Goal: Task Accomplishment & Management: Use online tool/utility

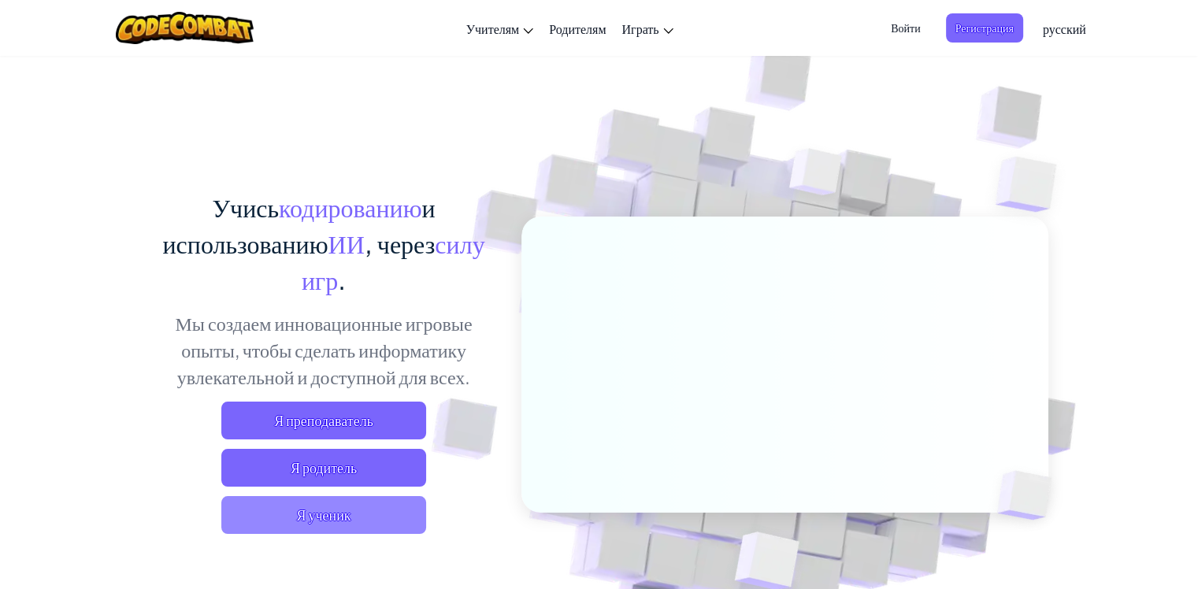
click at [329, 516] on span "Я ученик" at bounding box center [323, 515] width 205 height 38
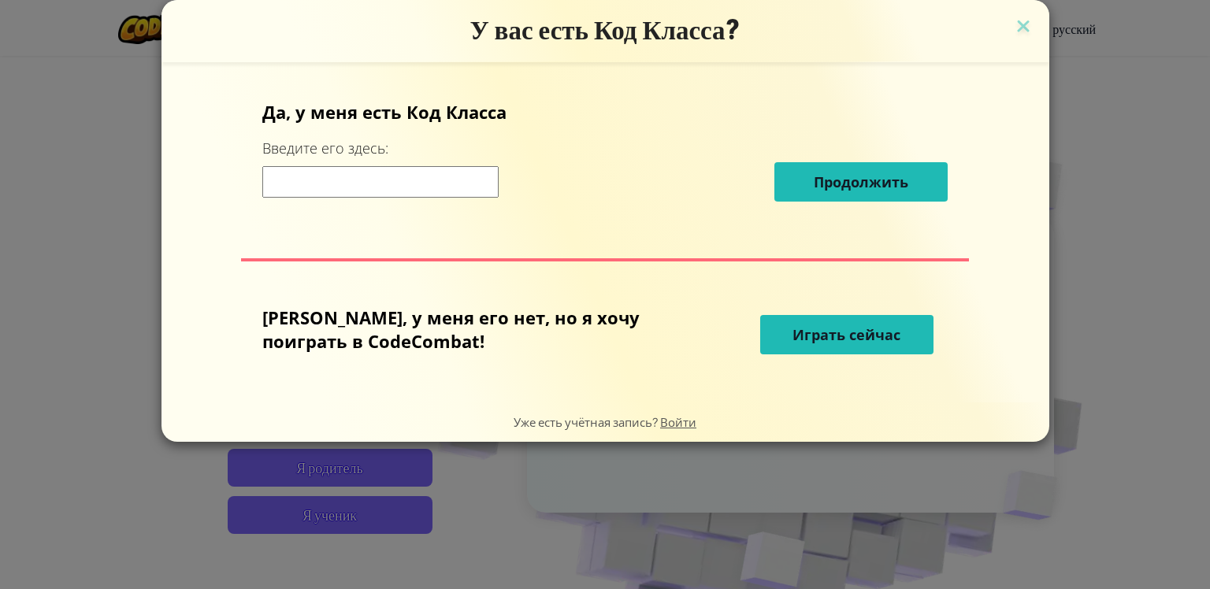
click at [804, 334] on span "Играть сейчас" at bounding box center [847, 334] width 108 height 19
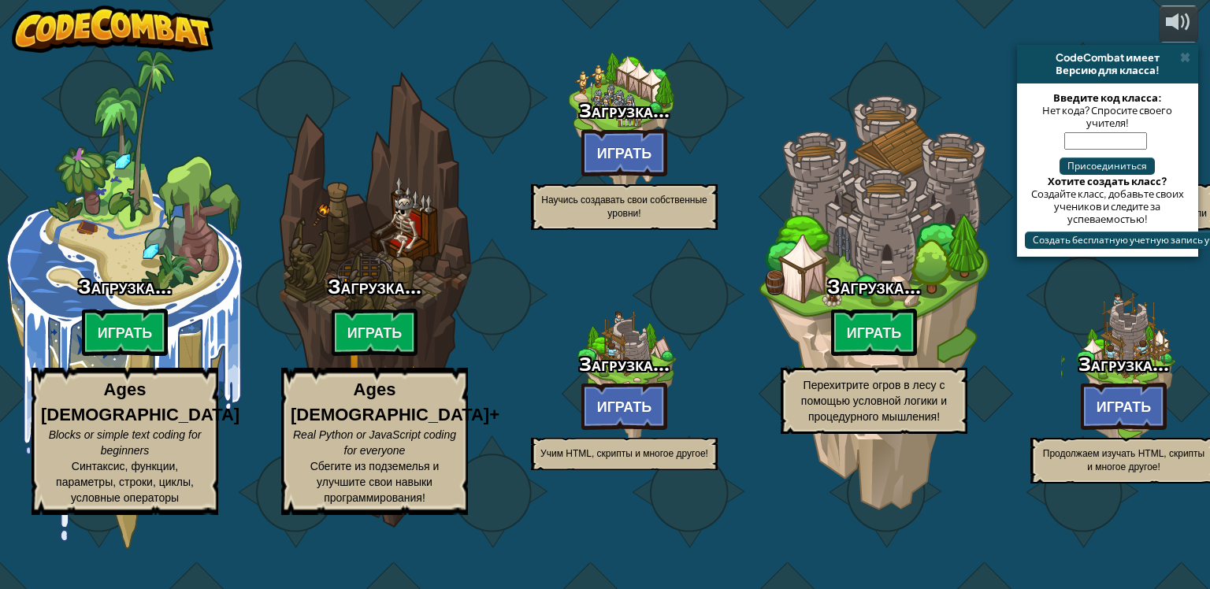
select select "ru"
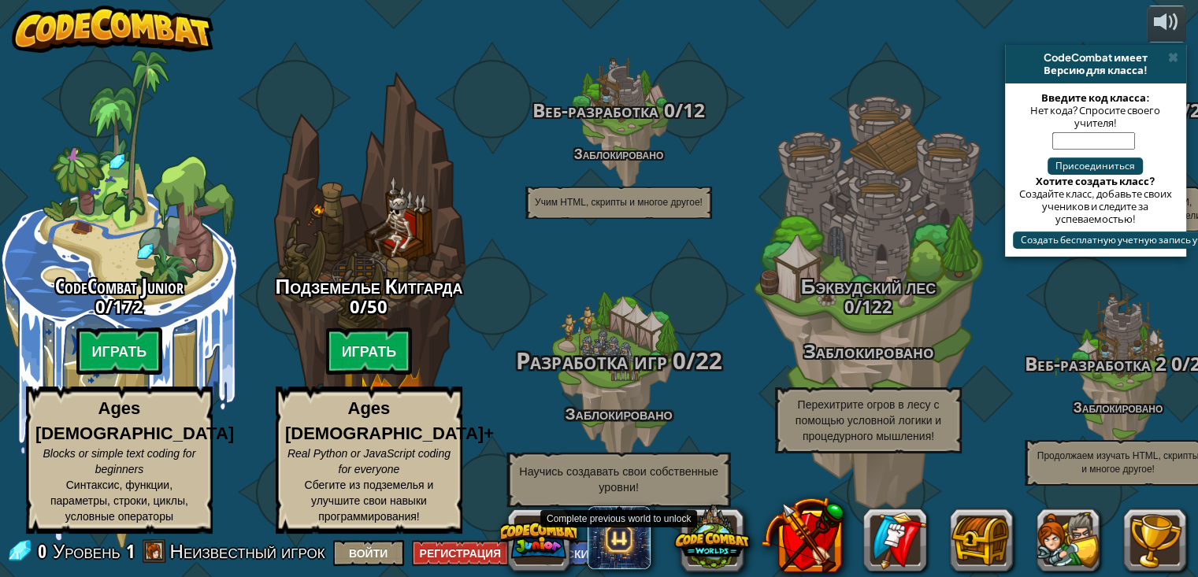
click at [639, 371] on span "Разработка игр" at bounding box center [591, 361] width 151 height 32
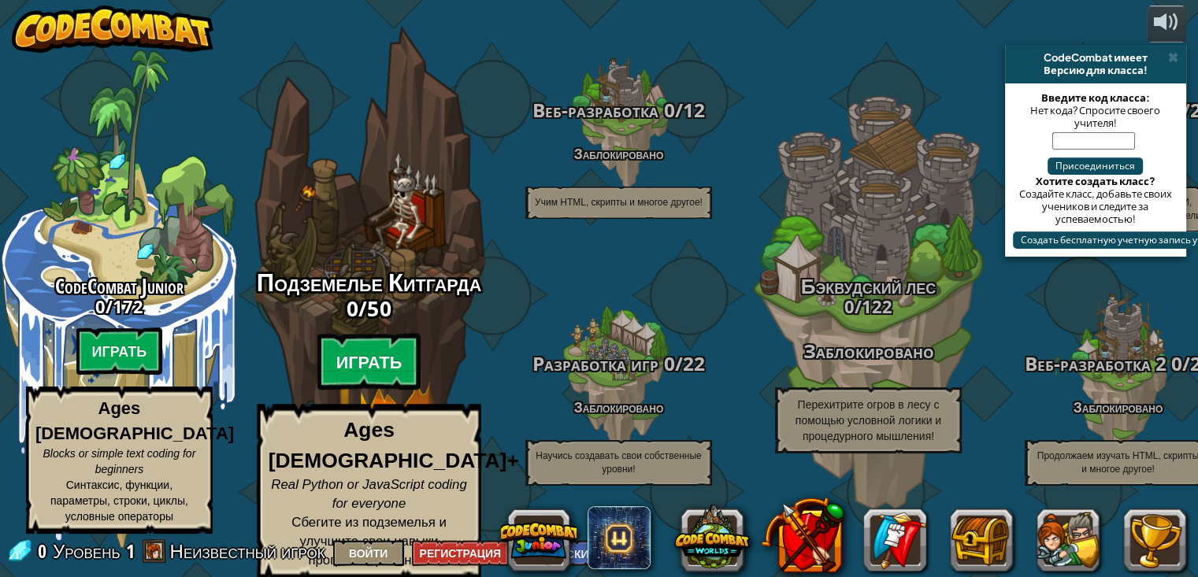
click at [381, 379] on btn "Играть" at bounding box center [370, 362] width 104 height 57
select select "ru"
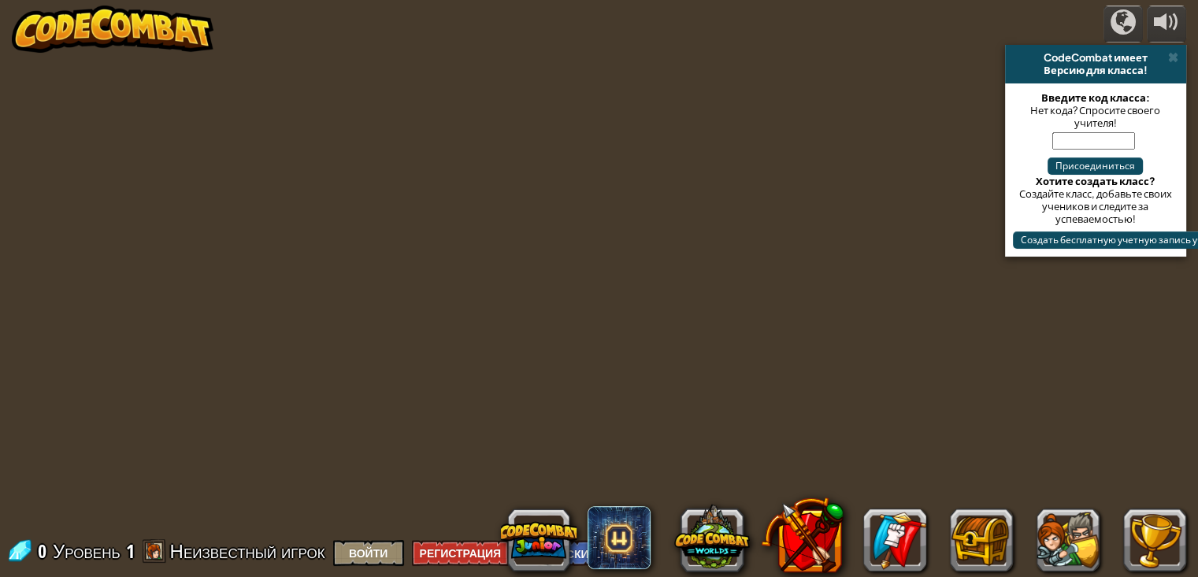
select select "ru"
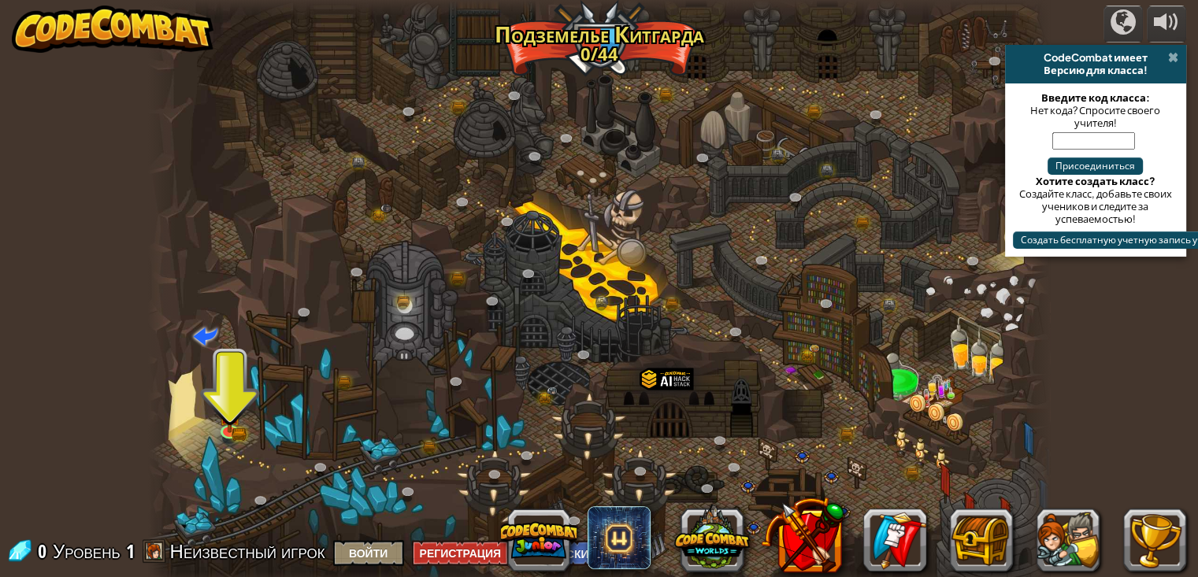
click at [1172, 60] on span at bounding box center [1173, 57] width 10 height 13
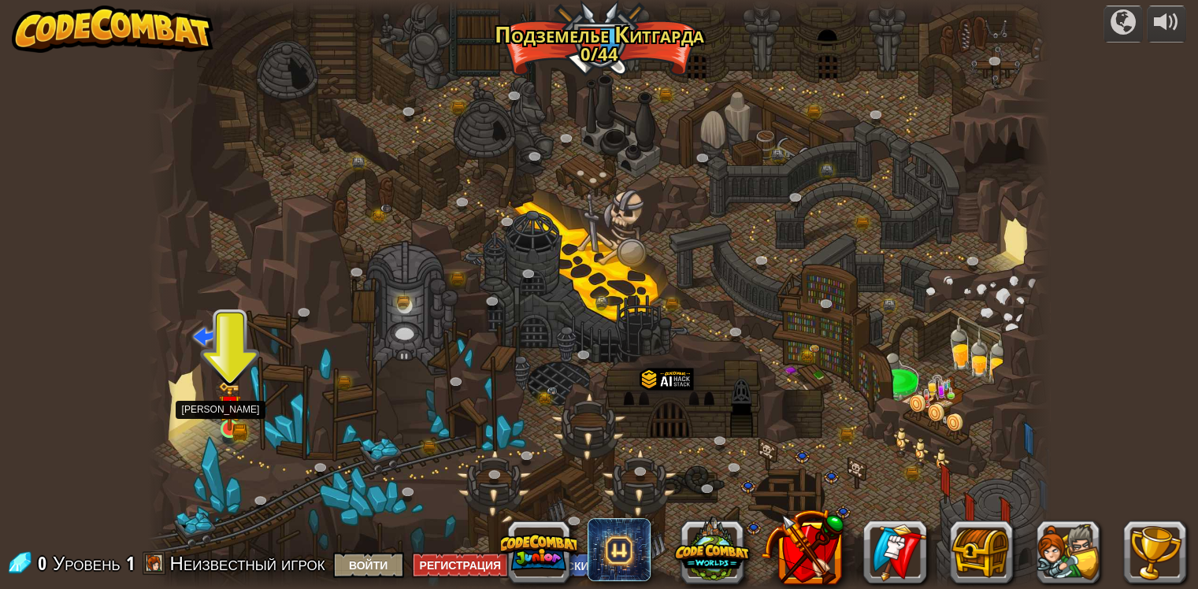
click at [232, 410] on img at bounding box center [229, 405] width 13 height 13
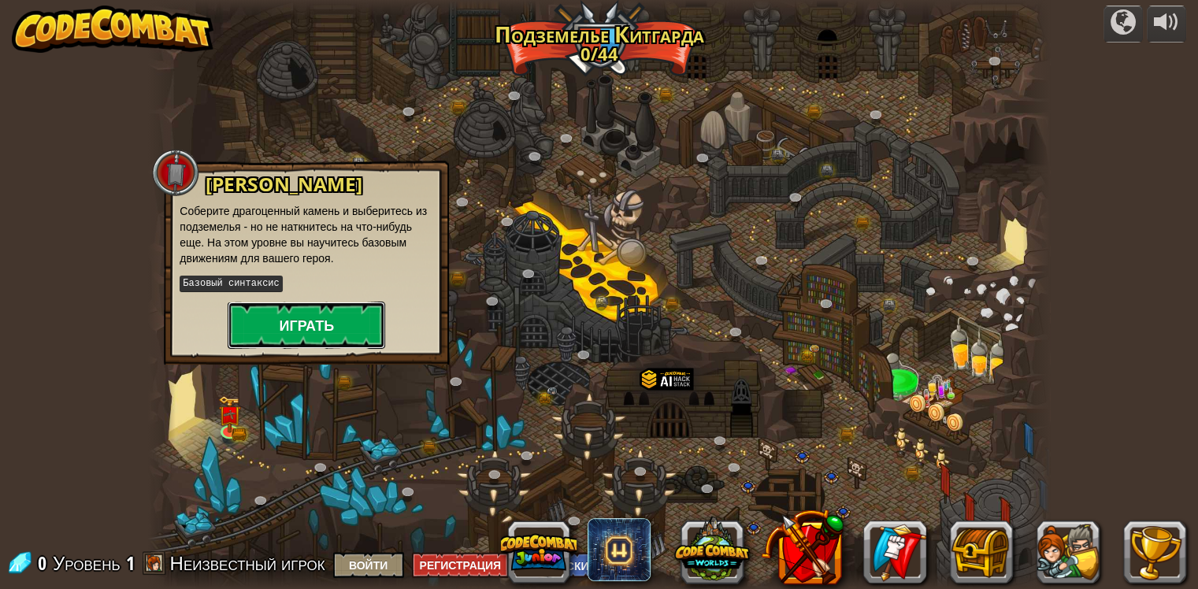
click at [319, 325] on button "Играть" at bounding box center [307, 325] width 158 height 47
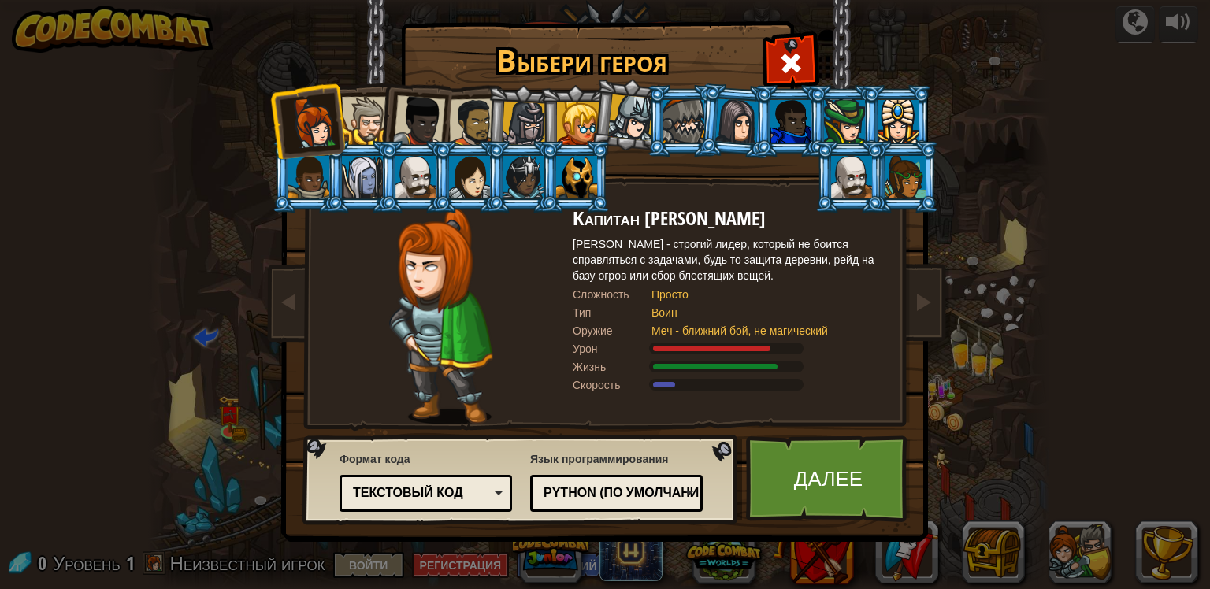
click at [373, 102] on div at bounding box center [366, 121] width 48 height 48
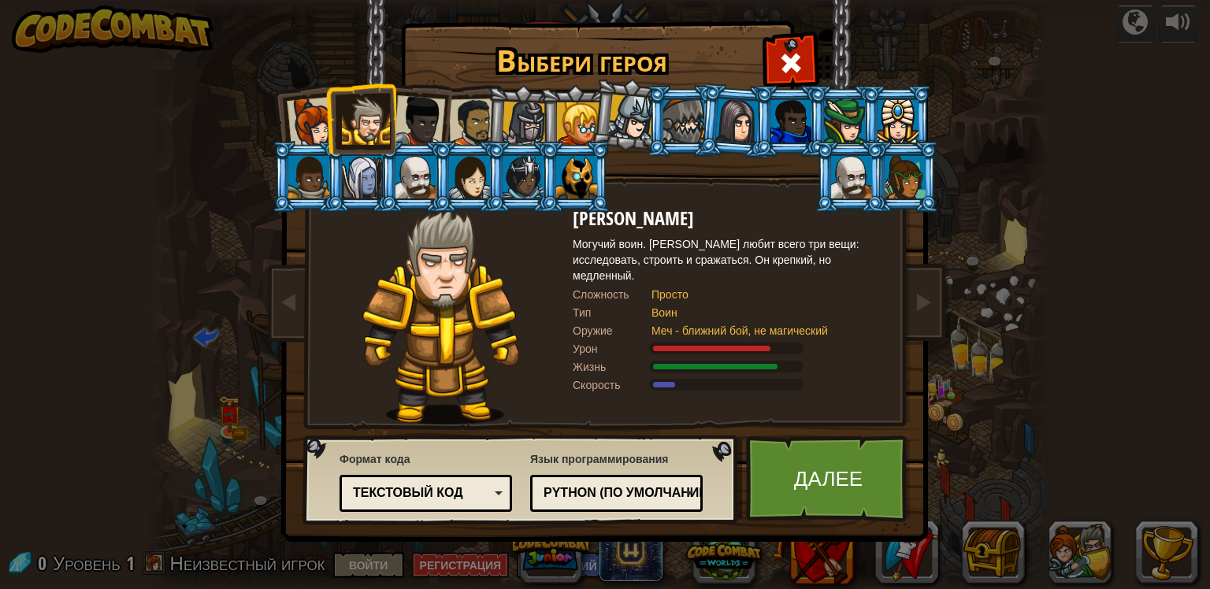
click at [473, 122] on div at bounding box center [473, 122] width 49 height 49
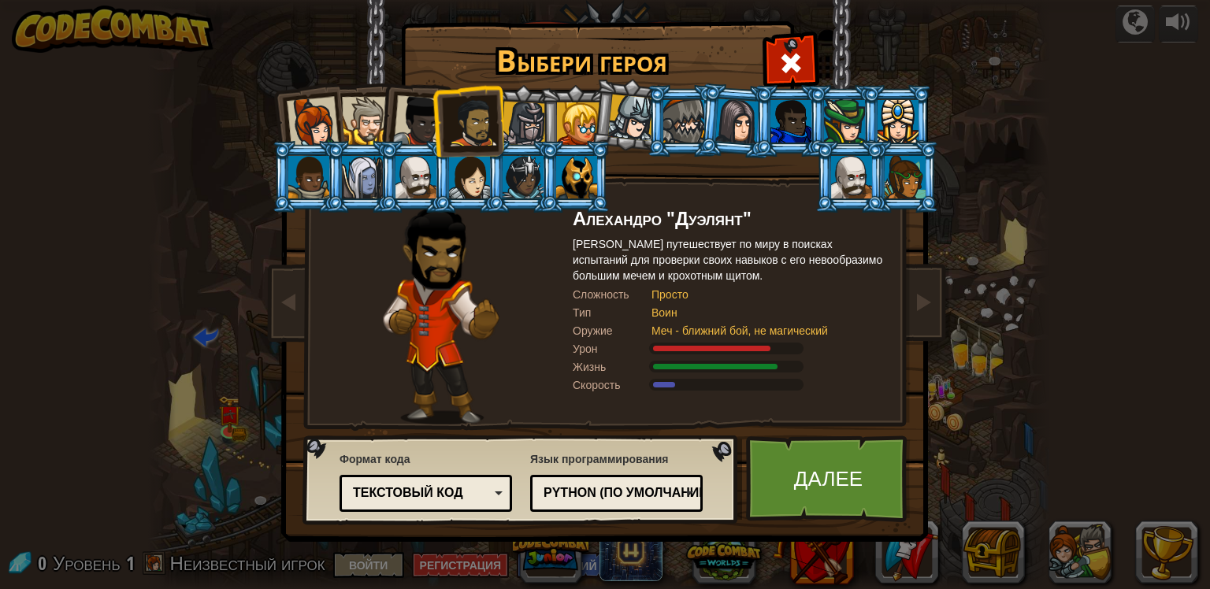
click at [548, 136] on li at bounding box center [575, 121] width 71 height 72
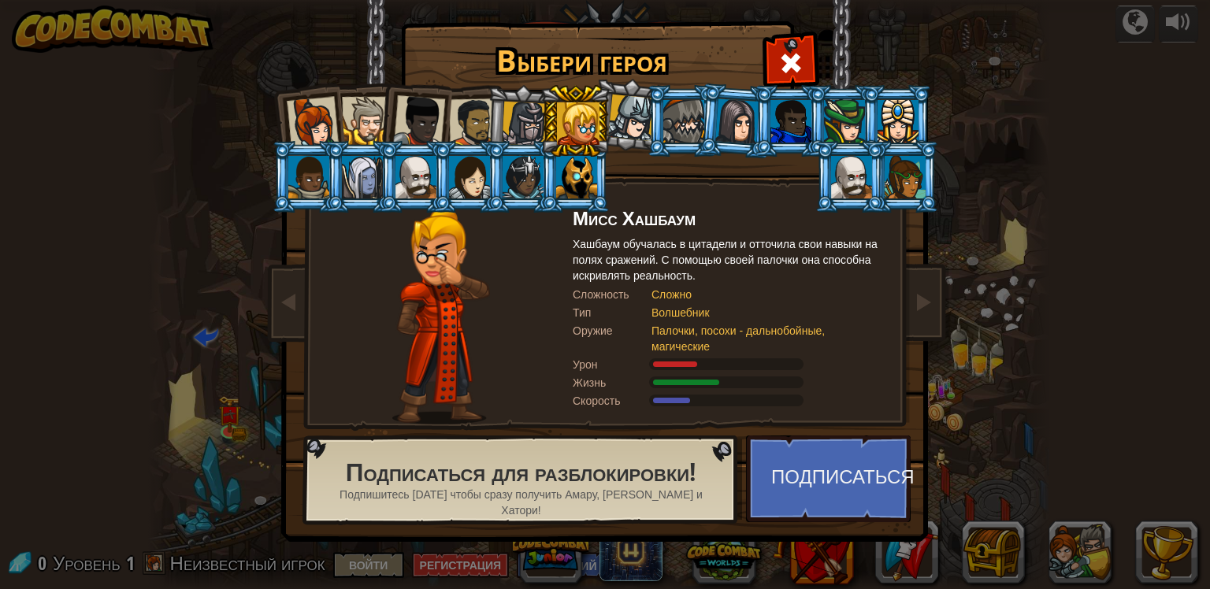
click at [525, 132] on div at bounding box center [524, 124] width 45 height 45
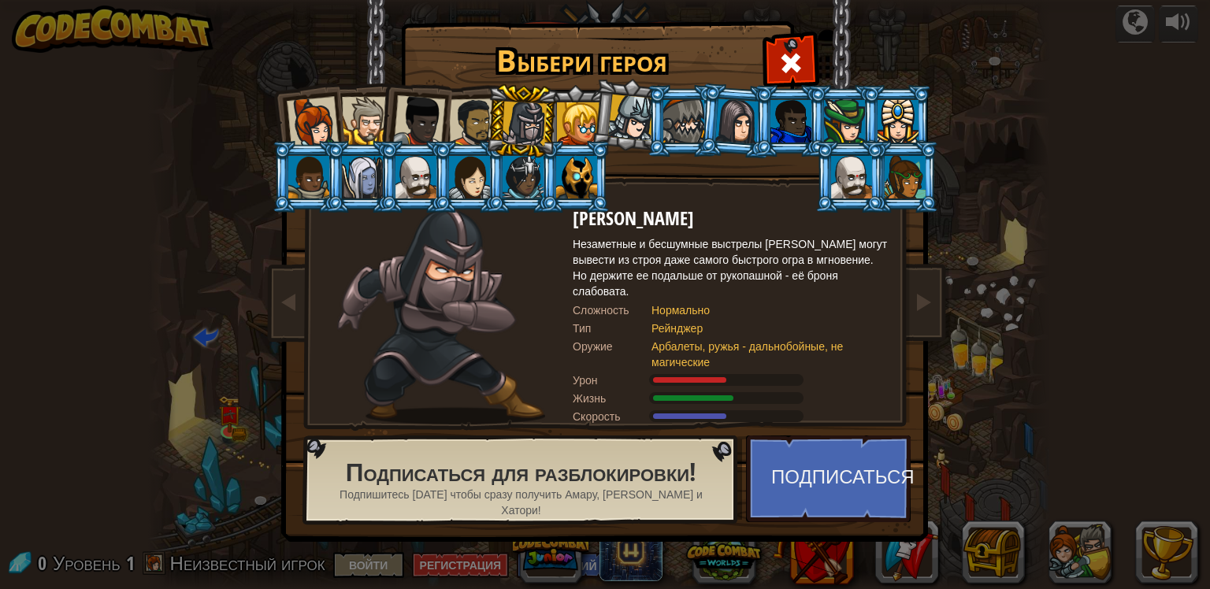
click at [568, 128] on div at bounding box center [578, 123] width 43 height 43
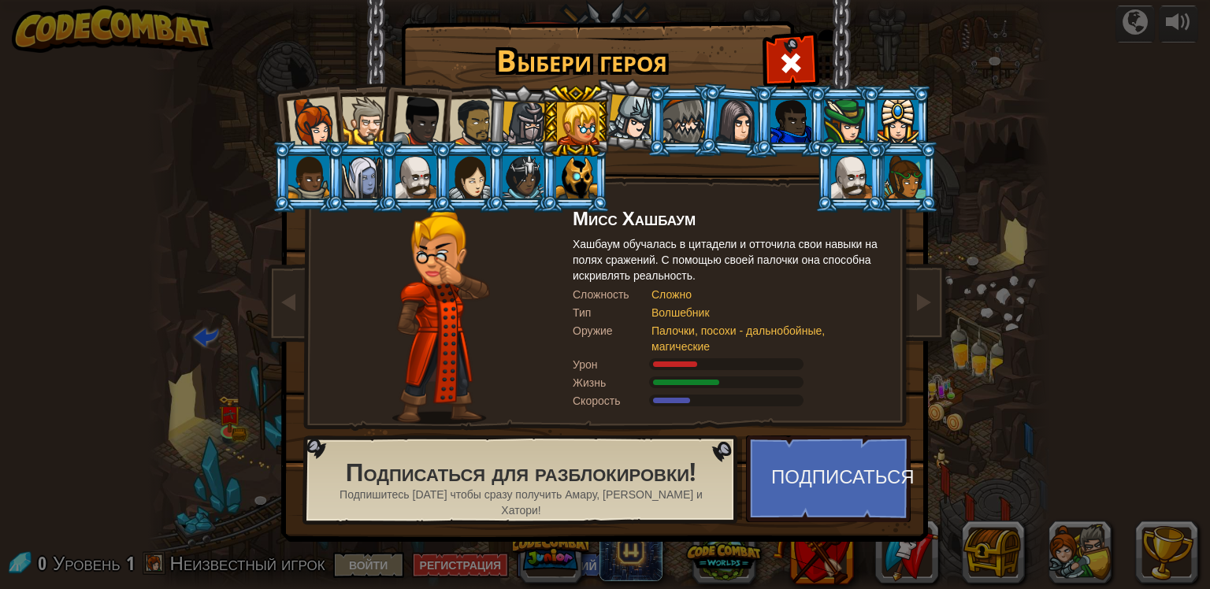
click at [701, 312] on div "Волшебник" at bounding box center [762, 313] width 221 height 16
click at [798, 131] on div at bounding box center [791, 121] width 41 height 43
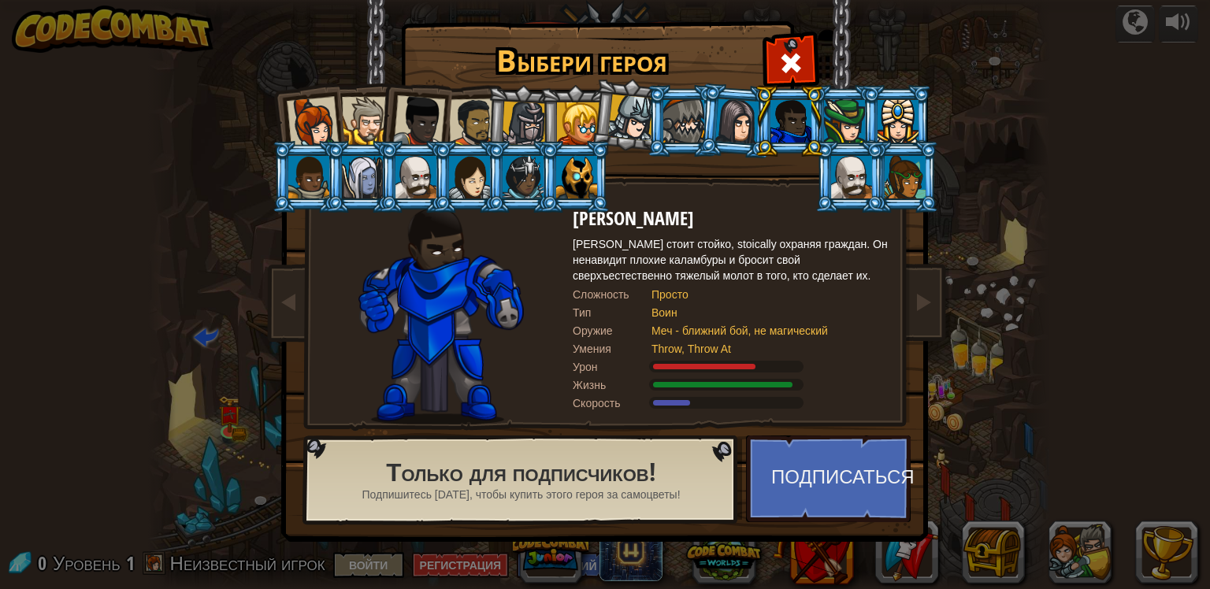
click at [655, 127] on li at bounding box center [682, 121] width 71 height 72
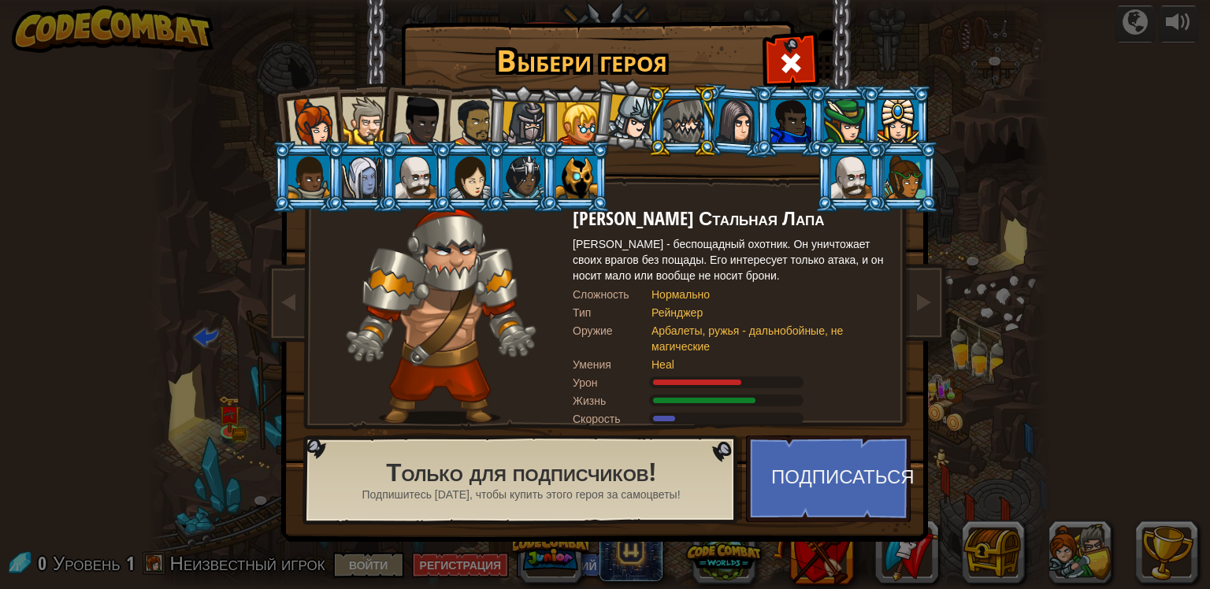
click at [589, 127] on div at bounding box center [578, 123] width 43 height 43
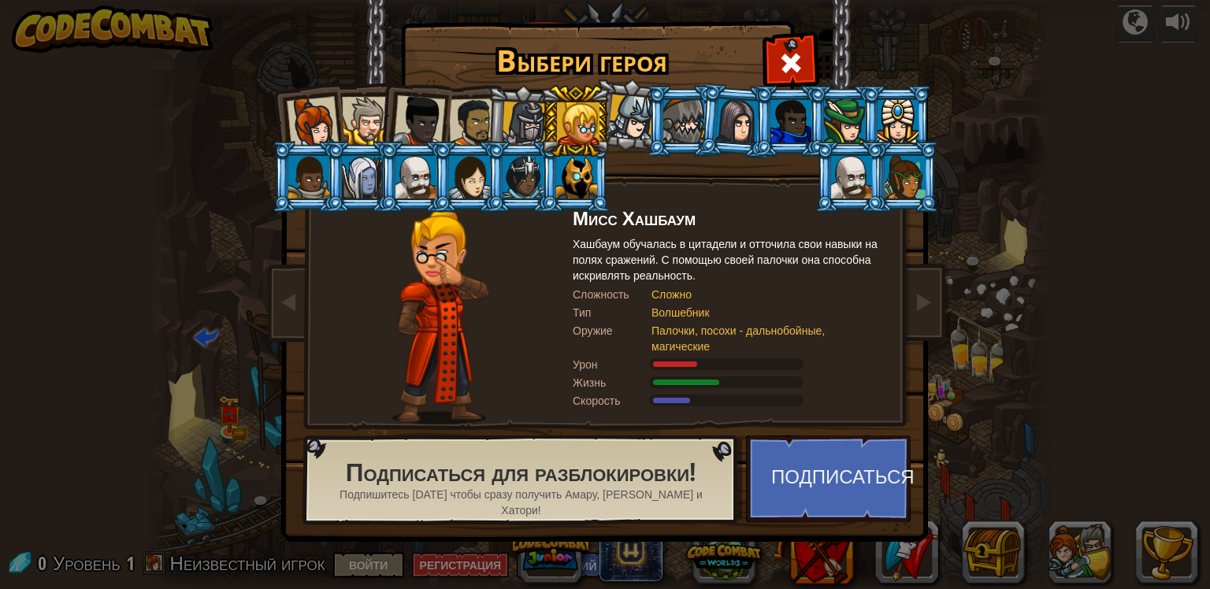
click at [523, 127] on div at bounding box center [524, 124] width 45 height 45
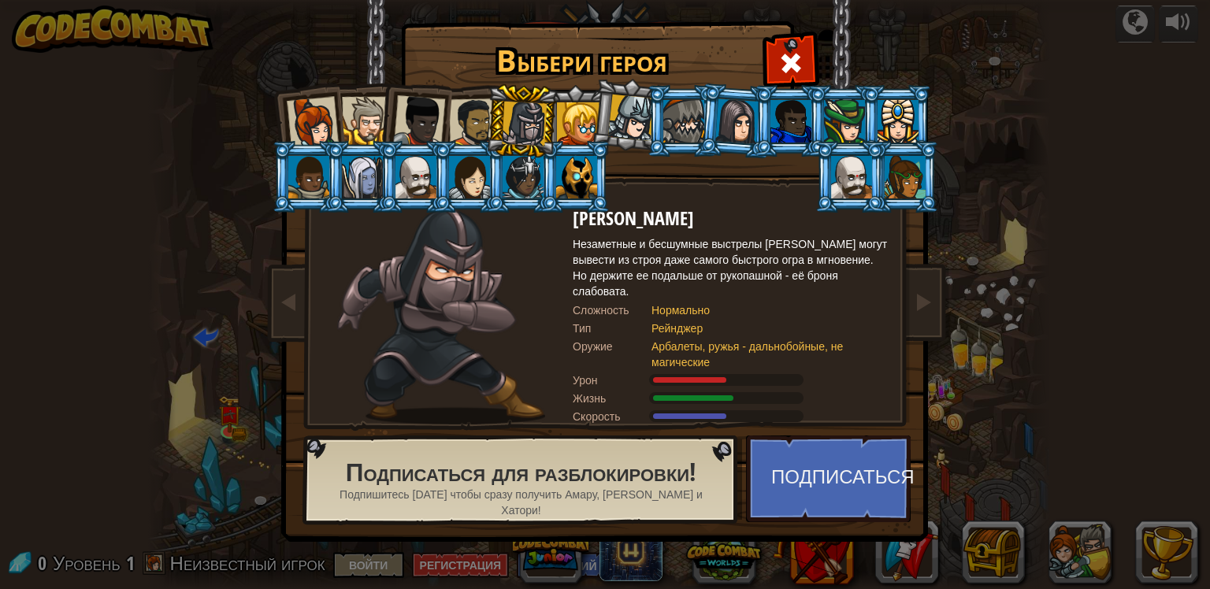
click at [429, 127] on div at bounding box center [419, 121] width 52 height 52
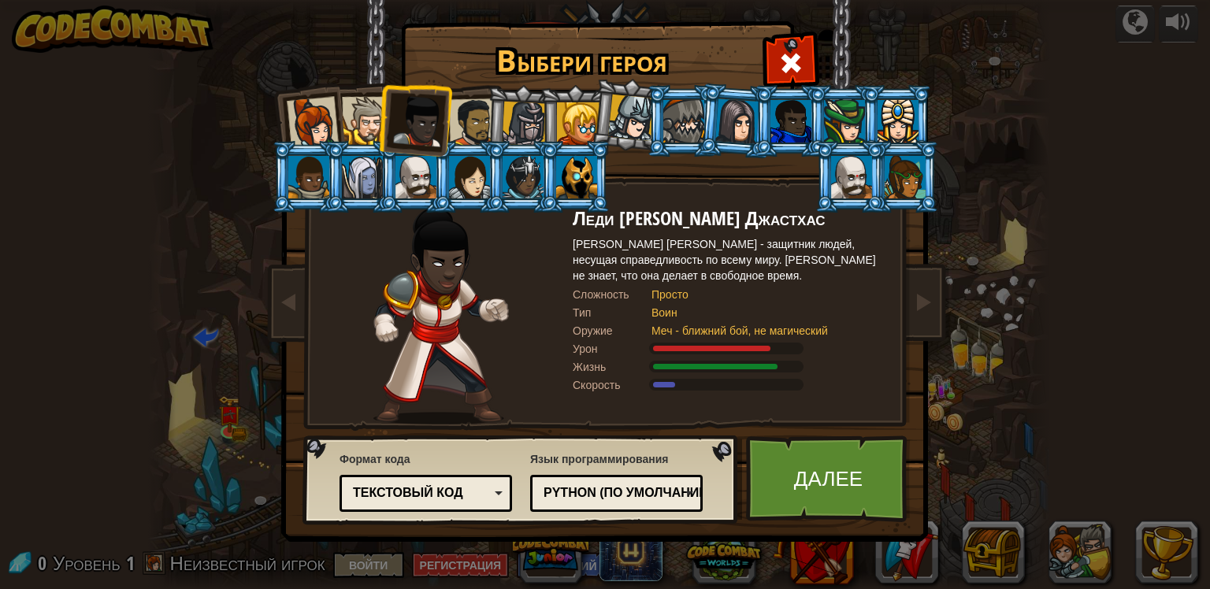
click at [517, 132] on div at bounding box center [524, 124] width 45 height 45
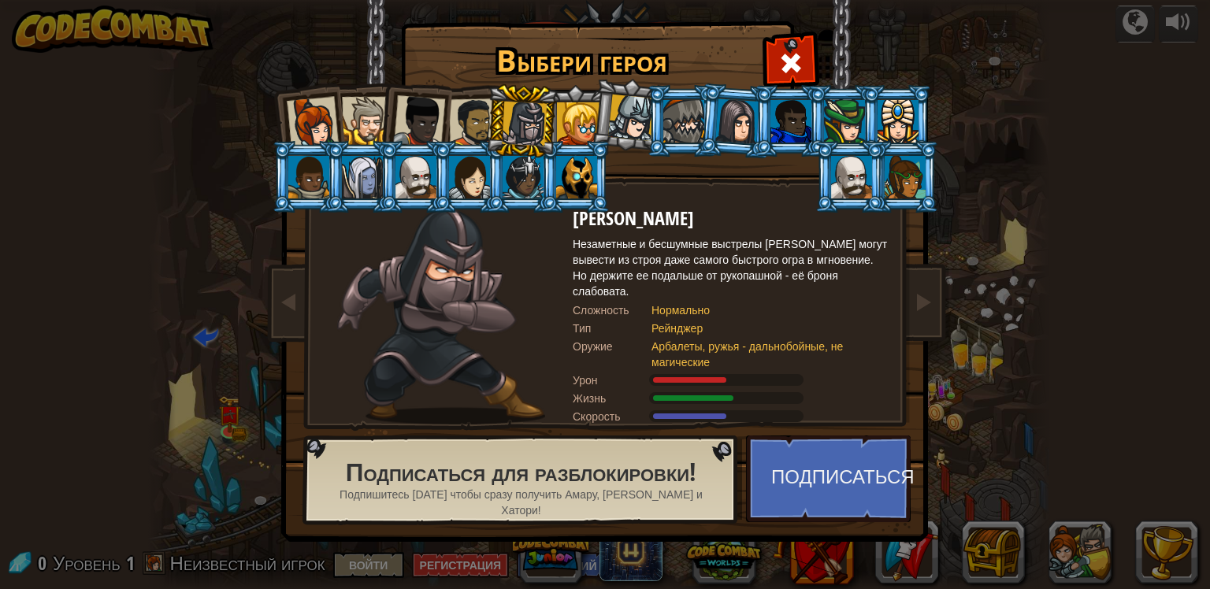
click at [471, 132] on div at bounding box center [473, 122] width 49 height 49
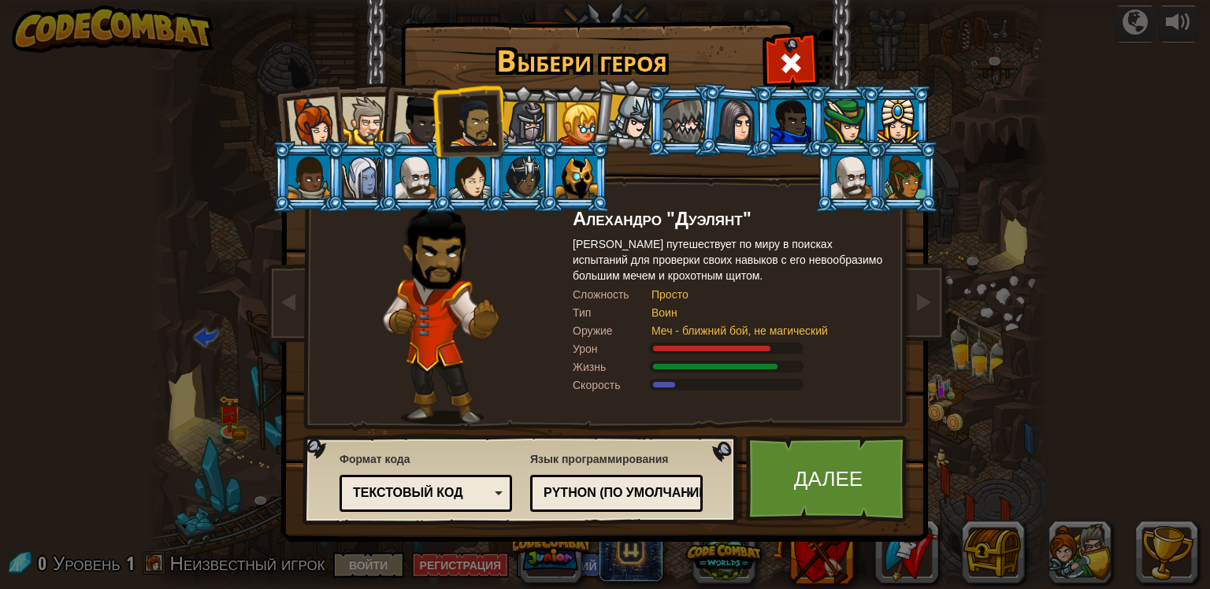
click at [418, 136] on div at bounding box center [419, 121] width 52 height 52
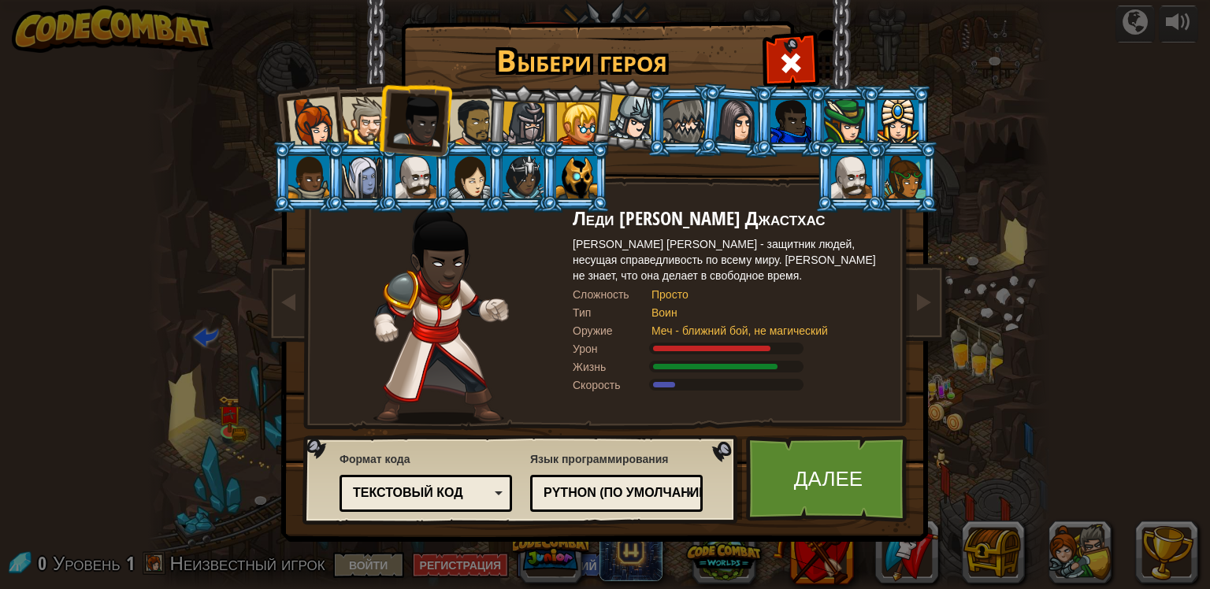
click at [359, 124] on div at bounding box center [366, 121] width 48 height 48
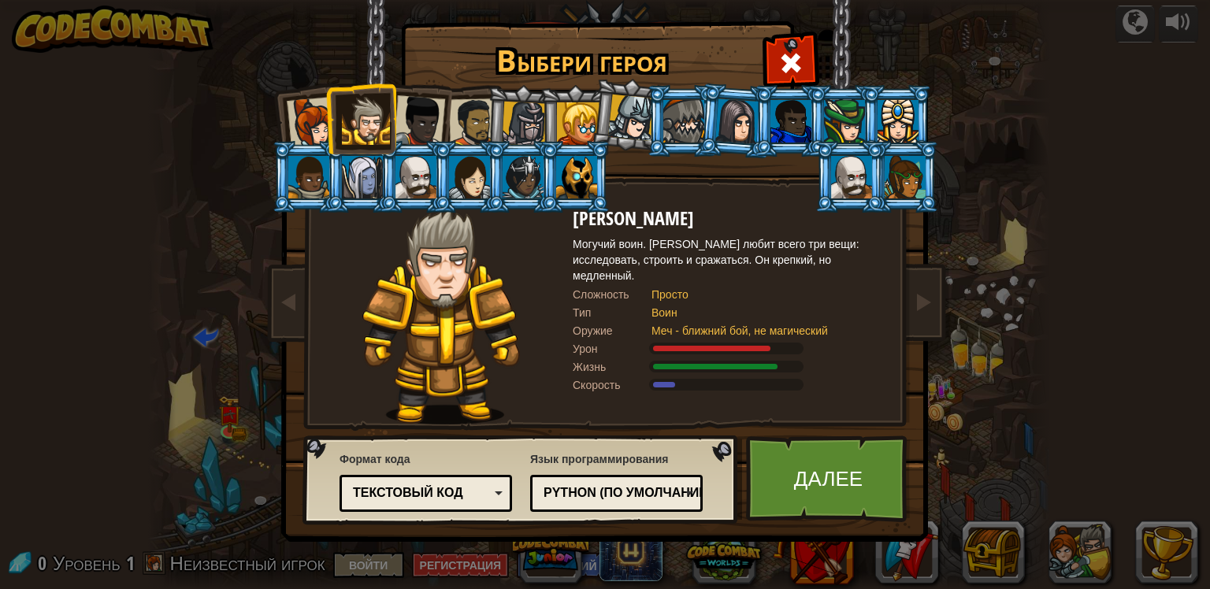
click at [306, 124] on div at bounding box center [313, 123] width 52 height 52
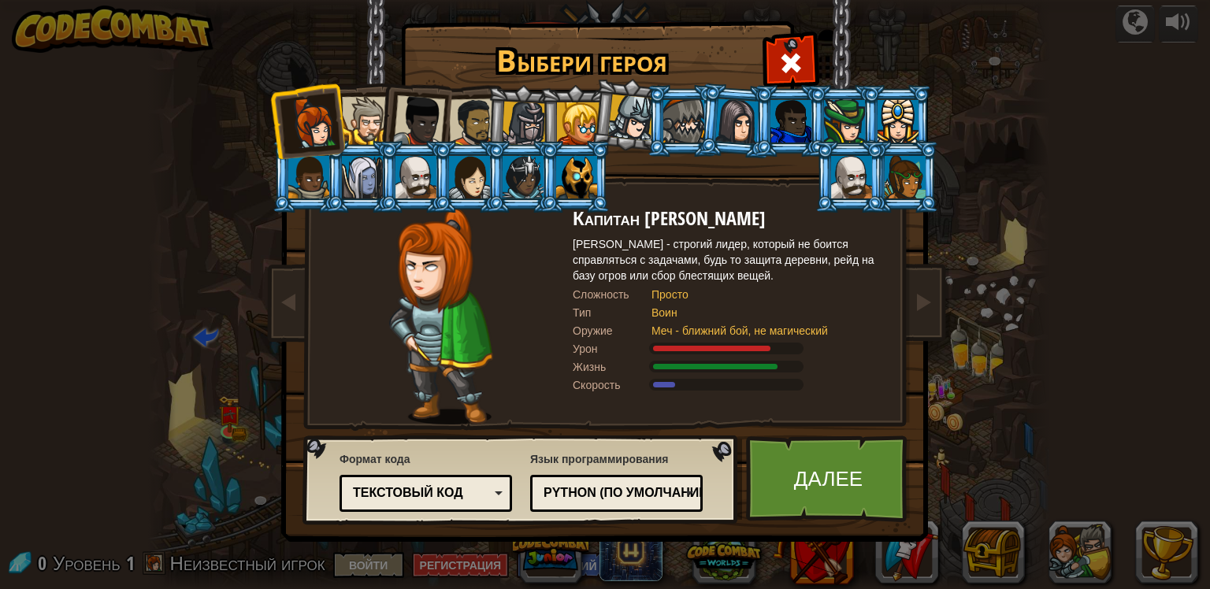
click at [432, 128] on div at bounding box center [419, 121] width 52 height 52
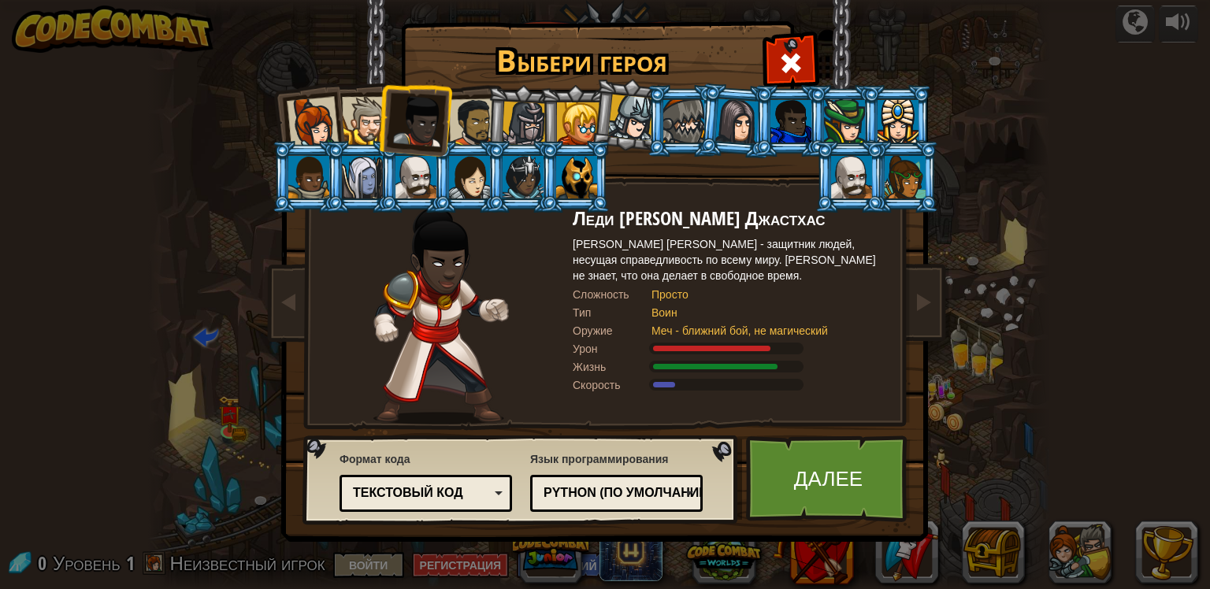
click at [618, 485] on div "Python (По умолчанию)" at bounding box center [612, 494] width 136 height 18
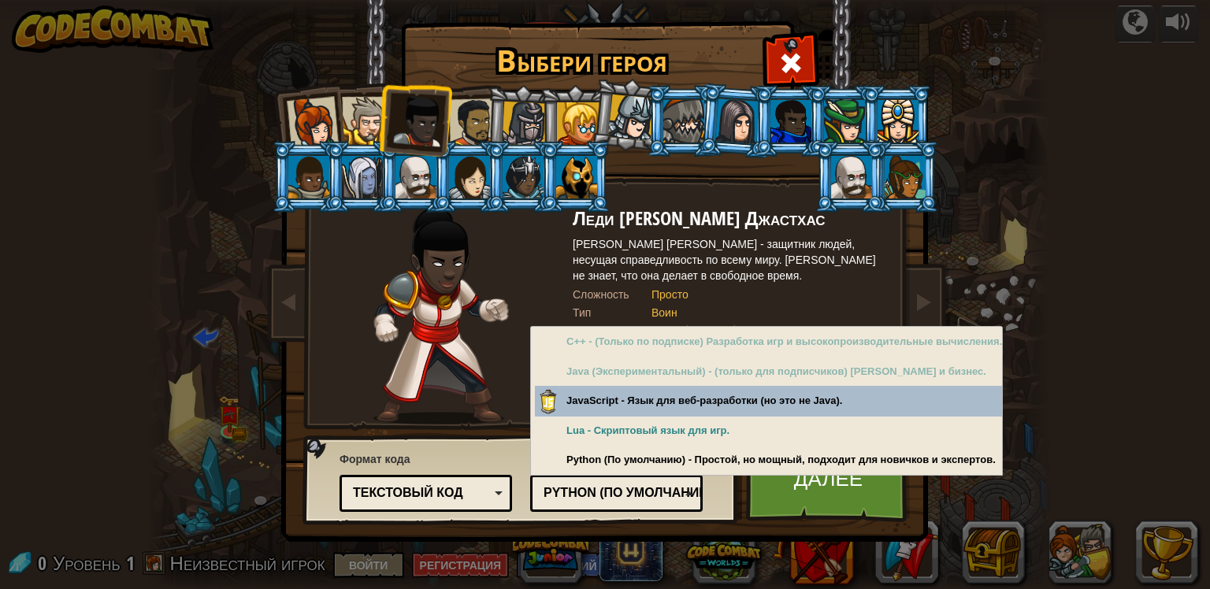
click at [600, 493] on div "Python (По умолчанию)" at bounding box center [612, 494] width 136 height 18
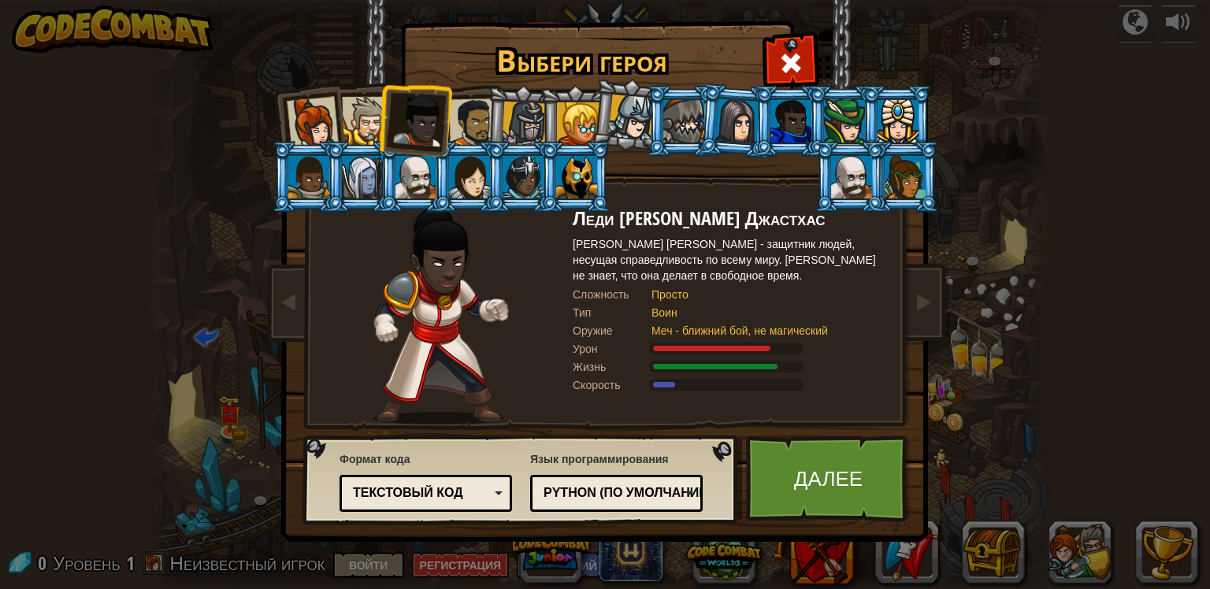
click at [481, 492] on div "Текстовый код" at bounding box center [421, 494] width 136 height 18
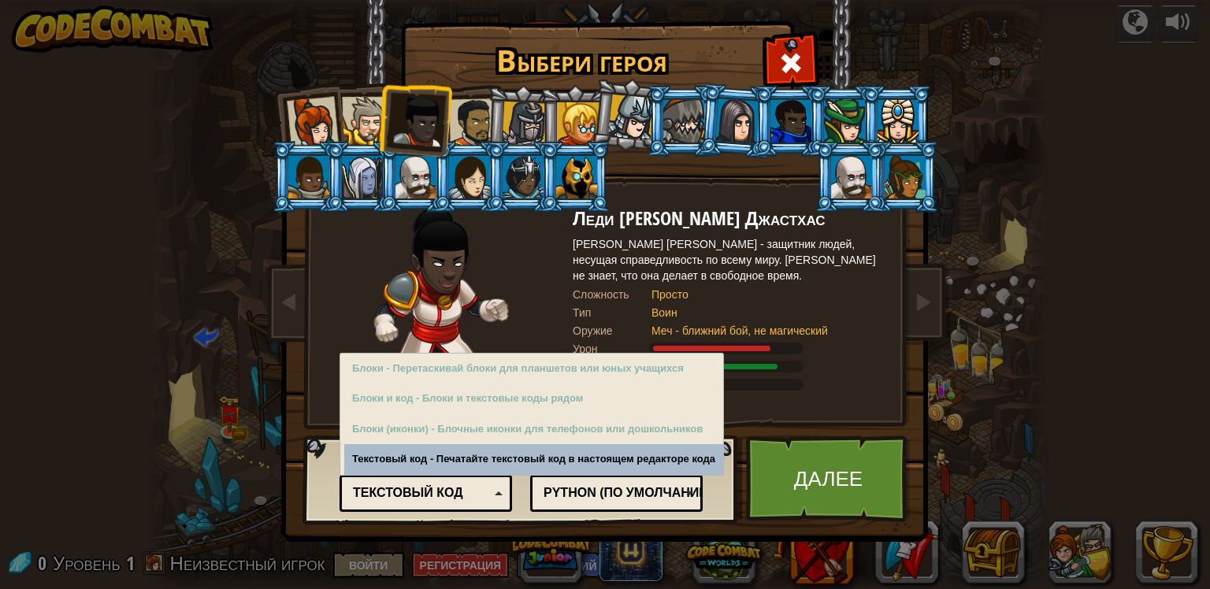
click at [464, 498] on div "Текстовый код" at bounding box center [421, 494] width 136 height 18
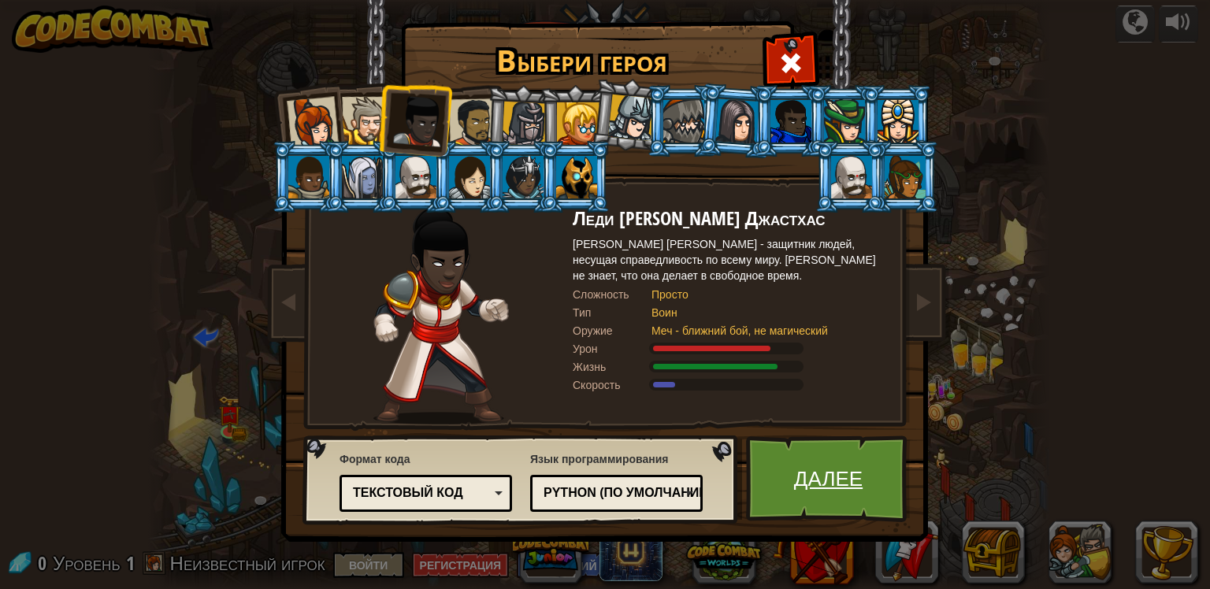
click at [808, 485] on link "Далее" at bounding box center [828, 479] width 165 height 87
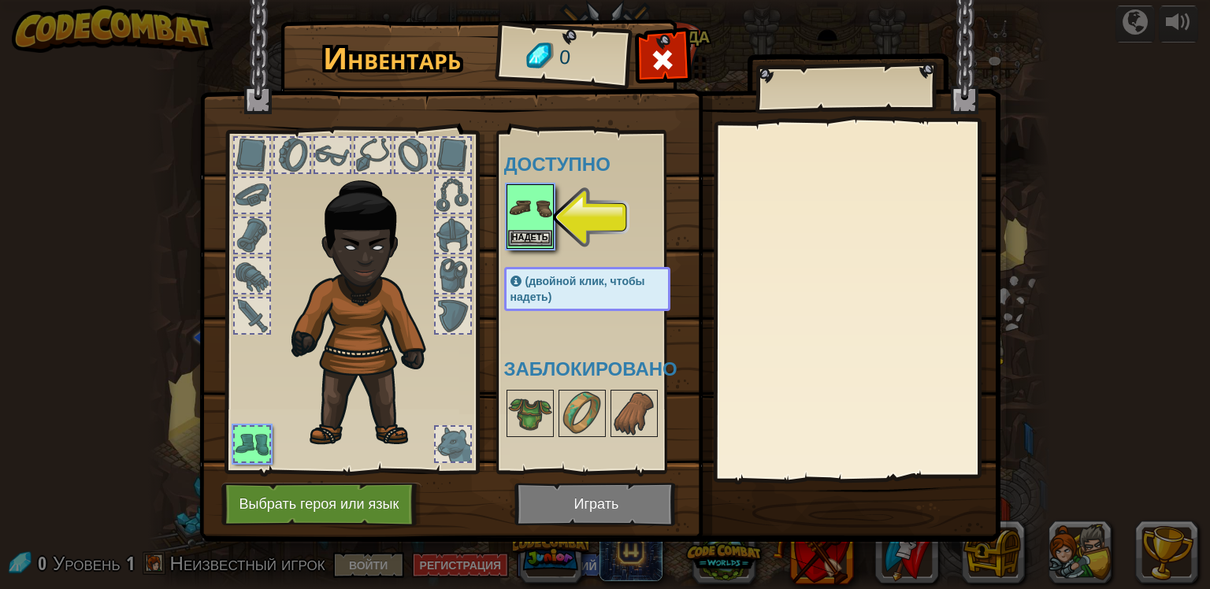
click at [515, 211] on img at bounding box center [530, 208] width 44 height 44
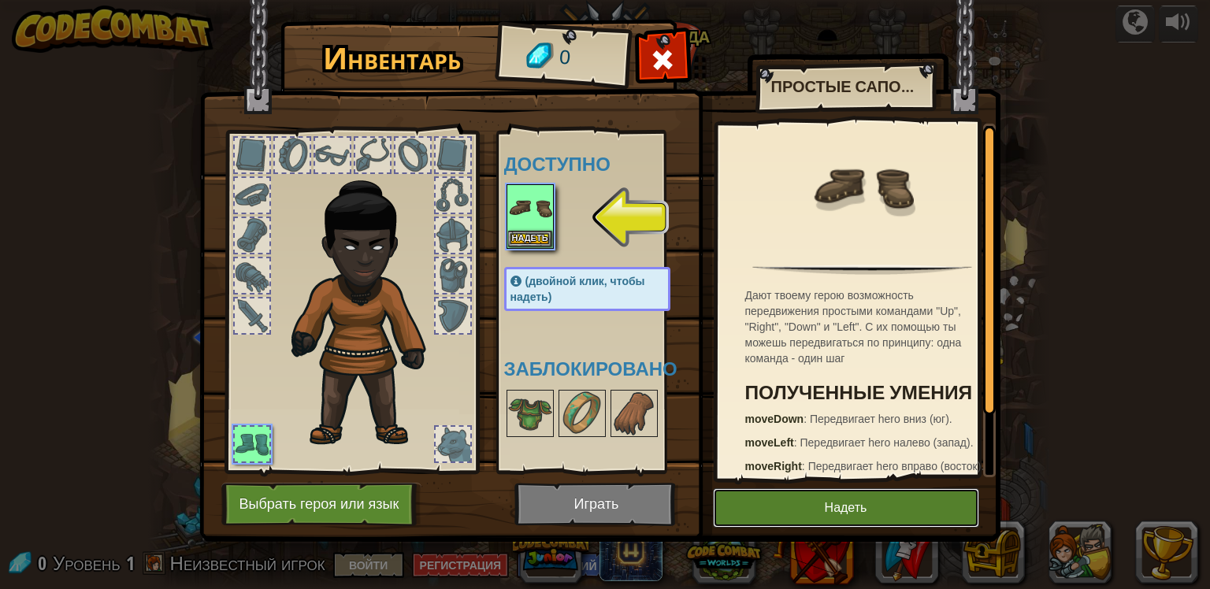
click at [839, 509] on button "Надеть" at bounding box center [846, 507] width 266 height 39
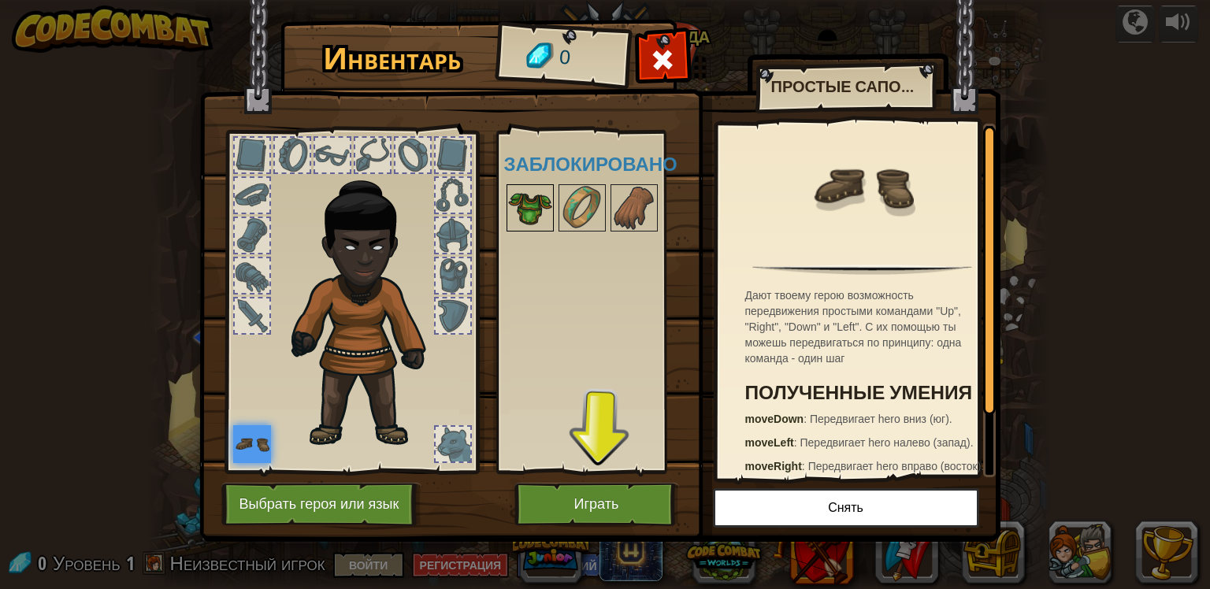
click at [524, 208] on img at bounding box center [530, 208] width 44 height 44
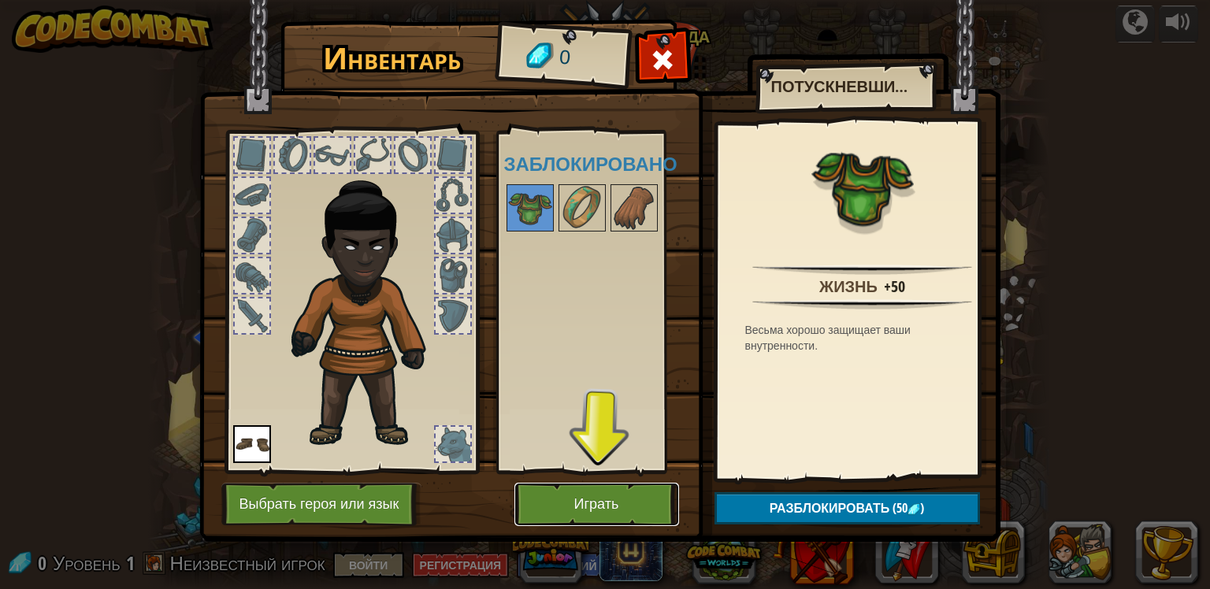
click at [590, 507] on button "Играть" at bounding box center [596, 504] width 165 height 43
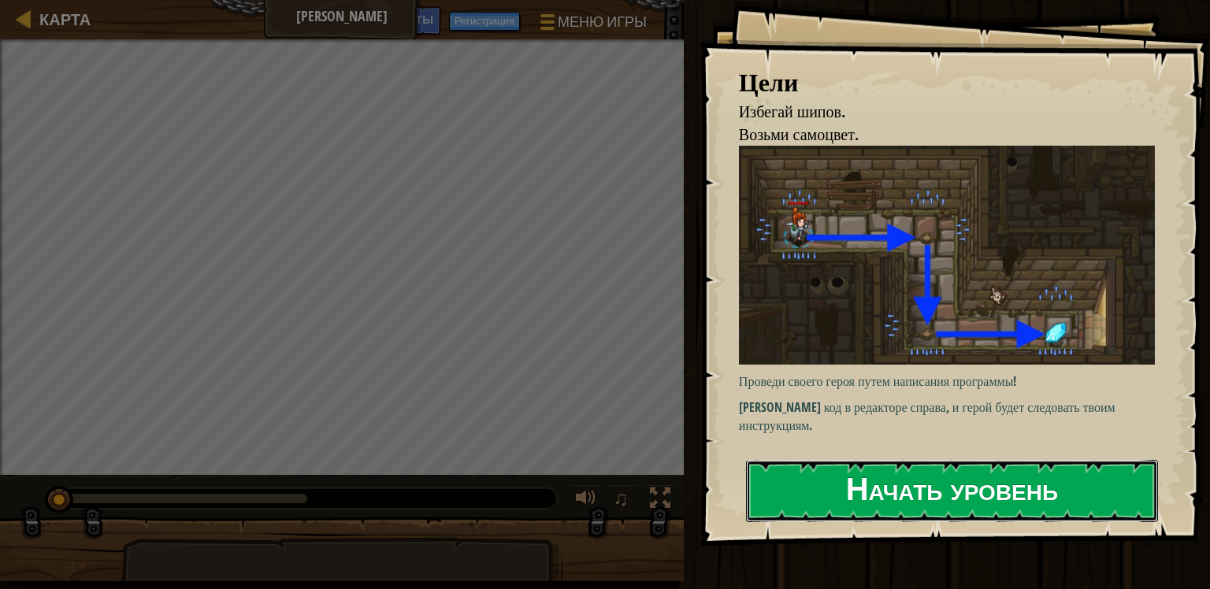
click at [844, 478] on button "Начать уровень" at bounding box center [952, 491] width 412 height 62
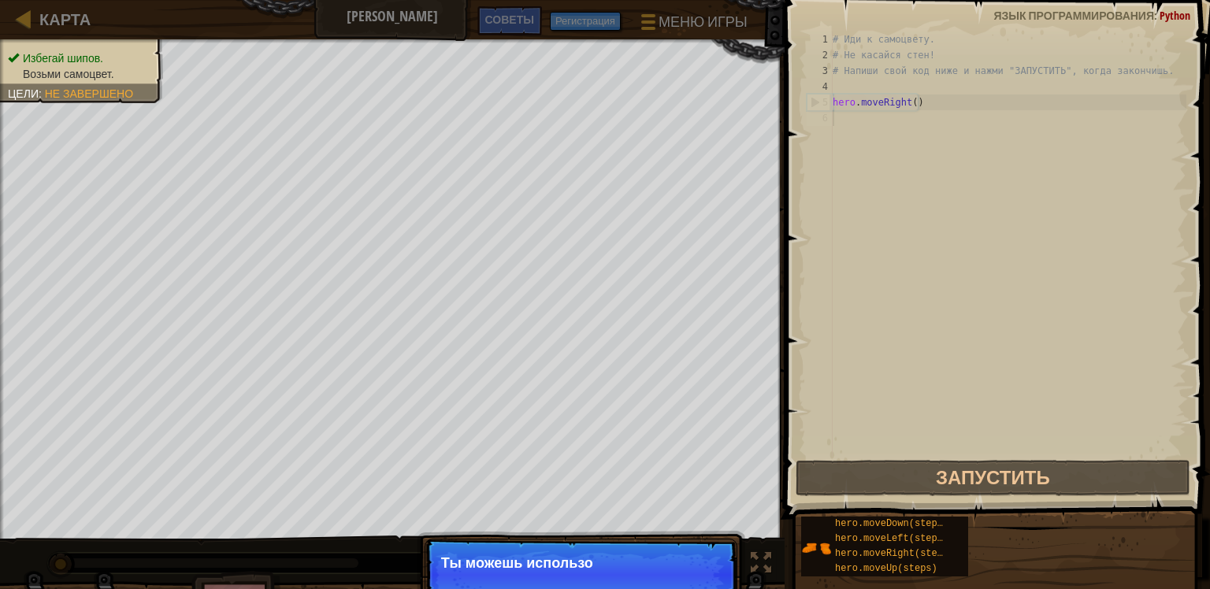
click at [815, 106] on div "5" at bounding box center [820, 103] width 25 height 16
type textarea "hero.moveRight()"
click at [999, 273] on div "# Иди к самоцвету. # Не касайся стен! # Напиши свой код ниже и нажми "ЗАПУСТИТЬ…" at bounding box center [1008, 260] width 357 height 457
click at [894, 312] on div "# Иди к самоцвету. # Не касайся стен! # Напиши свой код ниже и нажми "ЗАПУСТИТЬ…" at bounding box center [1008, 260] width 357 height 457
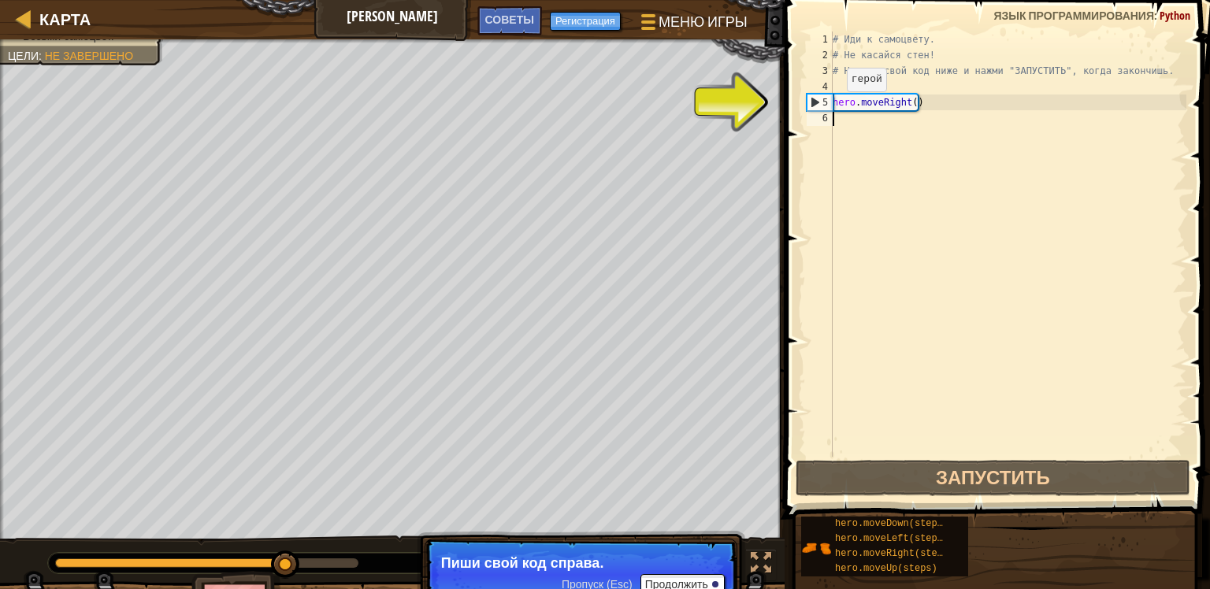
click at [815, 98] on div "5" at bounding box center [820, 103] width 25 height 16
type textarea "hero.moveRight()"
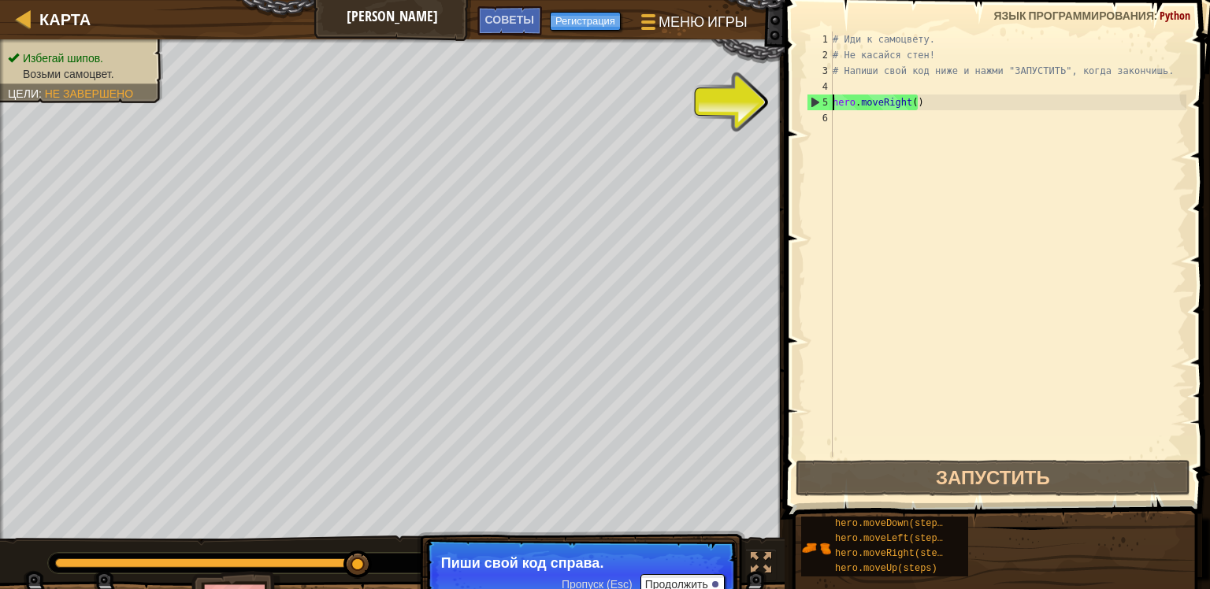
click at [948, 246] on div "# Иди к самоцвету. # Не касайся стен! # Напиши свой код ниже и нажми "ЗАПУСТИТЬ…" at bounding box center [1008, 260] width 357 height 457
click at [712, 578] on button "Продолжить" at bounding box center [683, 584] width 84 height 20
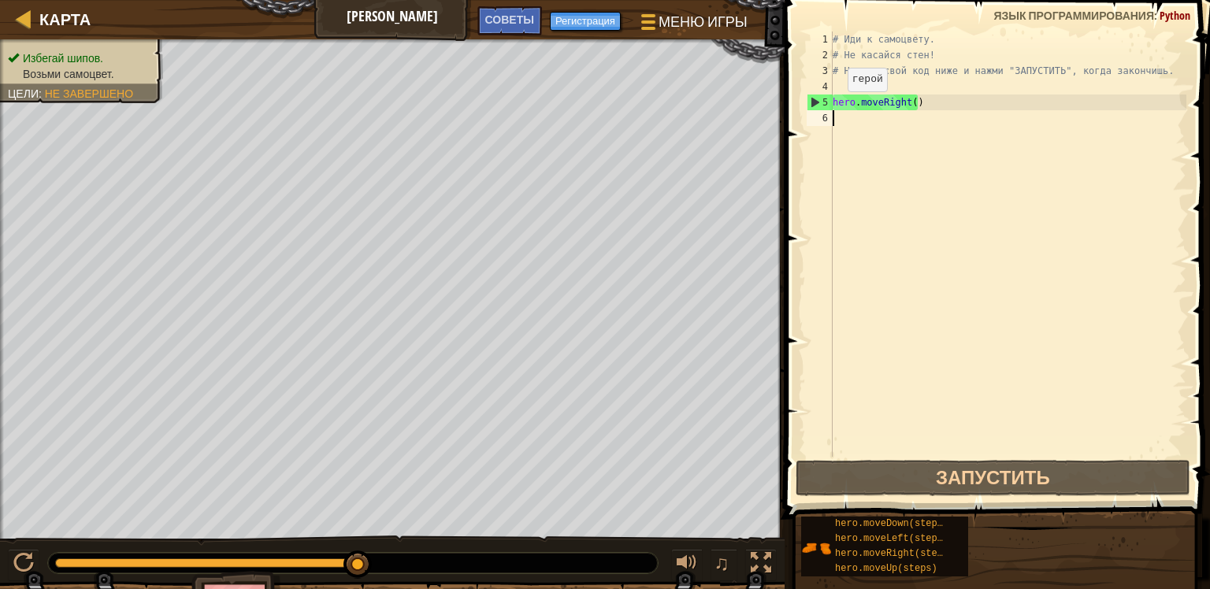
click at [813, 101] on div "5" at bounding box center [820, 103] width 25 height 16
type textarea "hero.moveRight()"
click at [885, 104] on div "# Иди к самоцвету. # Не касайся стен! # Напиши свой код ниже и нажми "ЗАПУСТИТЬ…" at bounding box center [1008, 260] width 357 height 457
click at [911, 128] on div "# Иди к самоцвету. # Не касайся стен! # Напиши свой код ниже и нажми "ЗАПУСТИТЬ…" at bounding box center [1008, 260] width 357 height 457
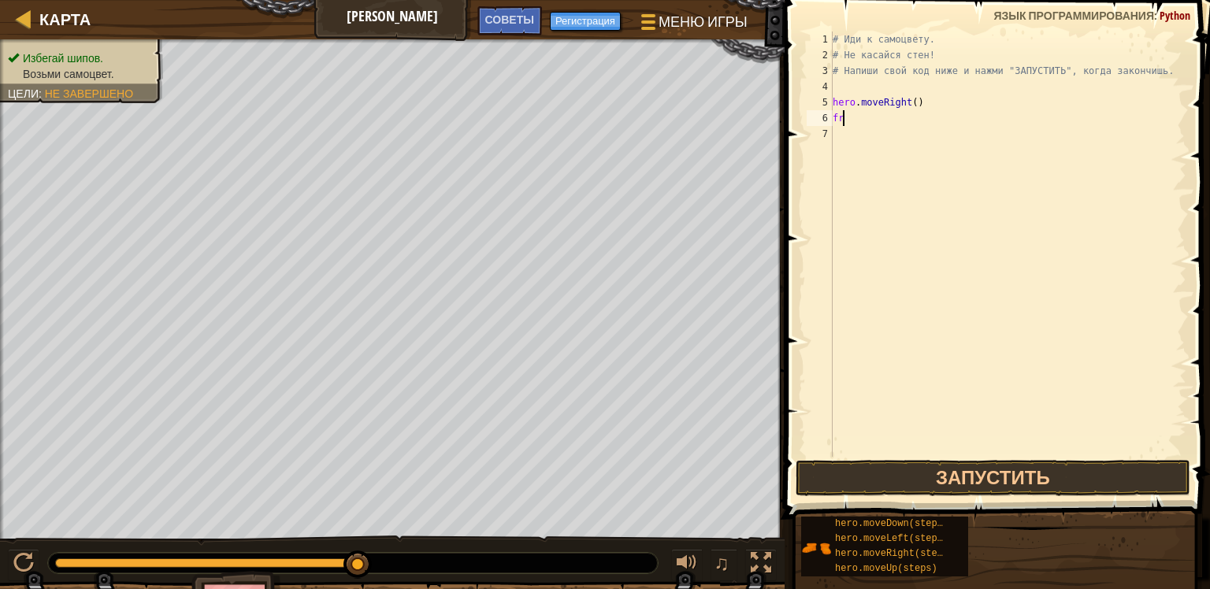
type textarea "f"
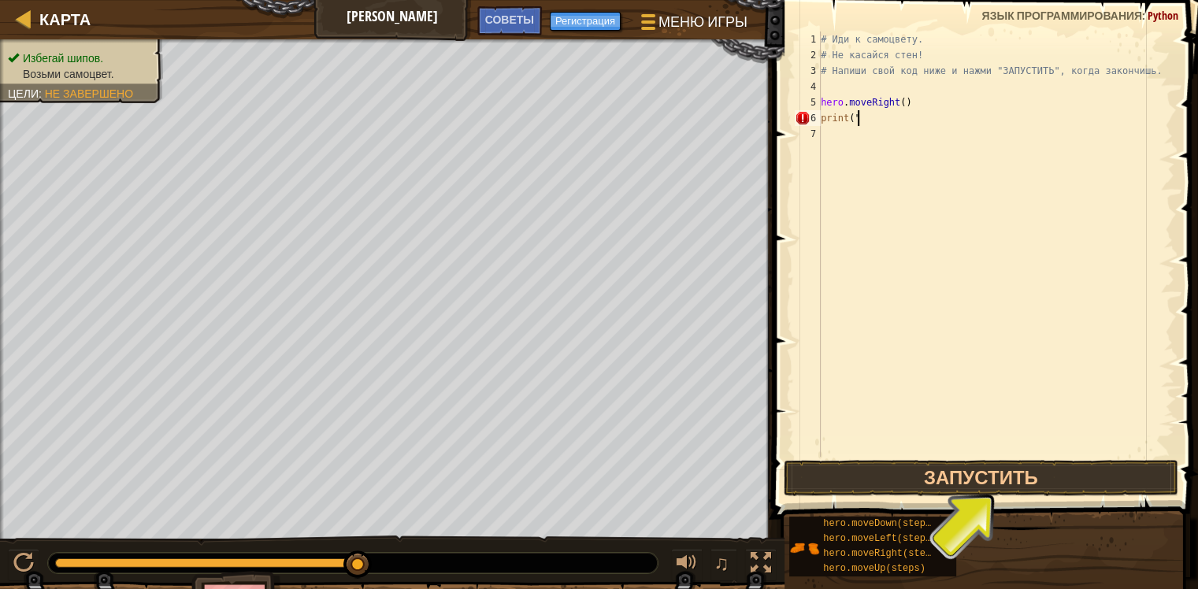
scroll to position [7, 2]
type textarea "print("asd""
type textarea ")"
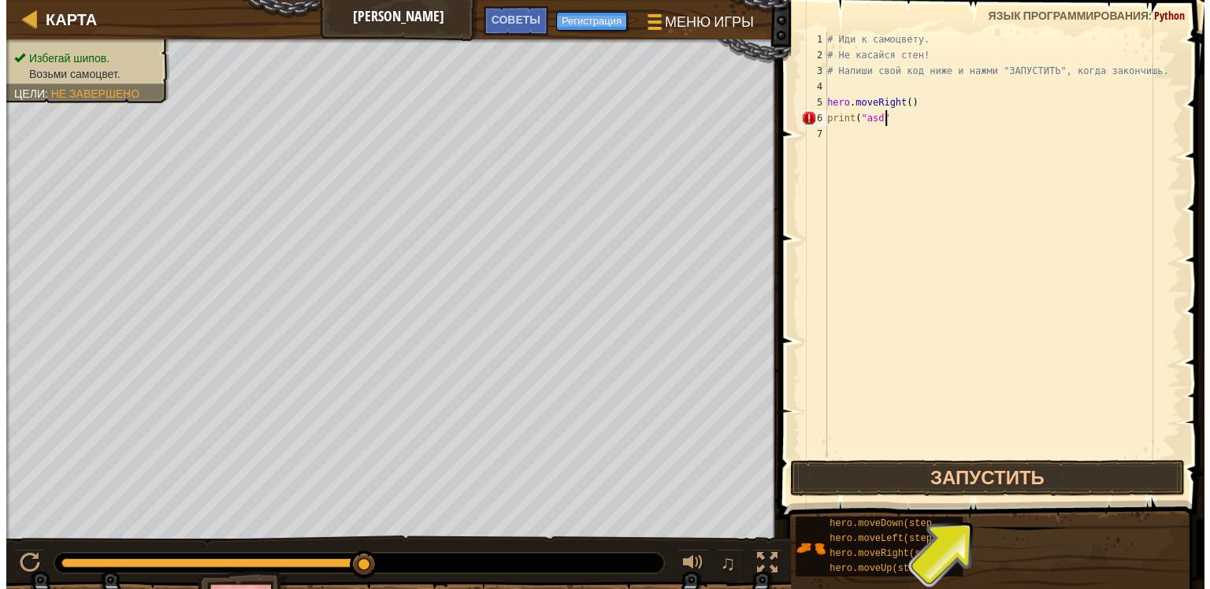
scroll to position [7, 4]
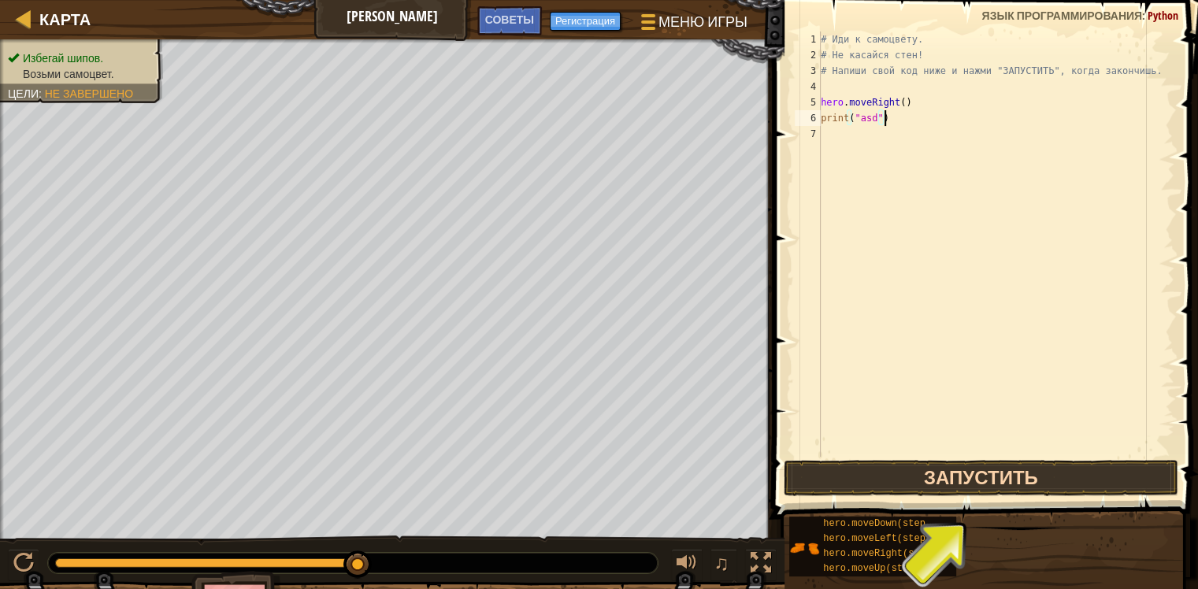
drag, startPoint x: 964, startPoint y: 500, endPoint x: 971, endPoint y: 478, distance: 22.2
click at [964, 499] on div "Советы print("asd") 1 2 3 4 5 6 7 # Иди к самоцвету. # Не касайся стен! # Напиш…" at bounding box center [983, 290] width 430 height 581
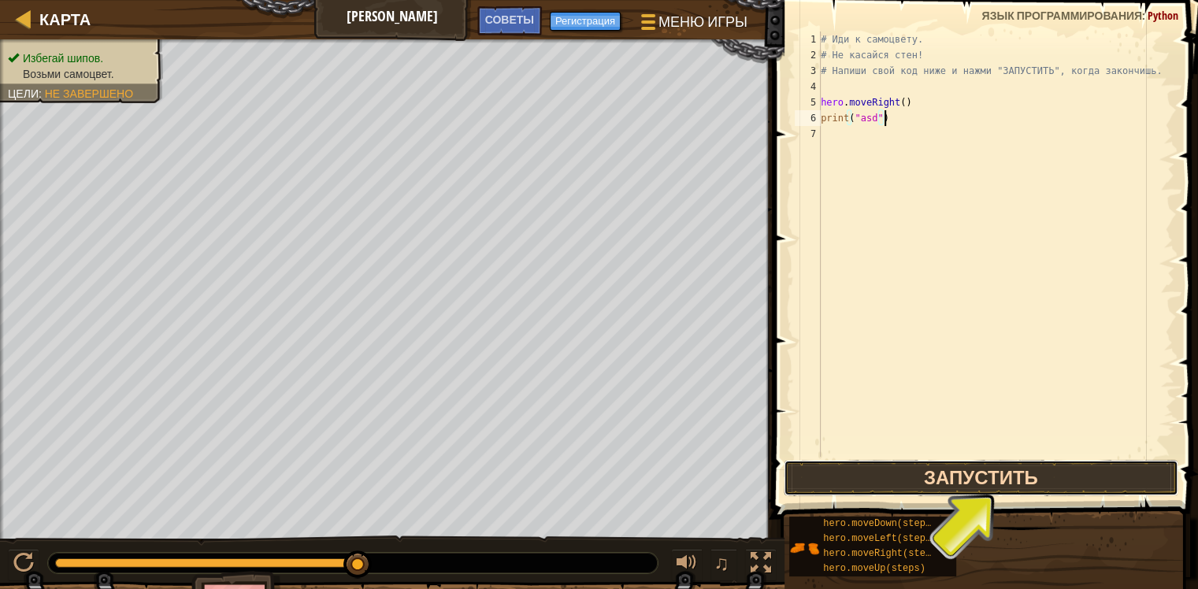
click at [971, 478] on button "Запустить" at bounding box center [981, 478] width 395 height 36
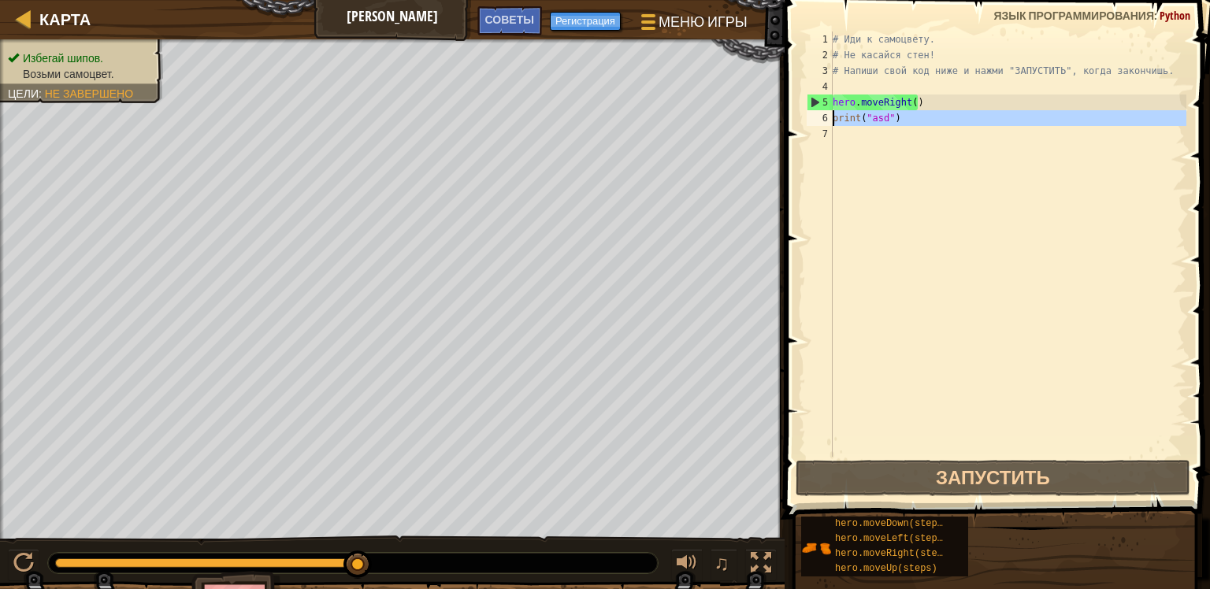
click at [771, 111] on div "[PERSON_NAME] Меню игры Готово Регистрация Советы 1 ההההההההההההההההההההההההההה…" at bounding box center [605, 294] width 1210 height 589
type textarea "print("asd")"
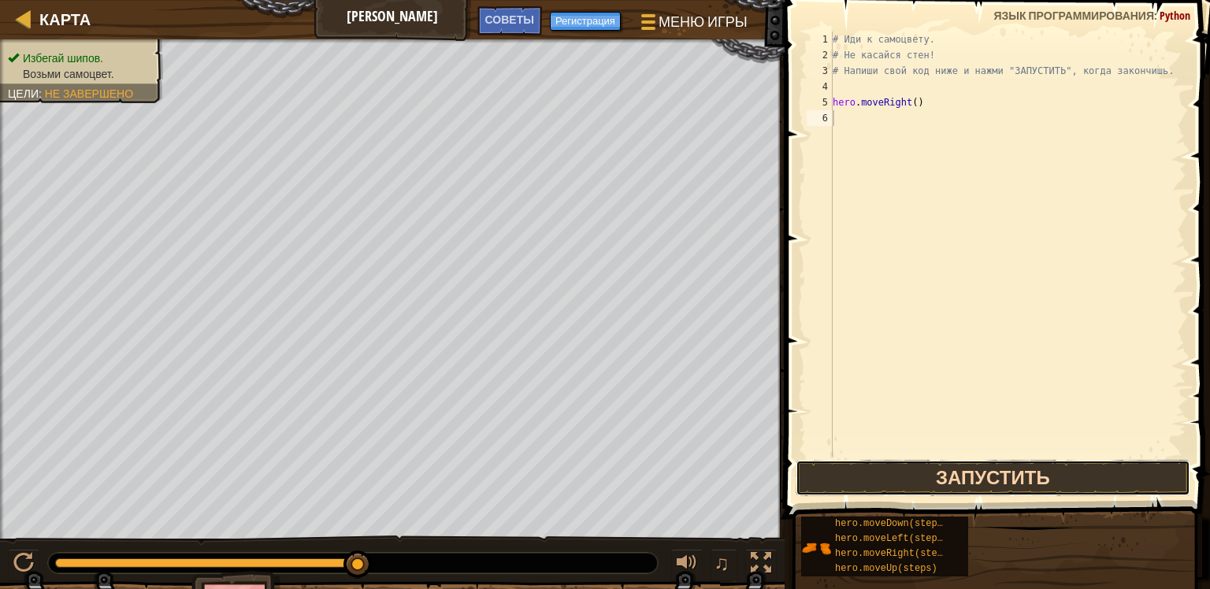
click at [979, 476] on button "Запустить" at bounding box center [993, 478] width 395 height 36
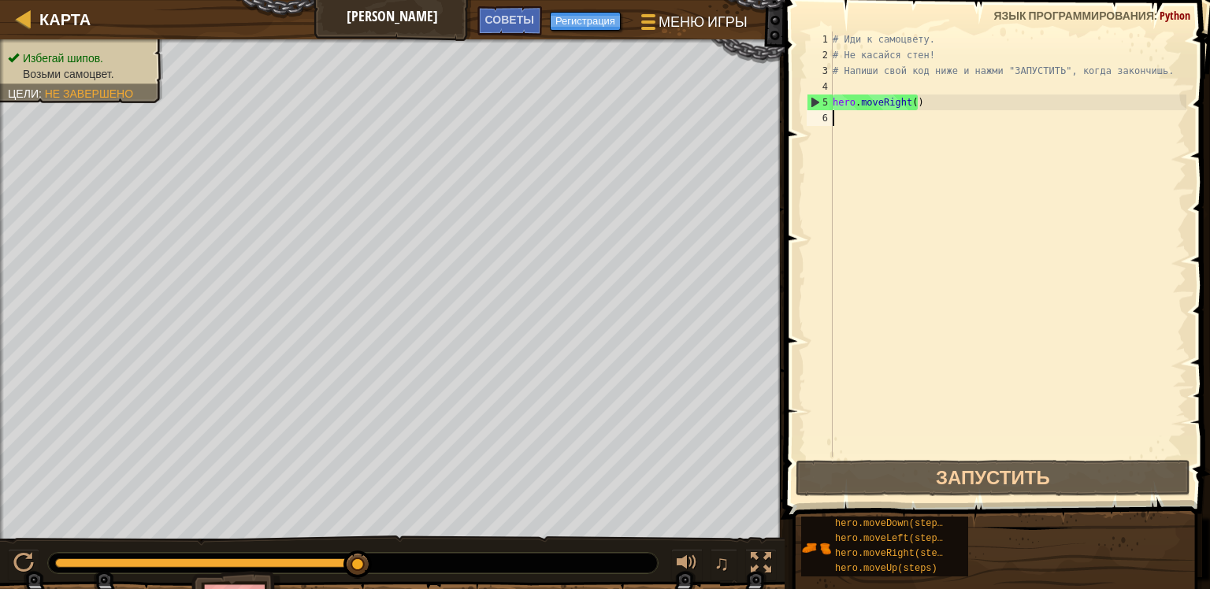
click at [916, 100] on div "# Иди к самоцвету. # Не касайся стен! # Напиши свой код ниже и нажми "ЗАПУСТИТЬ…" at bounding box center [1008, 260] width 357 height 457
click at [910, 100] on div "# Иди к самоцвету. # Не касайся стен! # Напиши свой код ниже и нажми "ЗАПУСТИТЬ…" at bounding box center [1008, 260] width 357 height 457
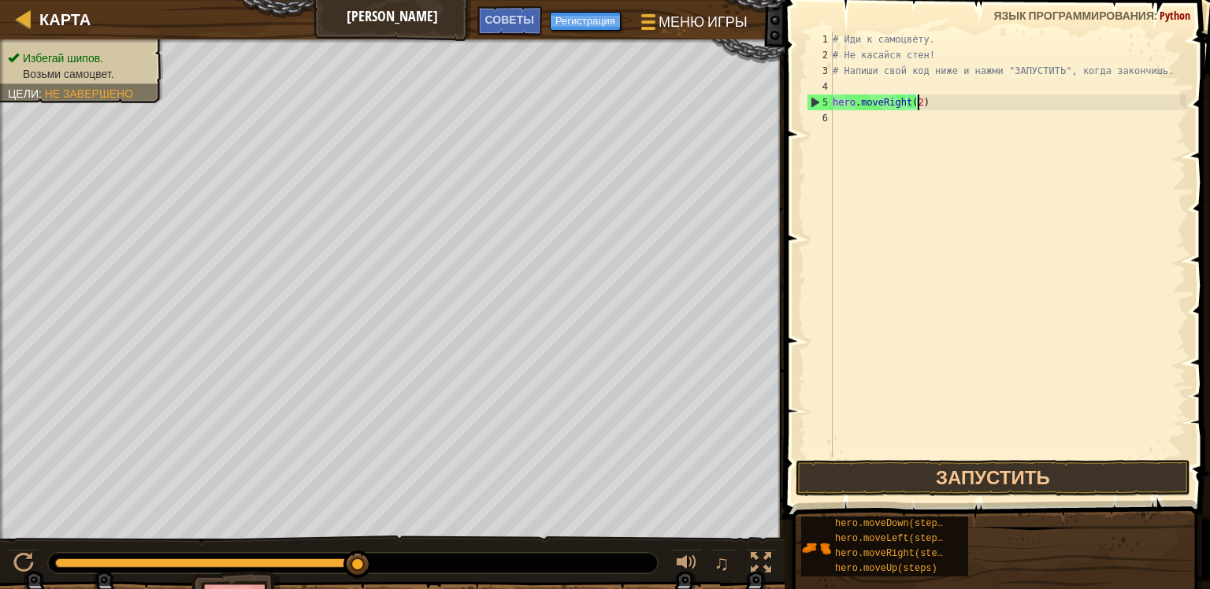
scroll to position [7, 6]
click at [1050, 491] on button "Запустить" at bounding box center [993, 478] width 395 height 36
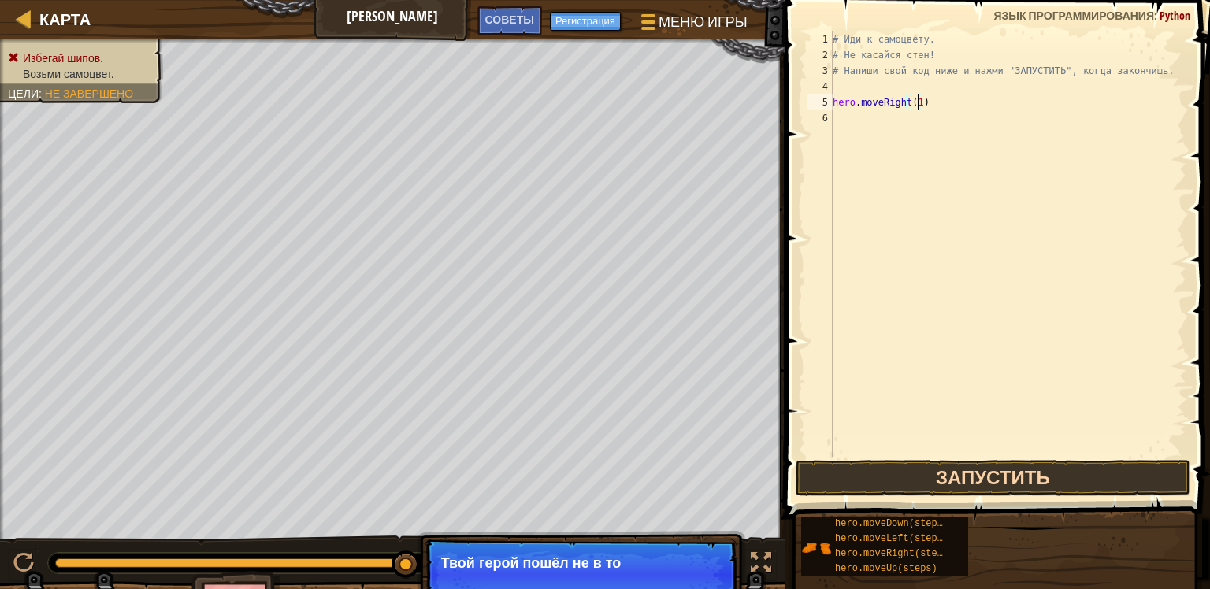
type textarea "hero.moveRight(1)"
click at [1005, 470] on button "Запустить" at bounding box center [993, 478] width 395 height 36
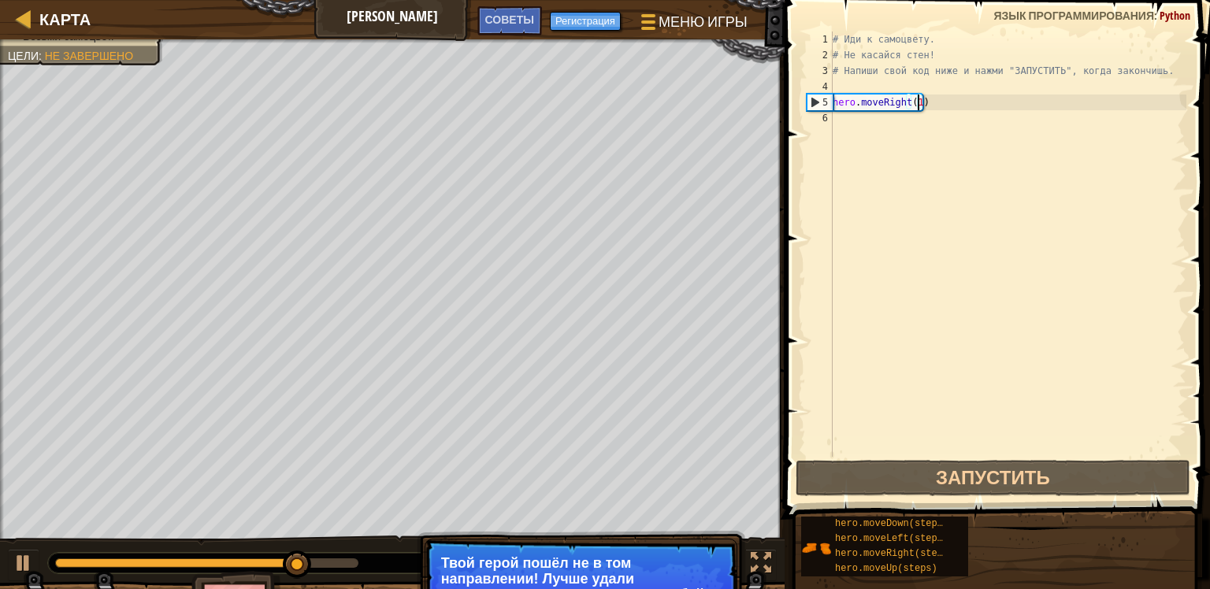
click at [902, 139] on div "# Иди к самоцвету. # Не касайся стен! # Напиши свой код ниже и нажми "ЗАПУСТИТЬ…" at bounding box center [1008, 260] width 357 height 457
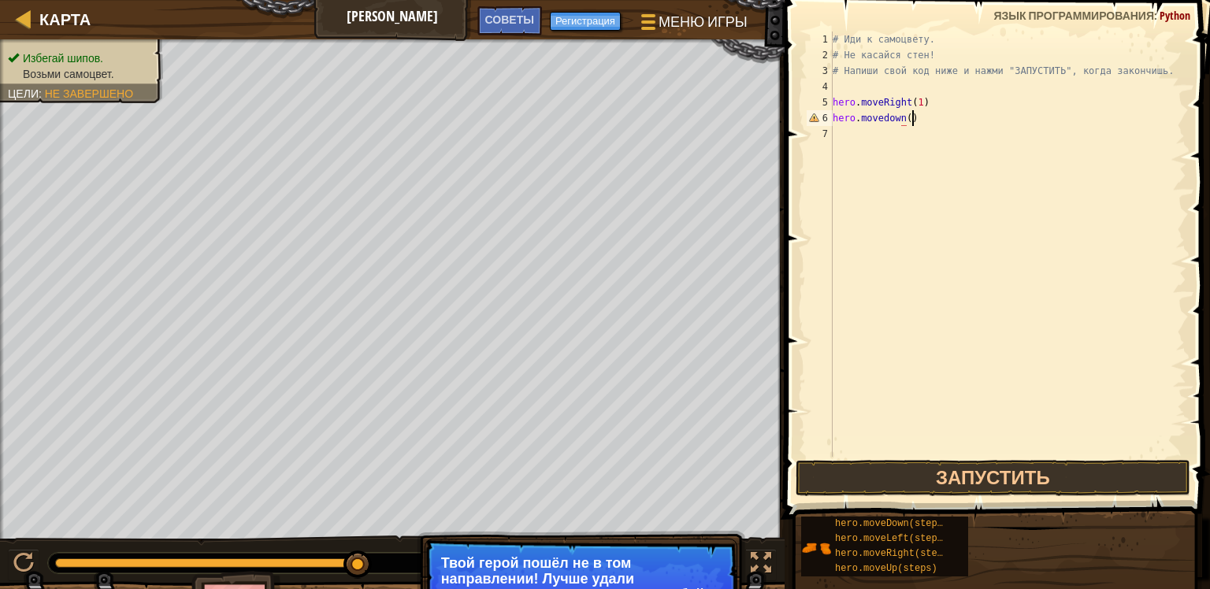
scroll to position [7, 6]
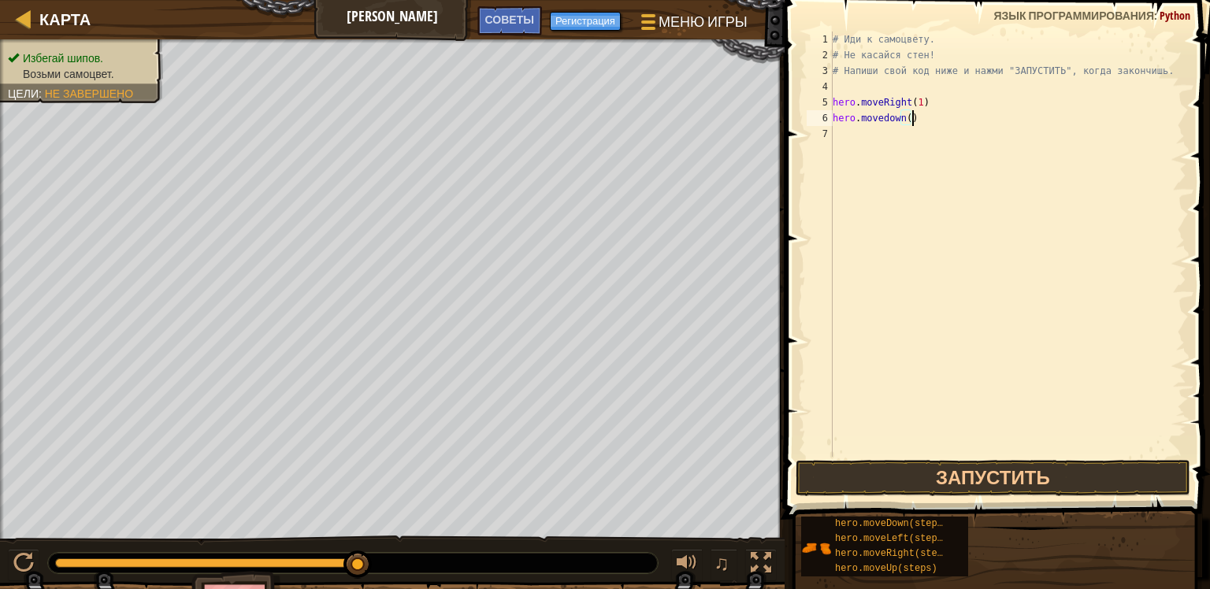
type textarea "hero.movedown(1)"
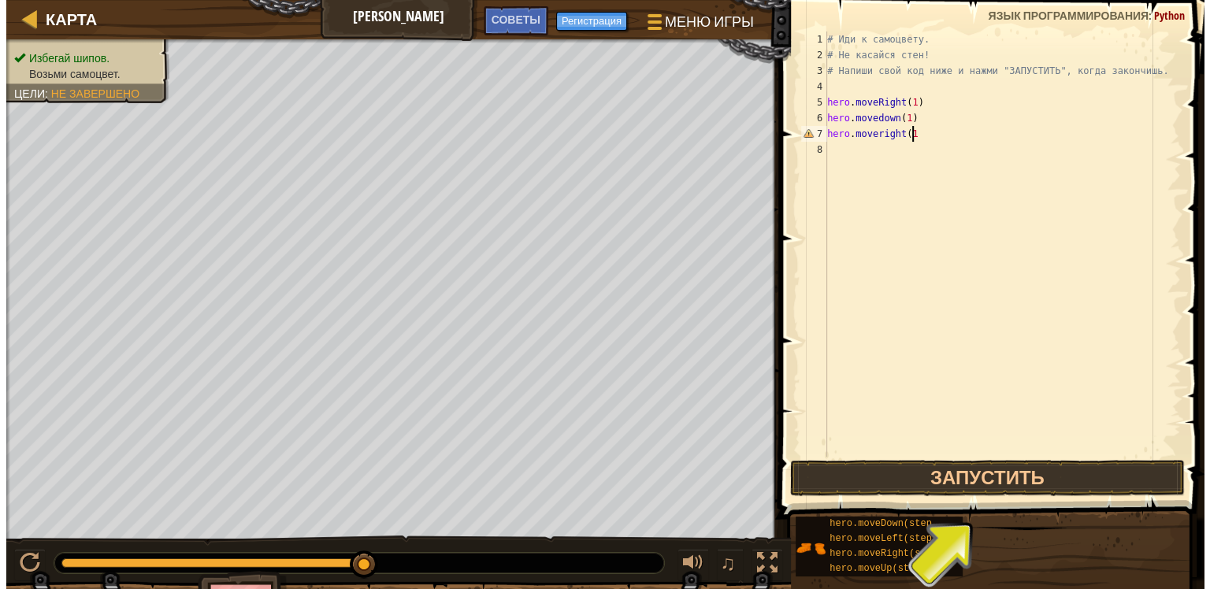
scroll to position [7, 6]
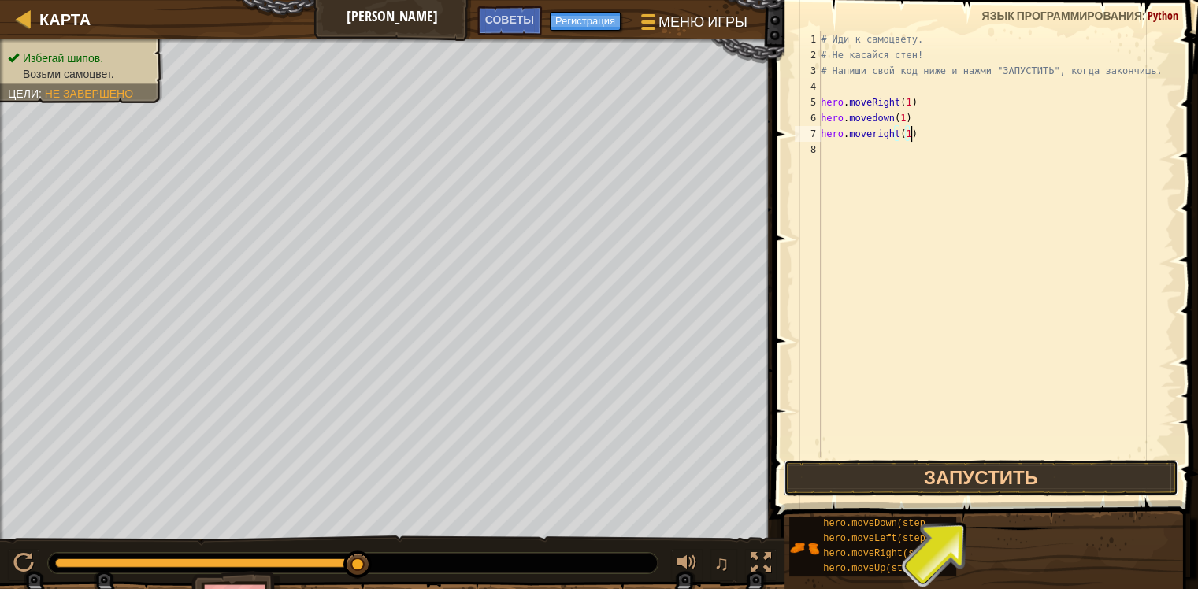
click at [1075, 496] on div "hero.moveright(1) 1 2 3 4 5 6 7 8 # Иди к самоцвету. # Не касайся стен! # Напиш…" at bounding box center [983, 291] width 430 height 566
click at [1070, 485] on button "Запустить" at bounding box center [981, 478] width 395 height 36
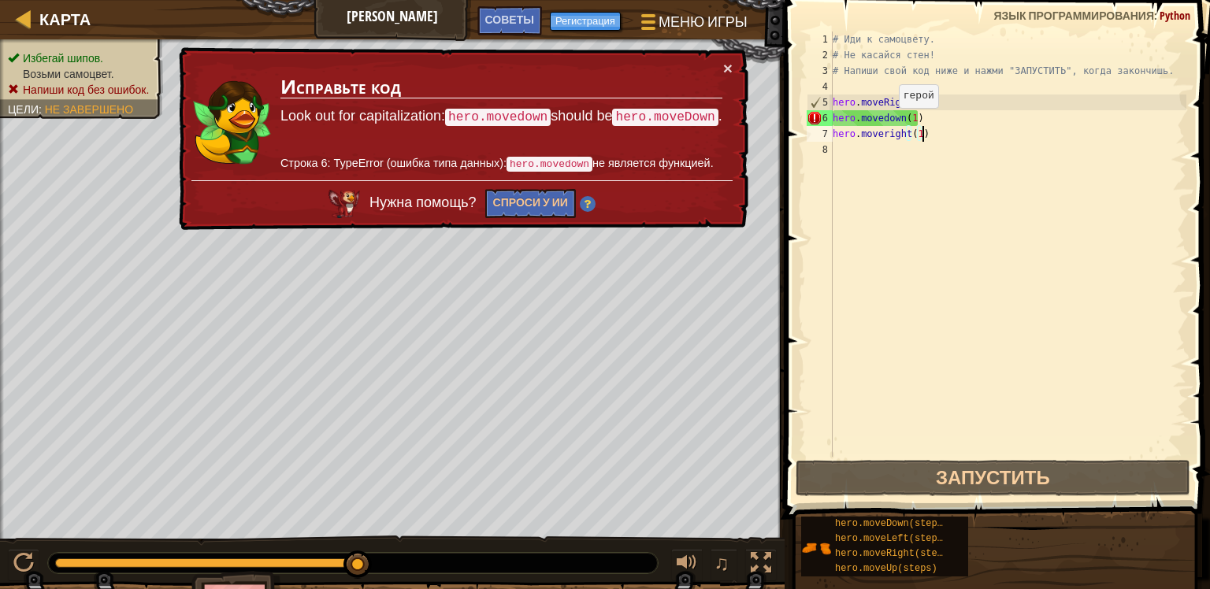
click at [886, 123] on div "# Иди к самоцвету. # Не касайся стен! # Напиши свой код ниже и нажми "ЗАПУСТИТЬ…" at bounding box center [1008, 260] width 357 height 457
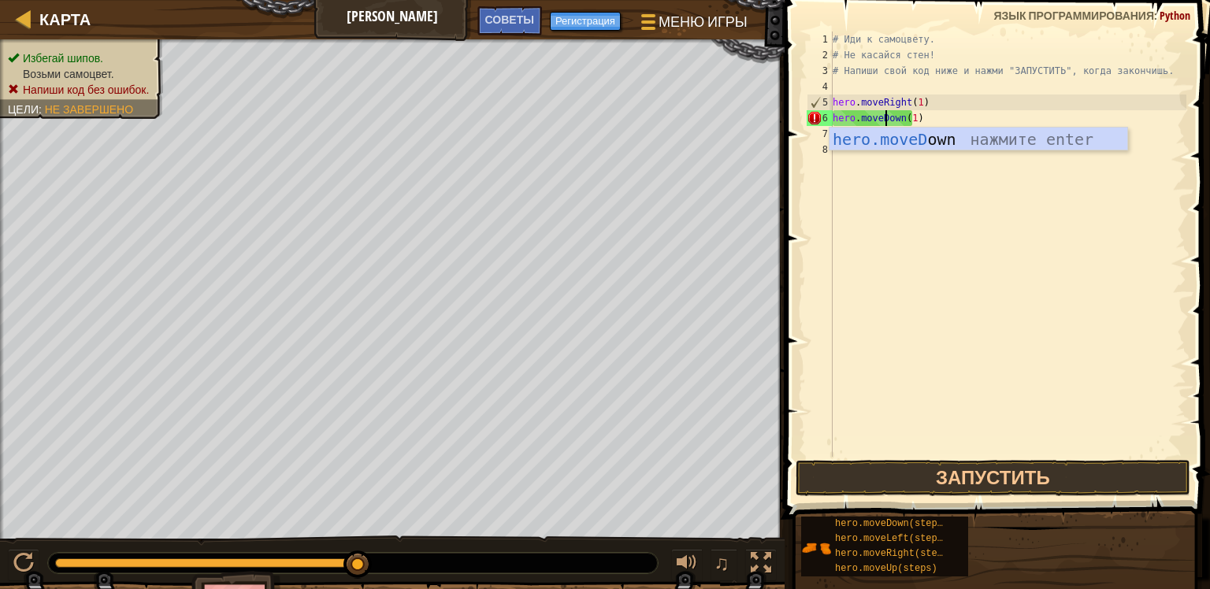
scroll to position [7, 4]
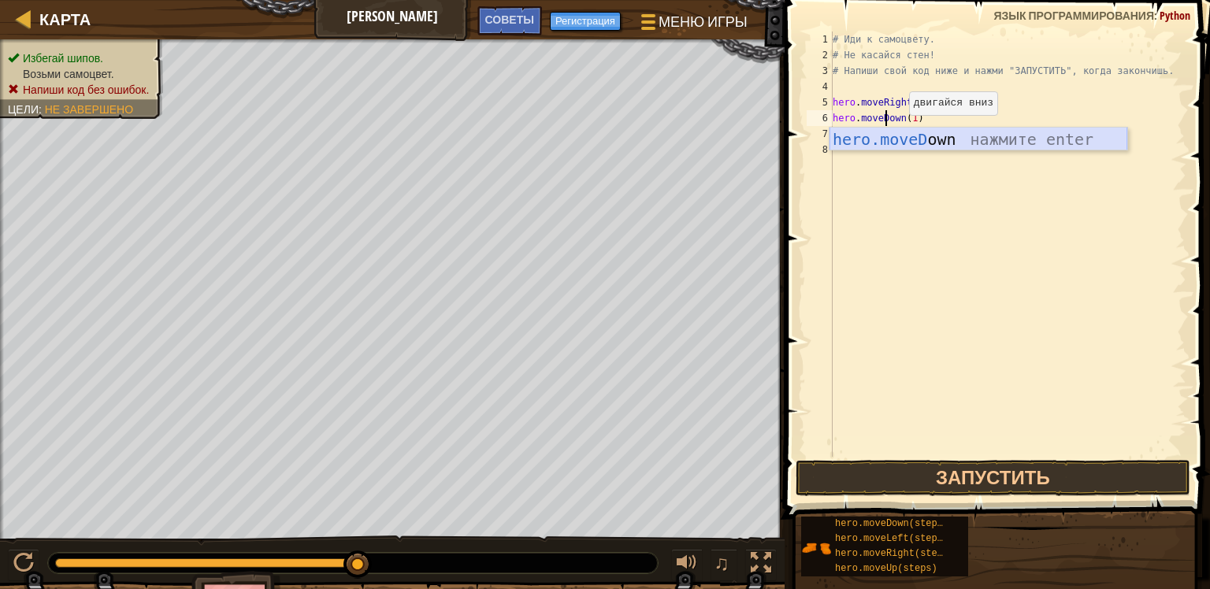
click at [872, 147] on div "hero.moveD own нажмите enter" at bounding box center [979, 163] width 298 height 71
type textarea "hero.moveDown()(1)"
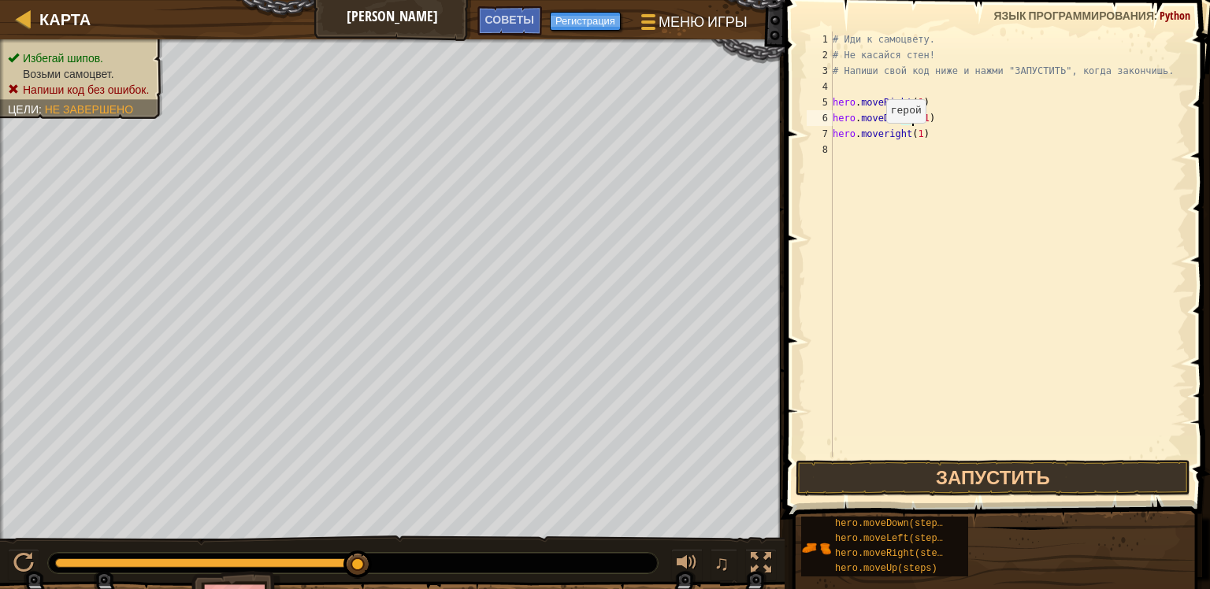
click at [877, 144] on div "# Иди к самоцвету. # Не касайся стен! # Напиши свой код ниже и нажми "ЗАПУСТИТЬ…" at bounding box center [1008, 260] width 357 height 457
click at [889, 132] on div "# Иди к самоцвету. # Не касайся стен! # Напиши свой код ниже и нажми "ЗАПУСТИТЬ…" at bounding box center [1008, 260] width 357 height 457
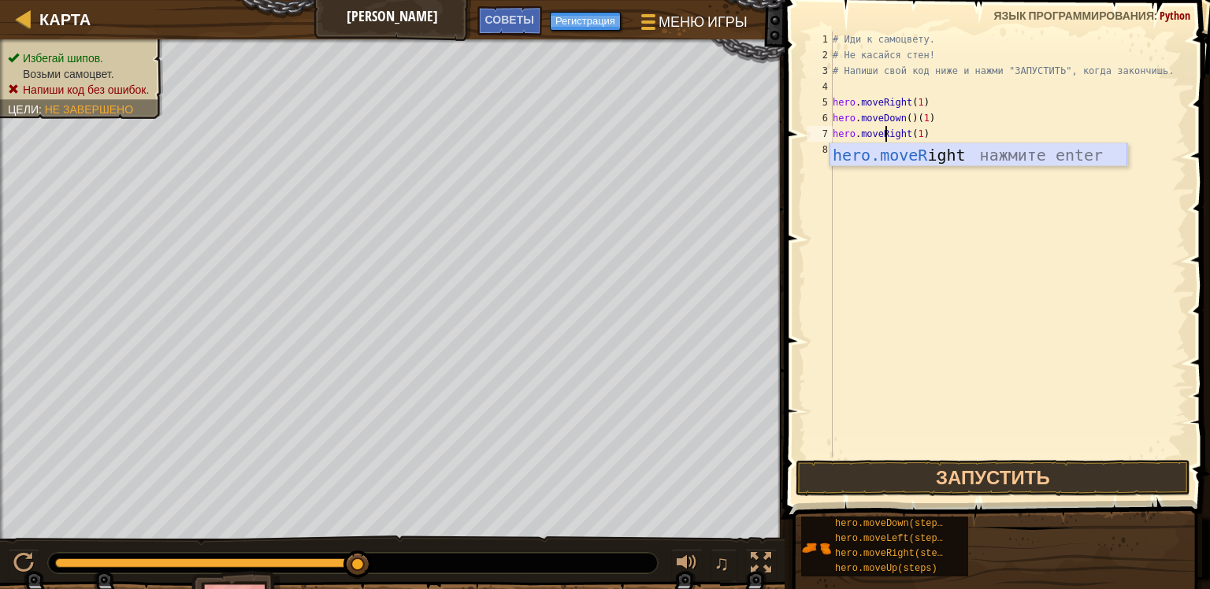
click at [908, 164] on div "hero.moveR ight нажмите enter" at bounding box center [979, 178] width 298 height 71
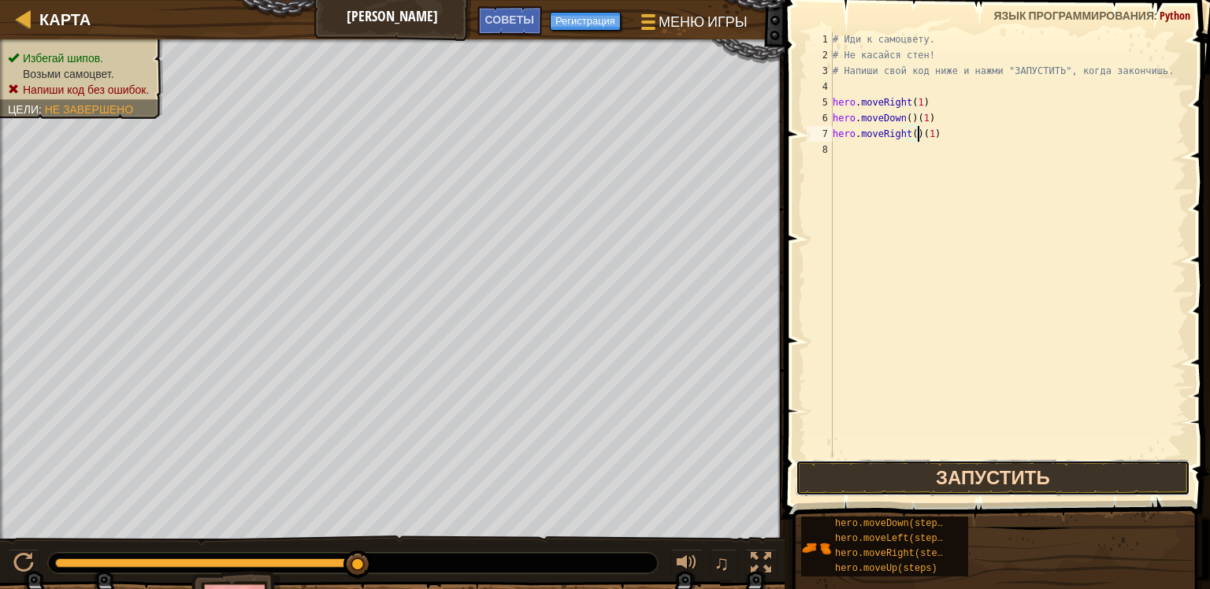
click at [1040, 490] on button "Запустить" at bounding box center [993, 478] width 395 height 36
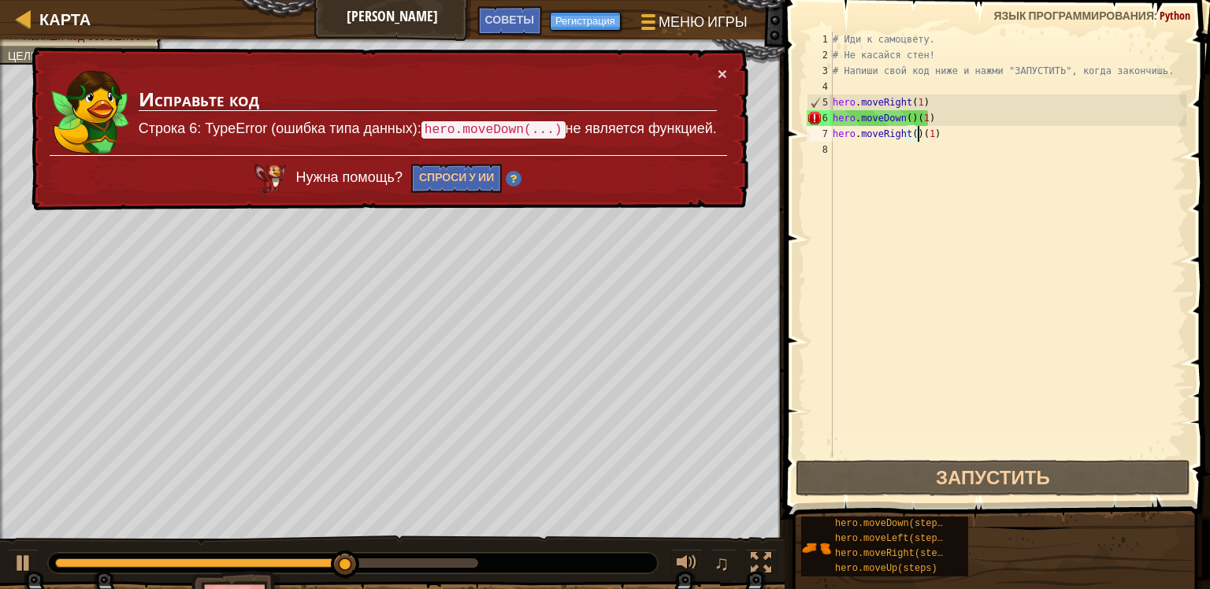
click at [968, 107] on div "# Иди к самоцвету. # Не касайся стен! # Напиши свой код ниже и нажми "ЗАПУСТИТЬ…" at bounding box center [1008, 260] width 357 height 457
click at [966, 118] on div "# Иди к самоцвету. # Не касайся стен! # Напиши свой код ниже и нажми "ЗАПУСТИТЬ…" at bounding box center [1008, 260] width 357 height 457
click at [908, 119] on div "# Иди к самоцвету. # Не касайся стен! # Напиши свой код ниже и нажми "ЗАПУСТИТЬ…" at bounding box center [1008, 260] width 357 height 457
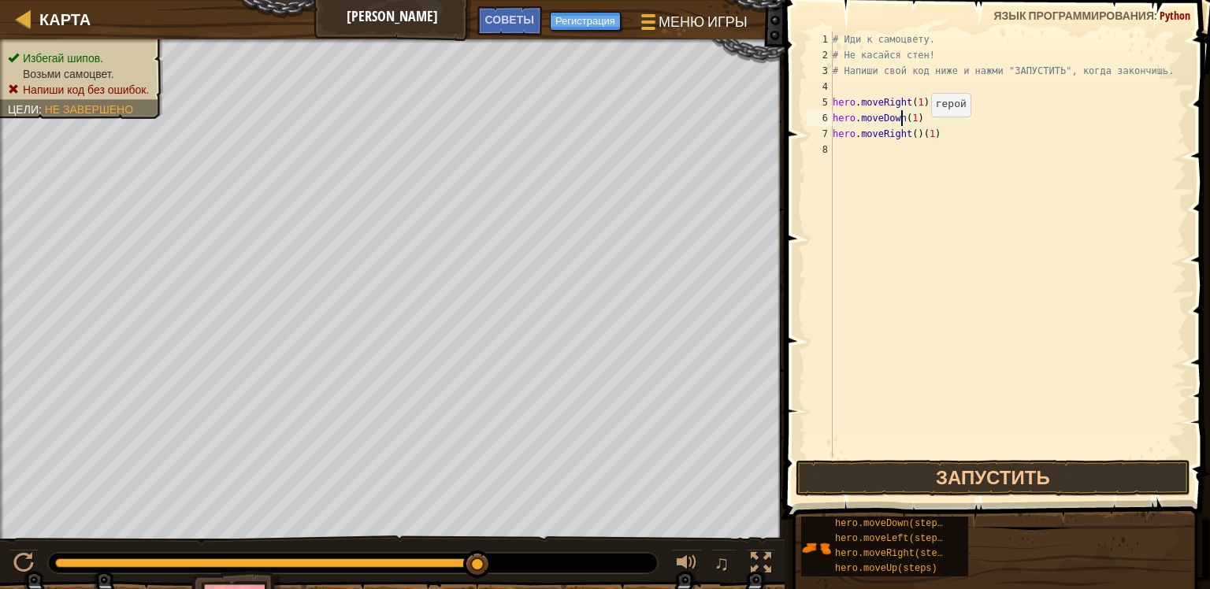
click at [917, 132] on div "# Иди к самоцвету. # Не касайся стен! # Напиши свой код ниже и нажми "ЗАПУСТИТЬ…" at bounding box center [1008, 260] width 357 height 457
type textarea "hero.moveRight(1)"
click at [1026, 479] on button "Запустить" at bounding box center [993, 478] width 395 height 36
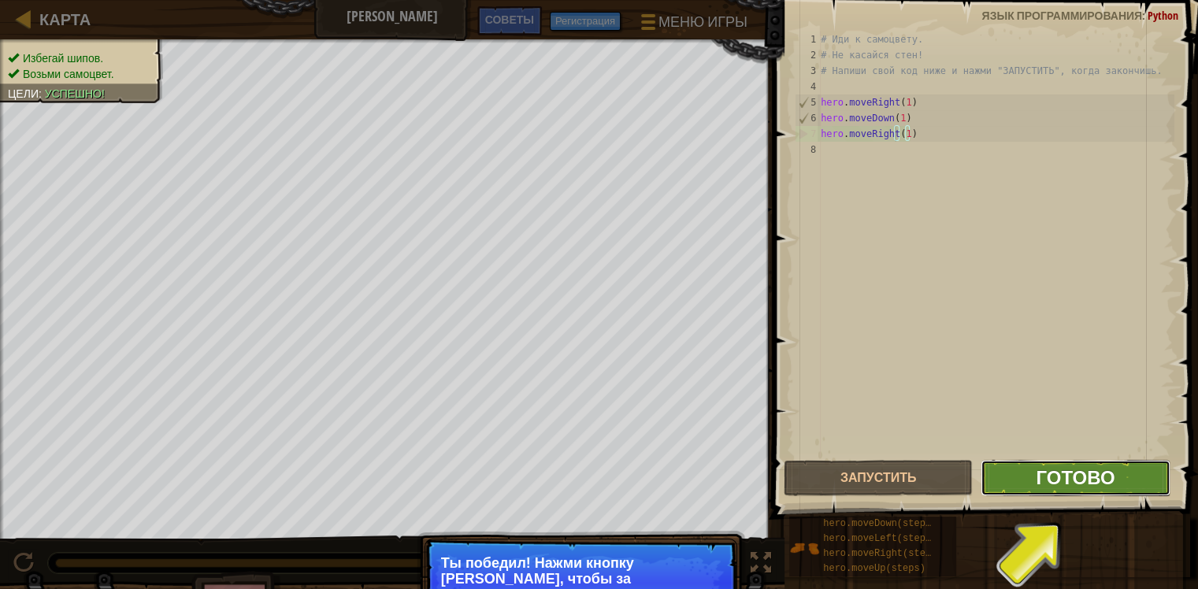
click at [1086, 473] on span "Готово" at bounding box center [1075, 477] width 79 height 25
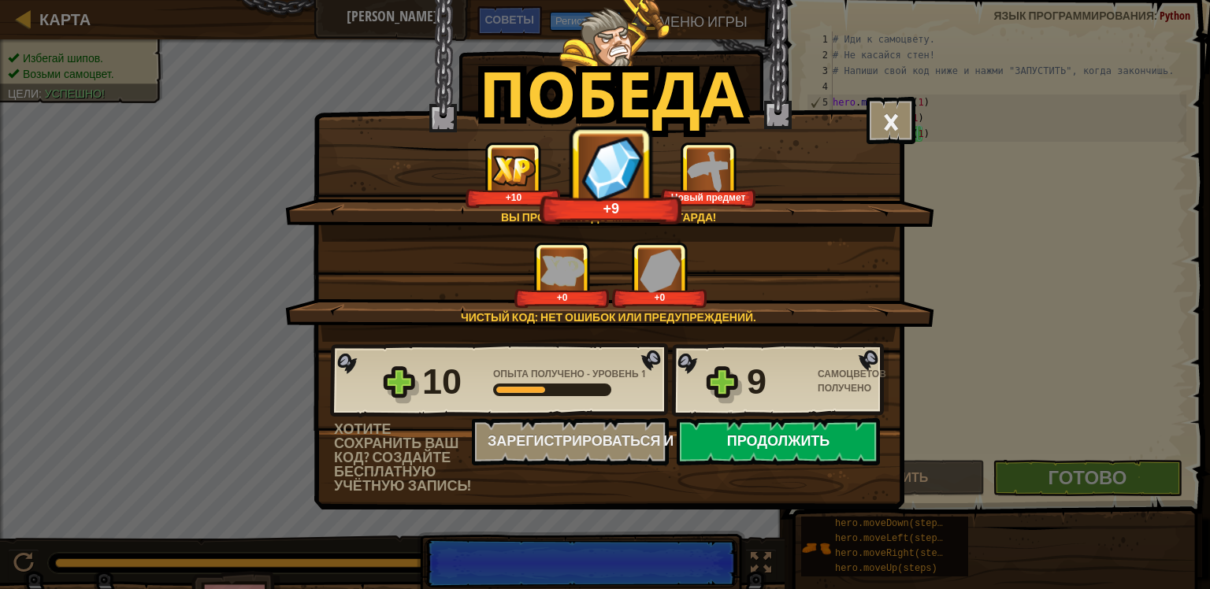
scroll to position [7, 6]
click at [756, 440] on button "Продолжить" at bounding box center [778, 441] width 203 height 47
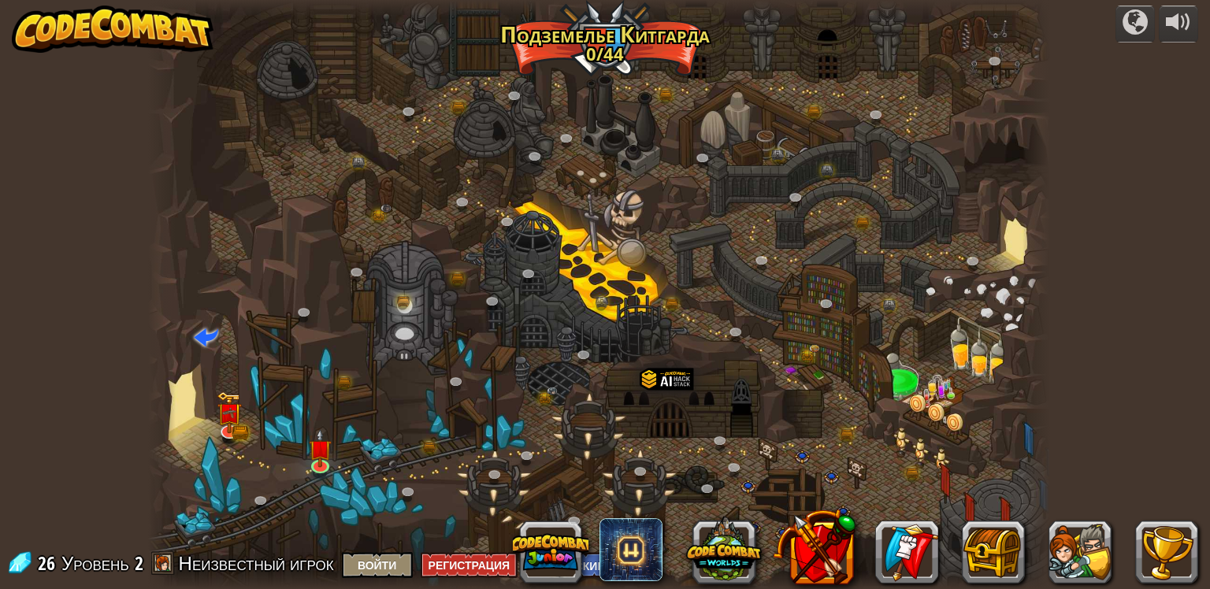
select select "ru"
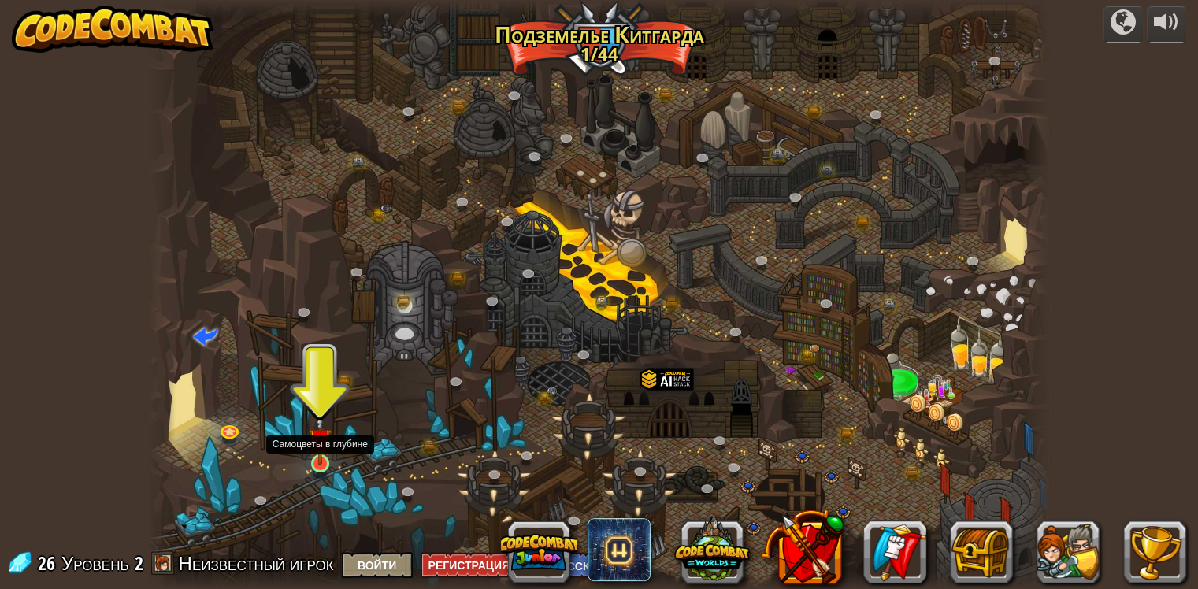
click at [314, 460] on img at bounding box center [320, 440] width 23 height 52
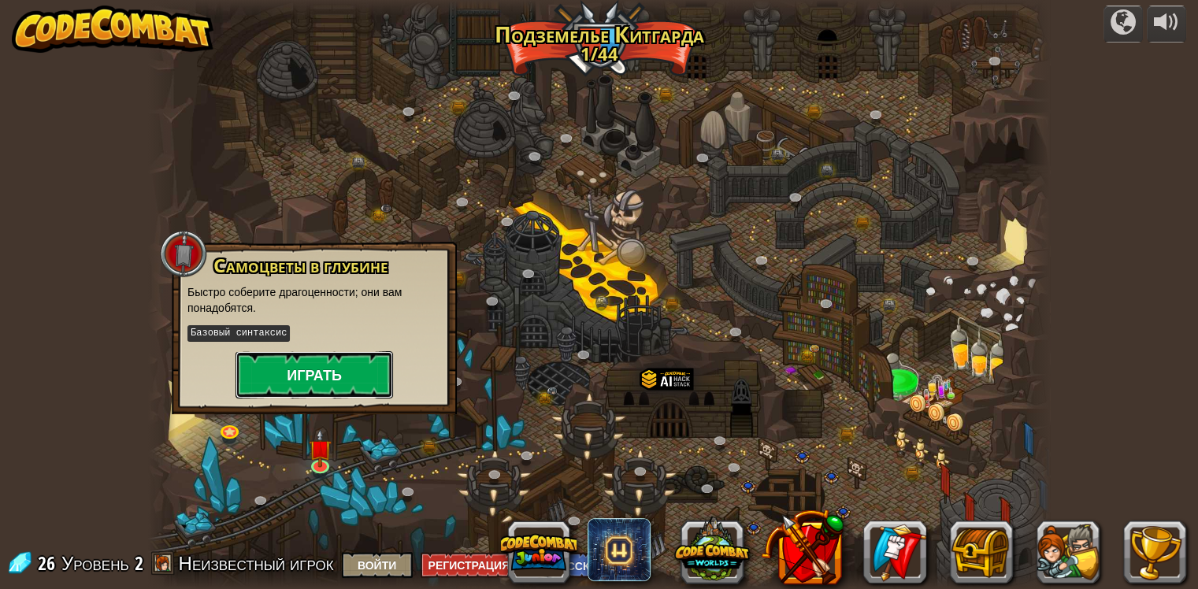
click at [311, 363] on button "Играть" at bounding box center [315, 374] width 158 height 47
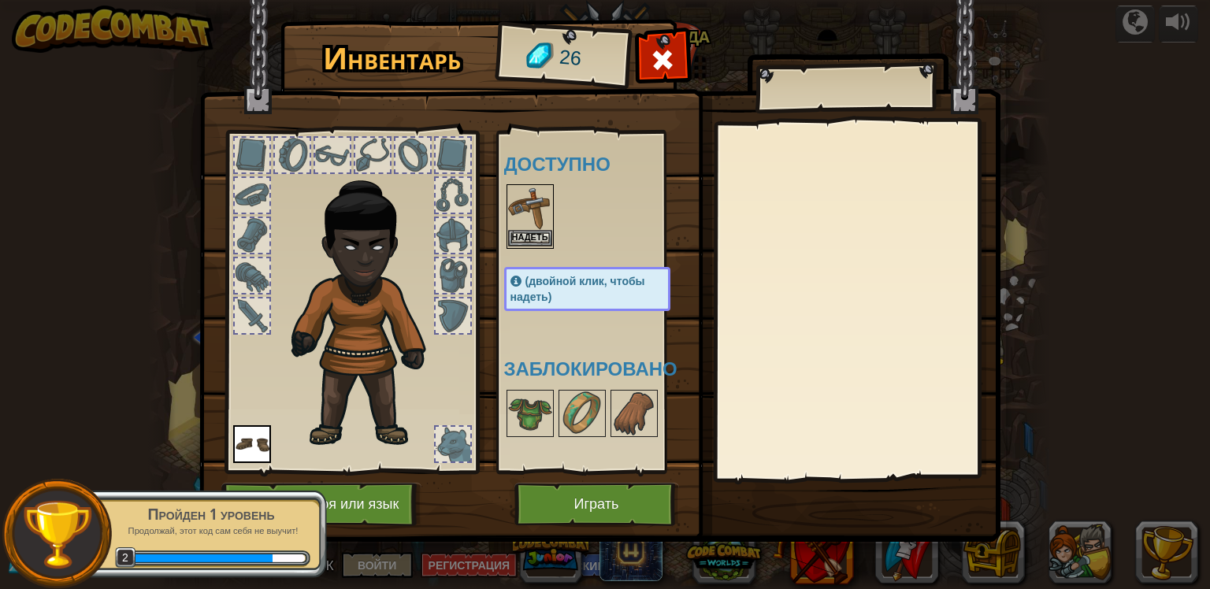
click at [530, 227] on img at bounding box center [530, 208] width 44 height 44
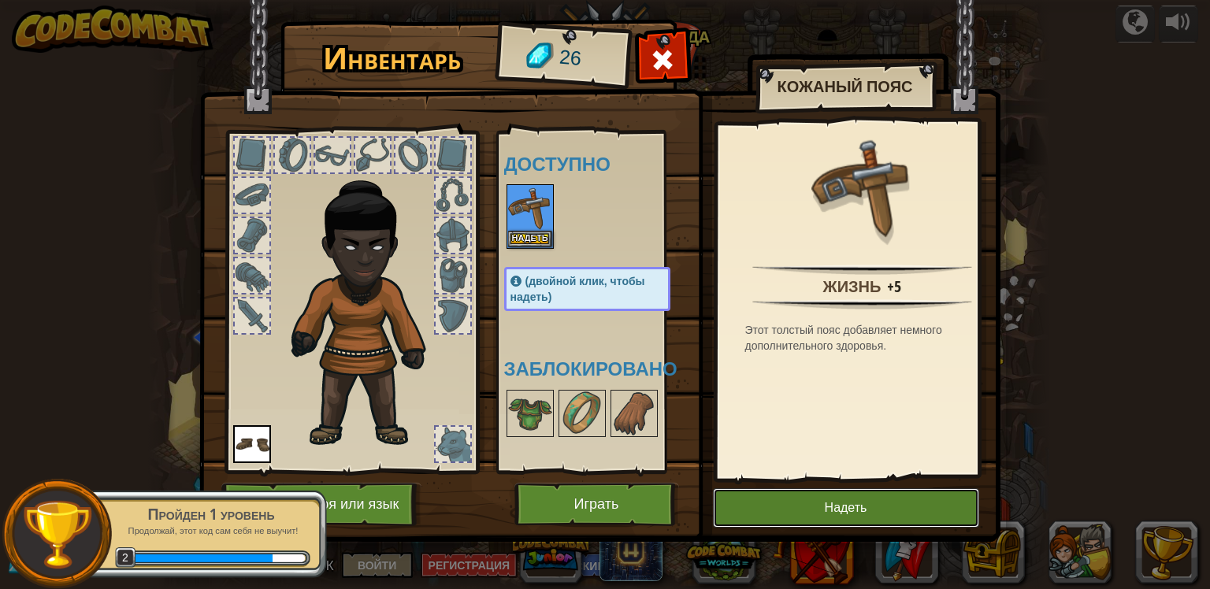
click at [845, 517] on button "Надеть" at bounding box center [846, 507] width 266 height 39
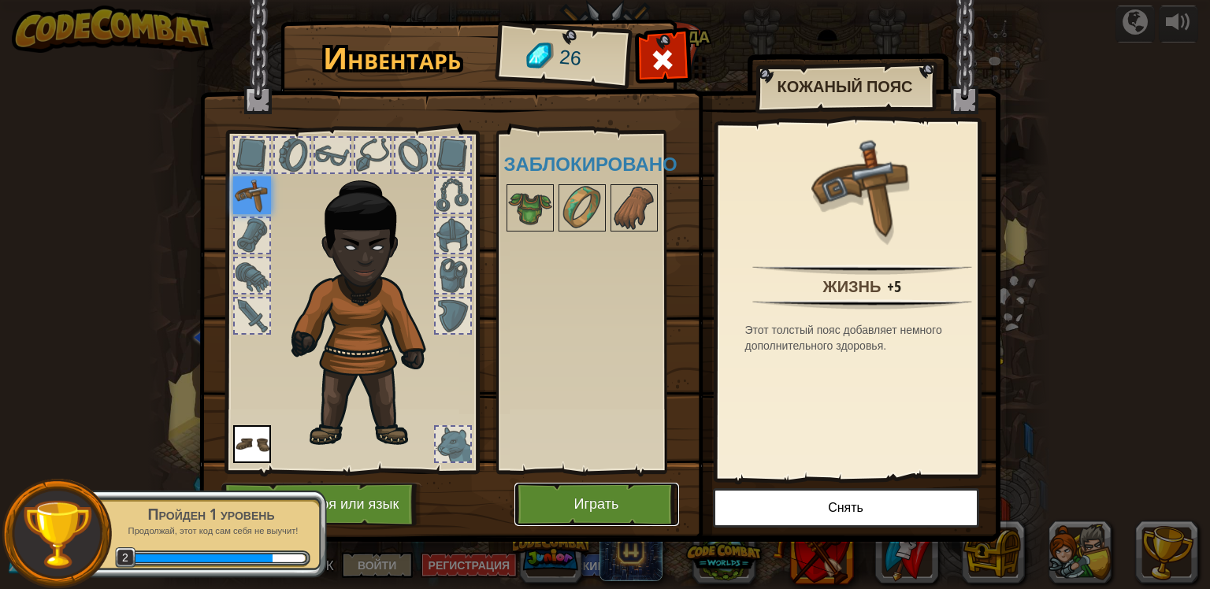
click at [595, 514] on button "Играть" at bounding box center [596, 504] width 165 height 43
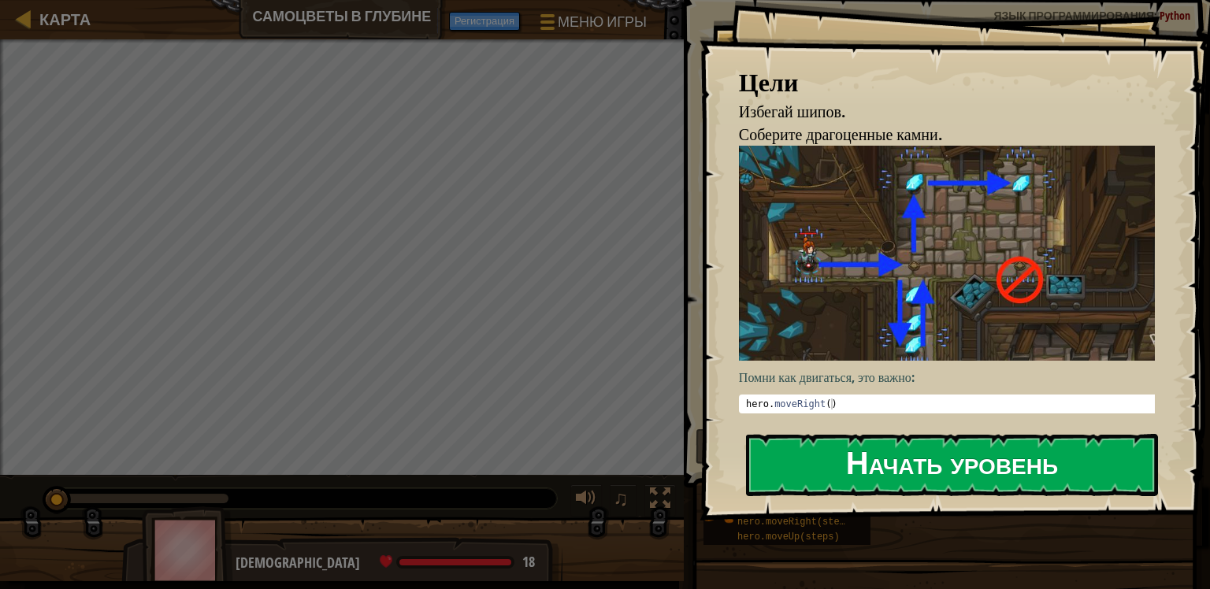
click at [867, 484] on button "Начать уровень" at bounding box center [952, 465] width 412 height 62
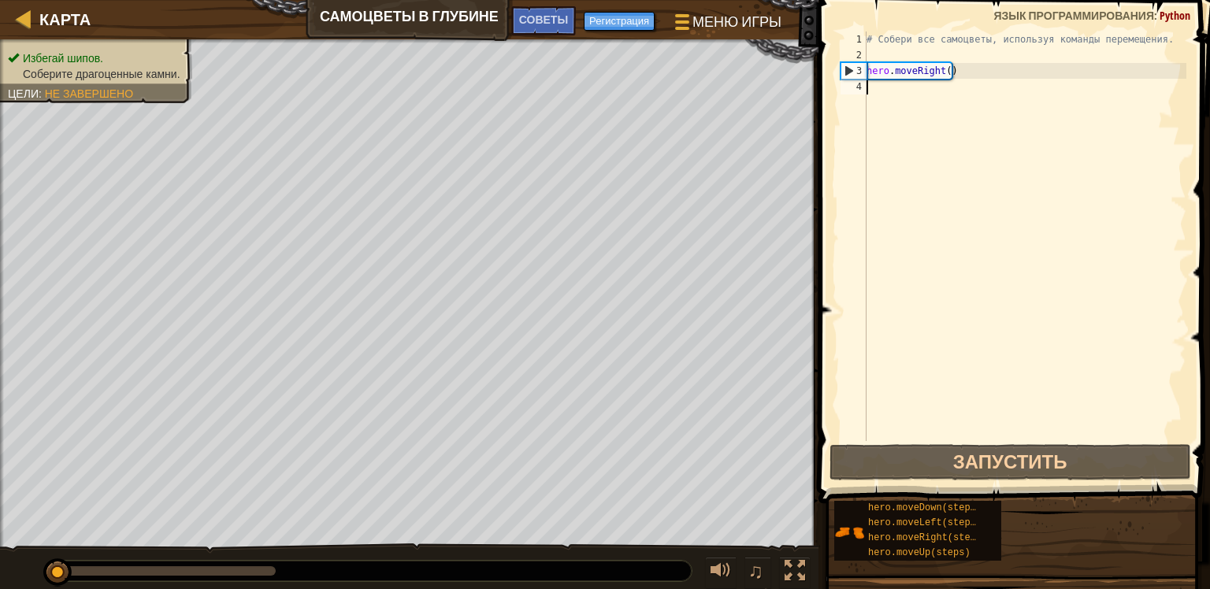
click at [851, 74] on div "3" at bounding box center [853, 71] width 25 height 16
click at [845, 71] on div "3" at bounding box center [853, 71] width 25 height 16
type textarea "hero.moveRight()"
click at [949, 72] on div "# Собери все самоцветы, используя команды перемещения. hero . moveRight ( )" at bounding box center [1024, 252] width 323 height 441
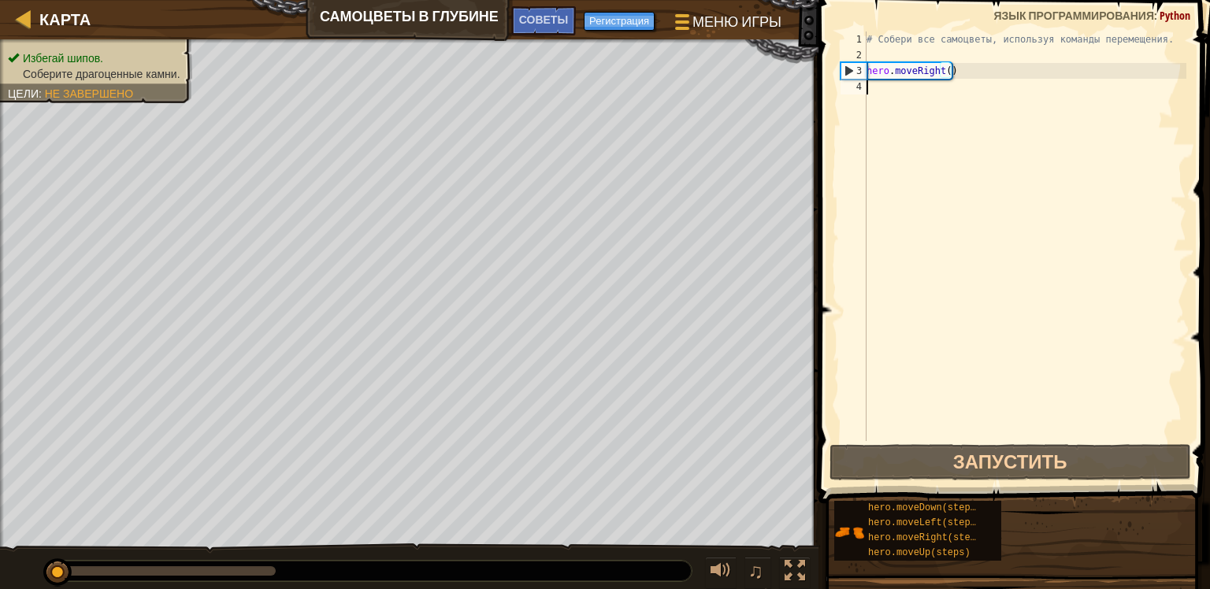
click at [949, 110] on div "# Собери все самоцветы, используя команды перемещения. hero . moveRight ( )" at bounding box center [1024, 252] width 323 height 441
click at [850, 69] on div "3" at bounding box center [853, 71] width 25 height 16
type textarea "hero.moveRight()"
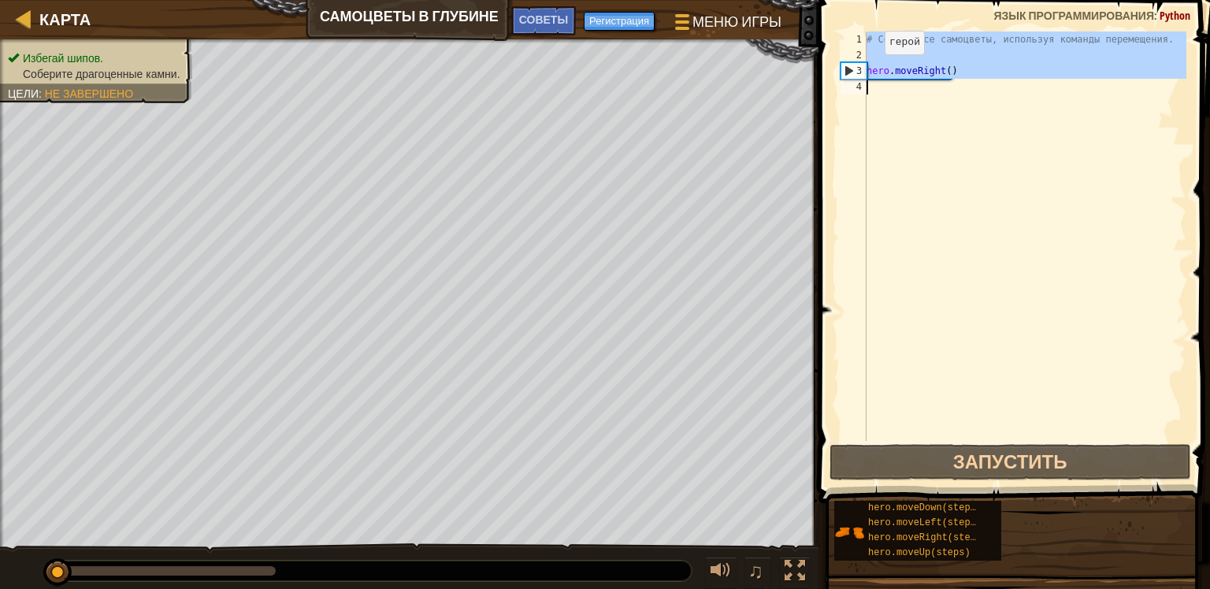
click at [850, 69] on div "3" at bounding box center [853, 71] width 25 height 16
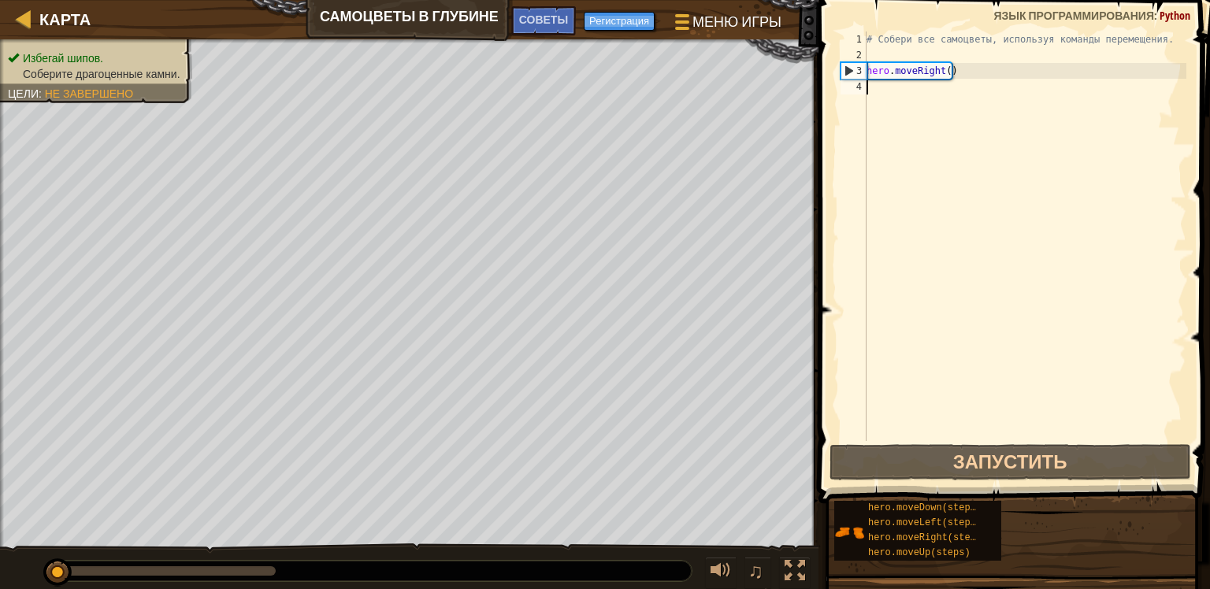
click at [898, 95] on div "# Собери все самоцветы, используя команды перемещения. hero . moveRight ( )" at bounding box center [1024, 252] width 323 height 441
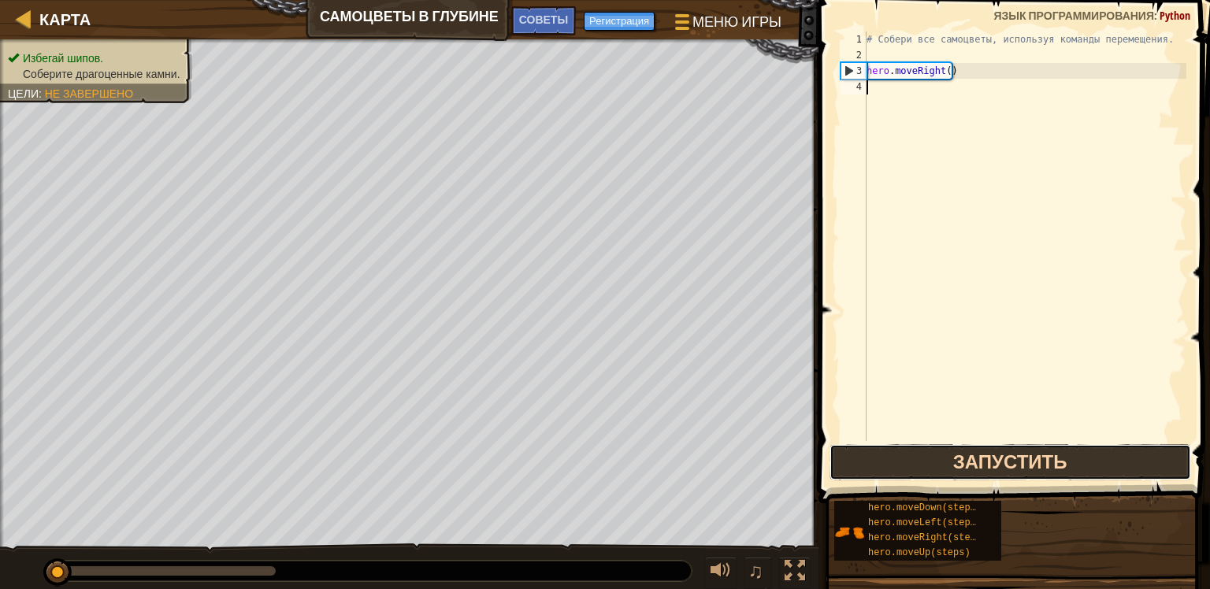
click at [1029, 474] on button "Запустить" at bounding box center [1011, 462] width 362 height 36
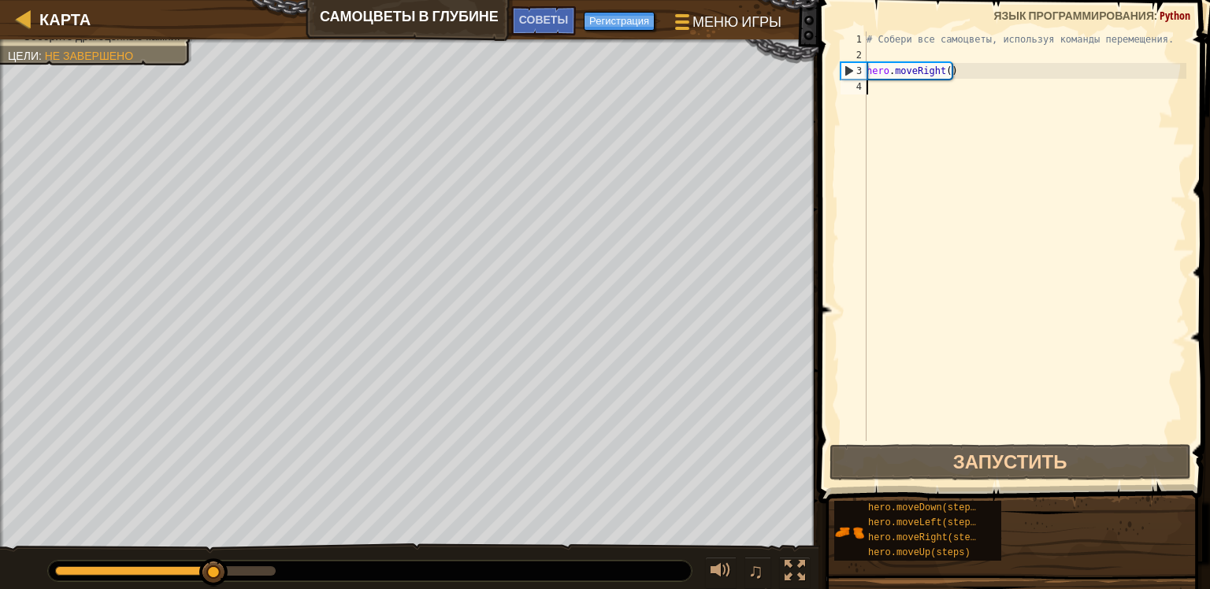
click at [936, 174] on div "# Собери все самоцветы, используя команды перемещения. hero . moveRight ( )" at bounding box center [1024, 252] width 323 height 441
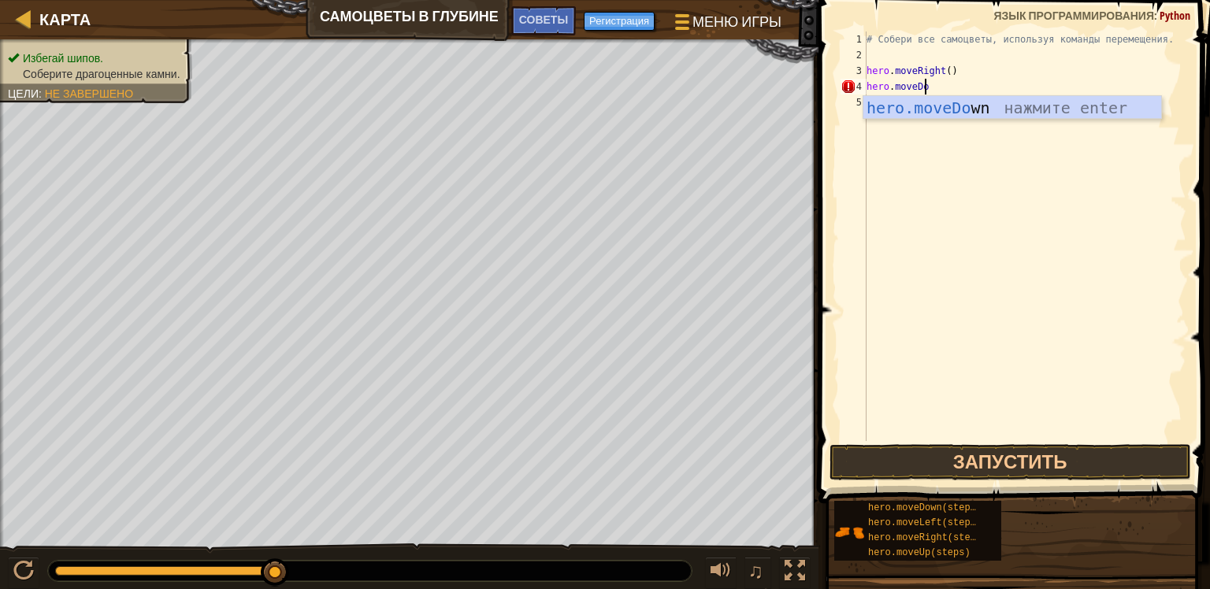
scroll to position [7, 4]
type textarea "hero.moveDown()"
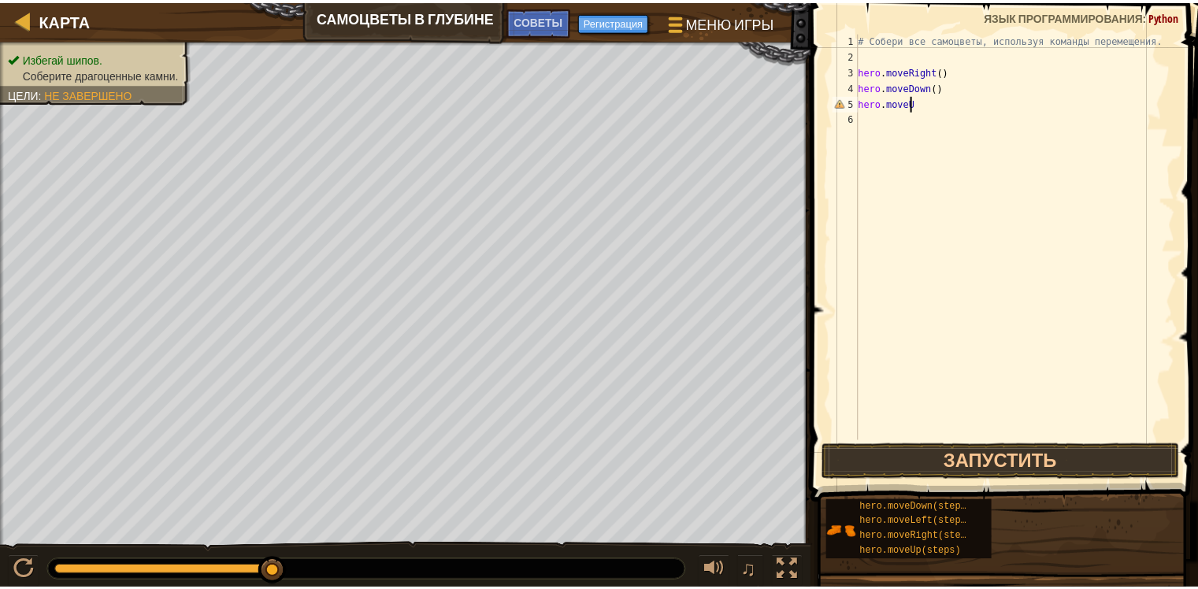
scroll to position [7, 3]
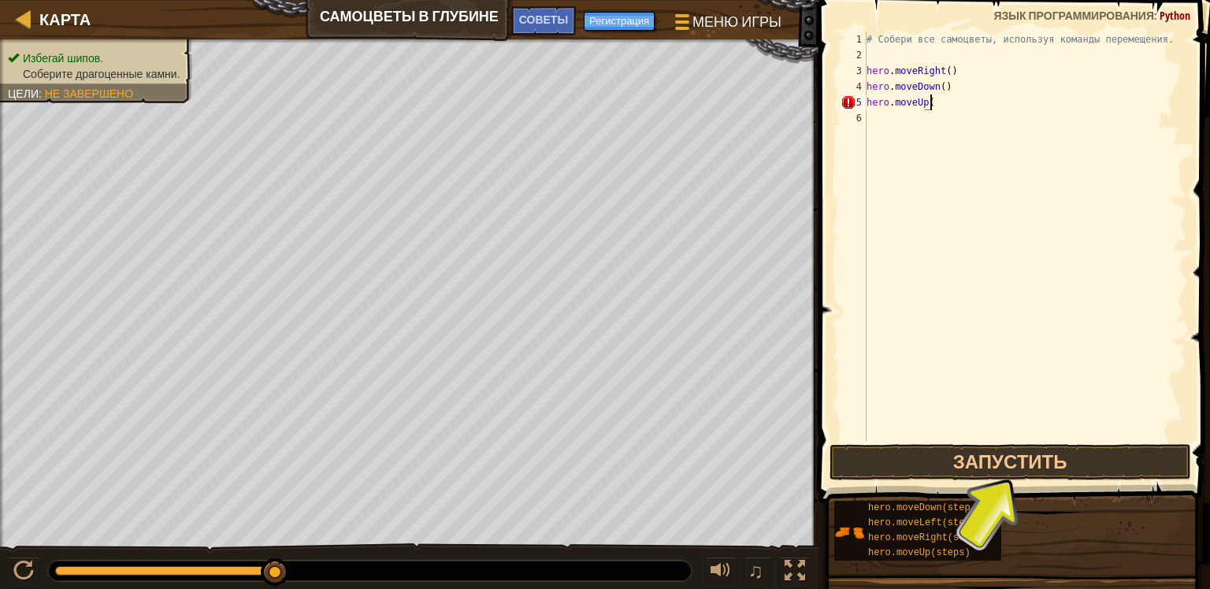
type textarea "hero.moveUp(2)"
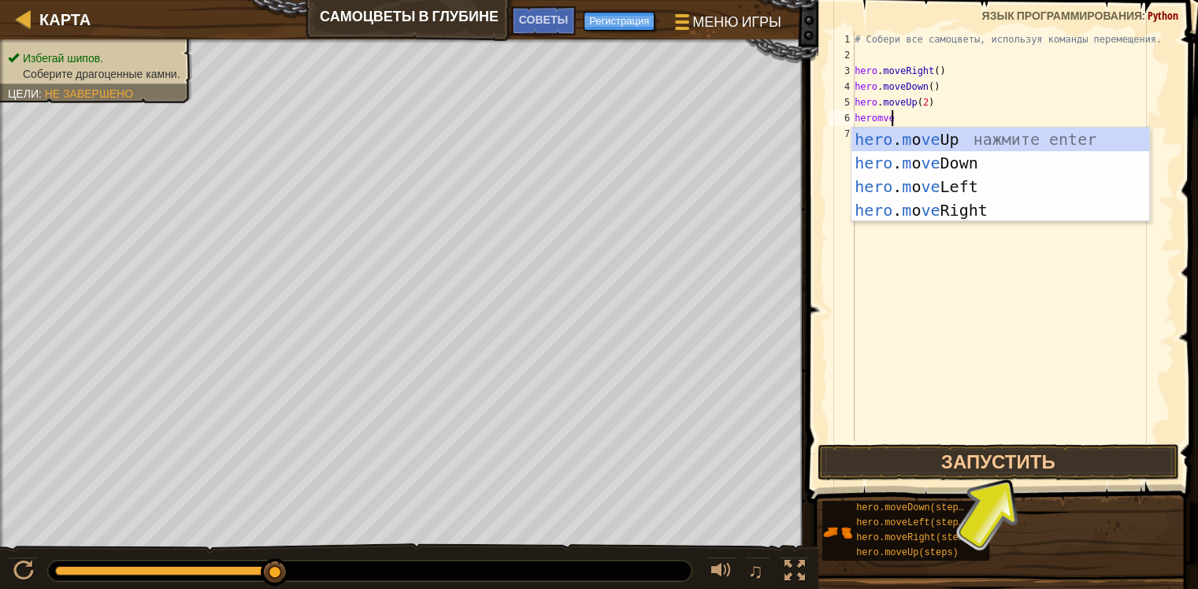
scroll to position [7, 2]
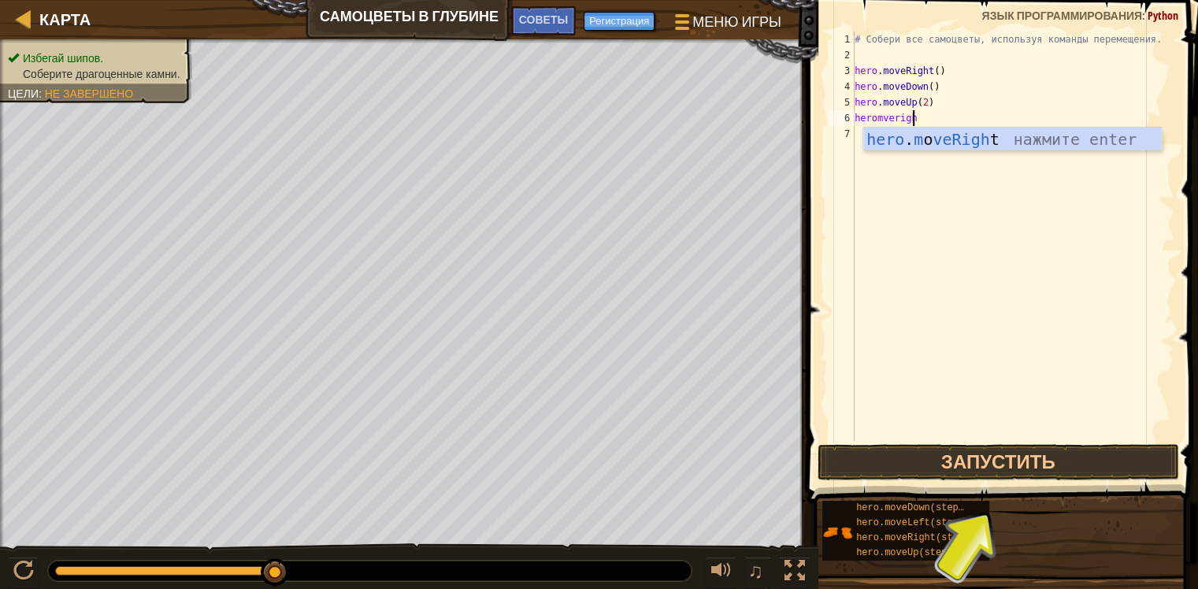
type textarea "heromveright"
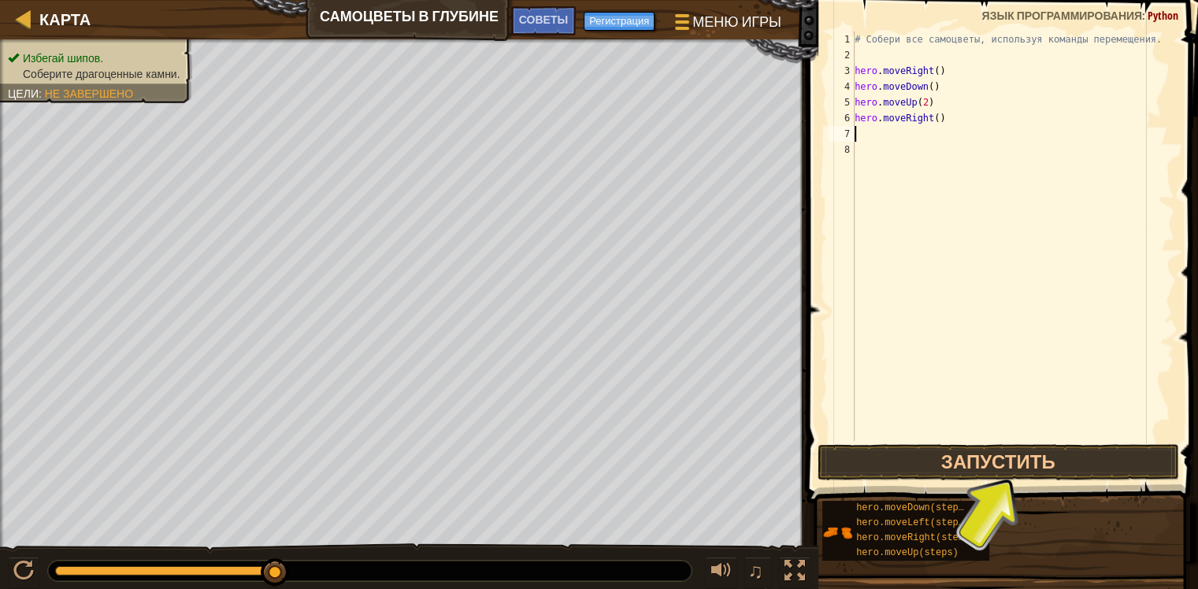
type textarea "hero.moveRight()"
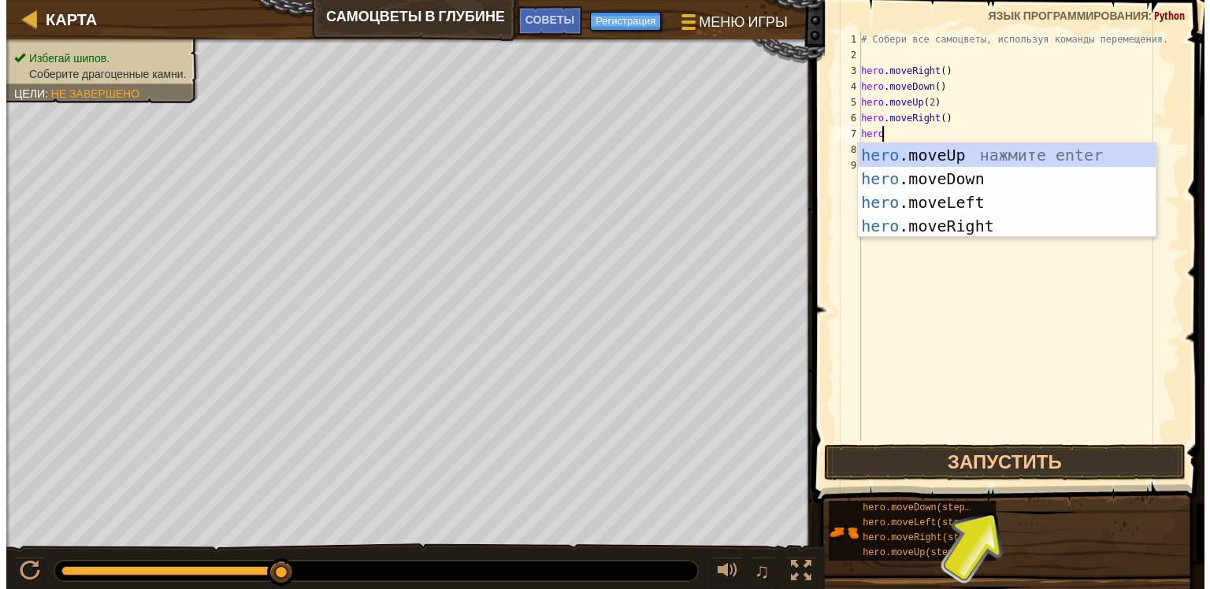
scroll to position [7, 1]
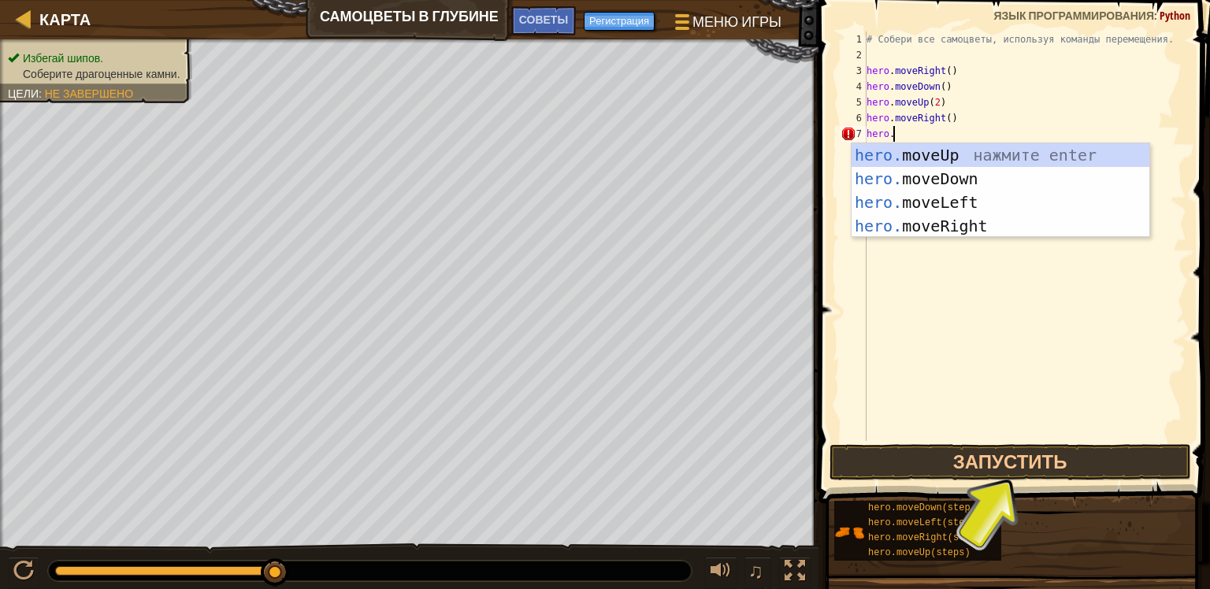
type textarea "hero"
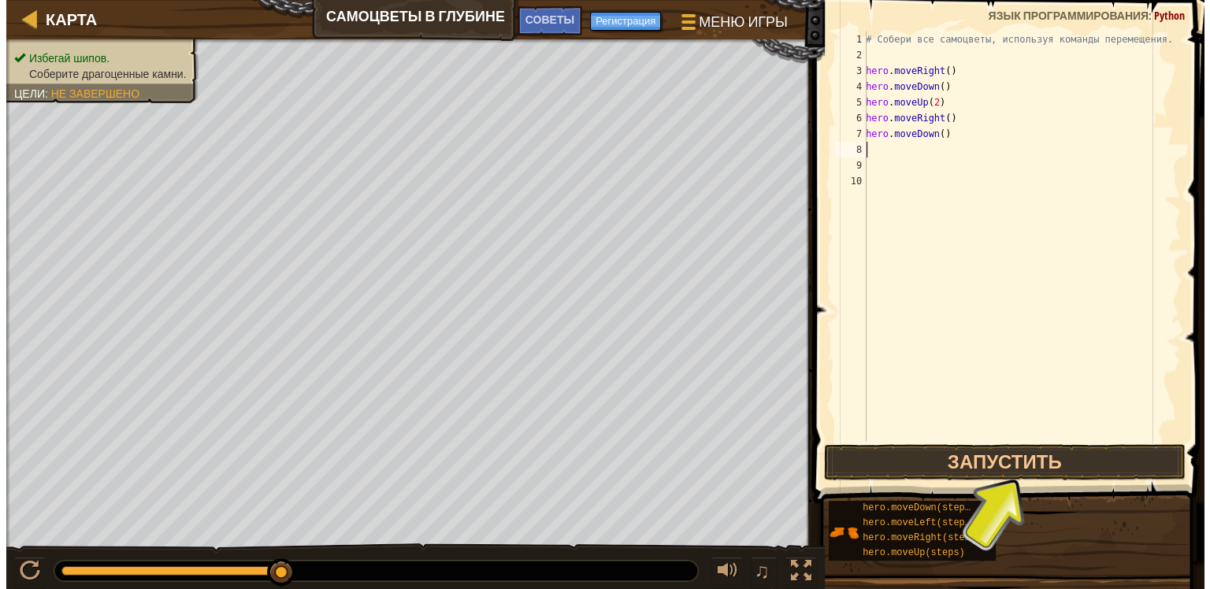
scroll to position [7, 0]
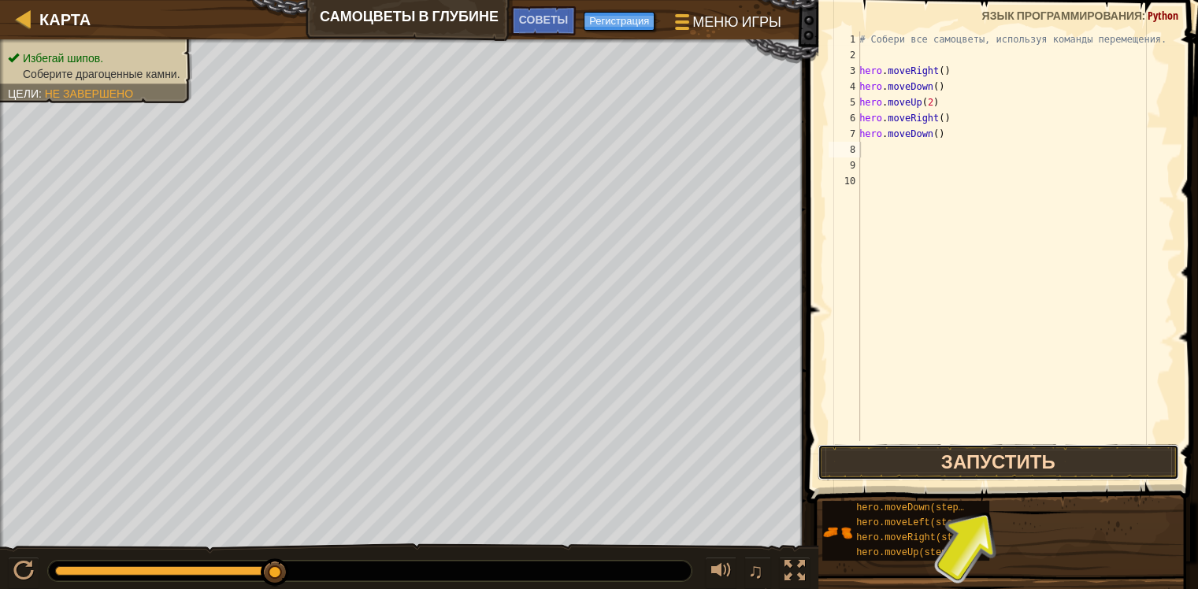
click at [1048, 477] on button "Запустить" at bounding box center [999, 462] width 362 height 36
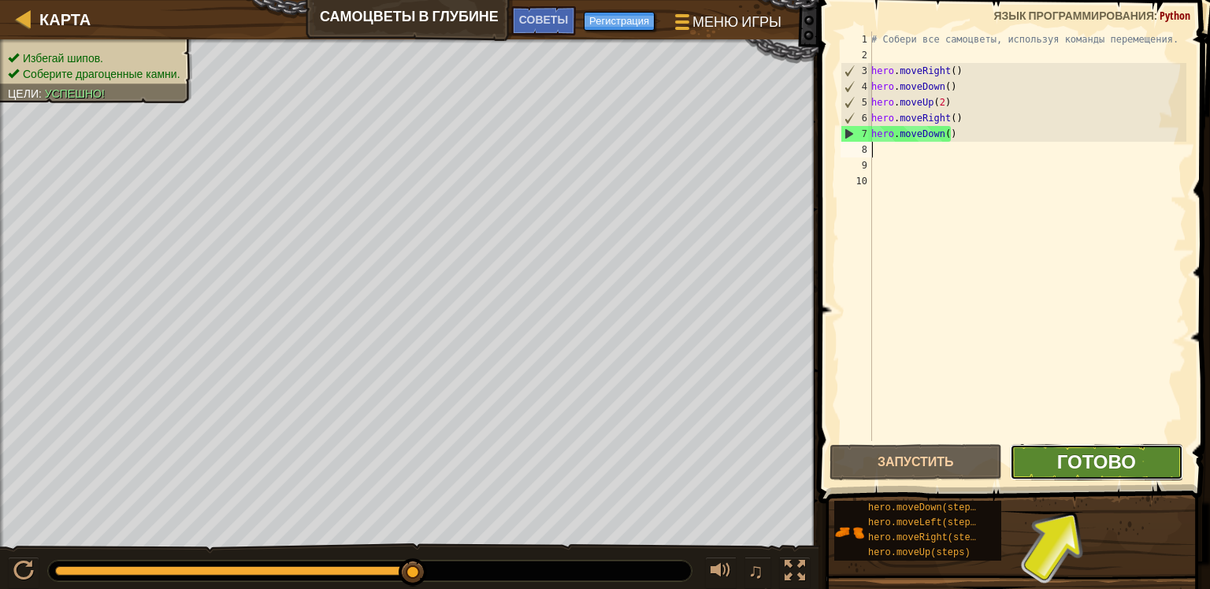
click at [1073, 456] on span "Готово" at bounding box center [1096, 461] width 79 height 25
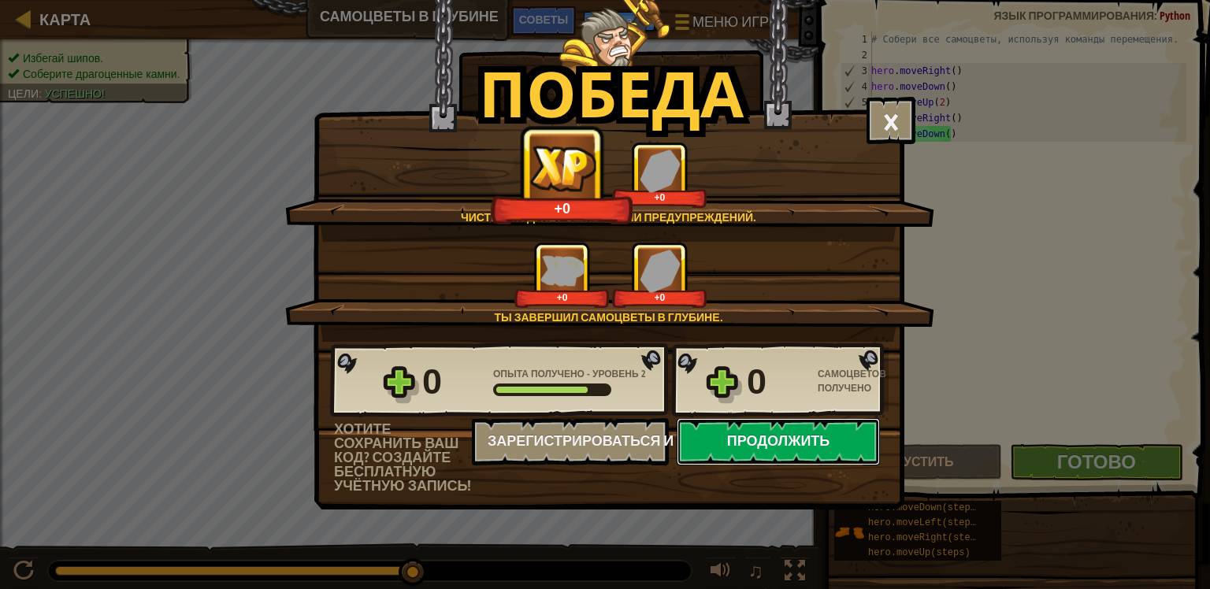
click at [734, 439] on button "Продолжить" at bounding box center [778, 441] width 203 height 47
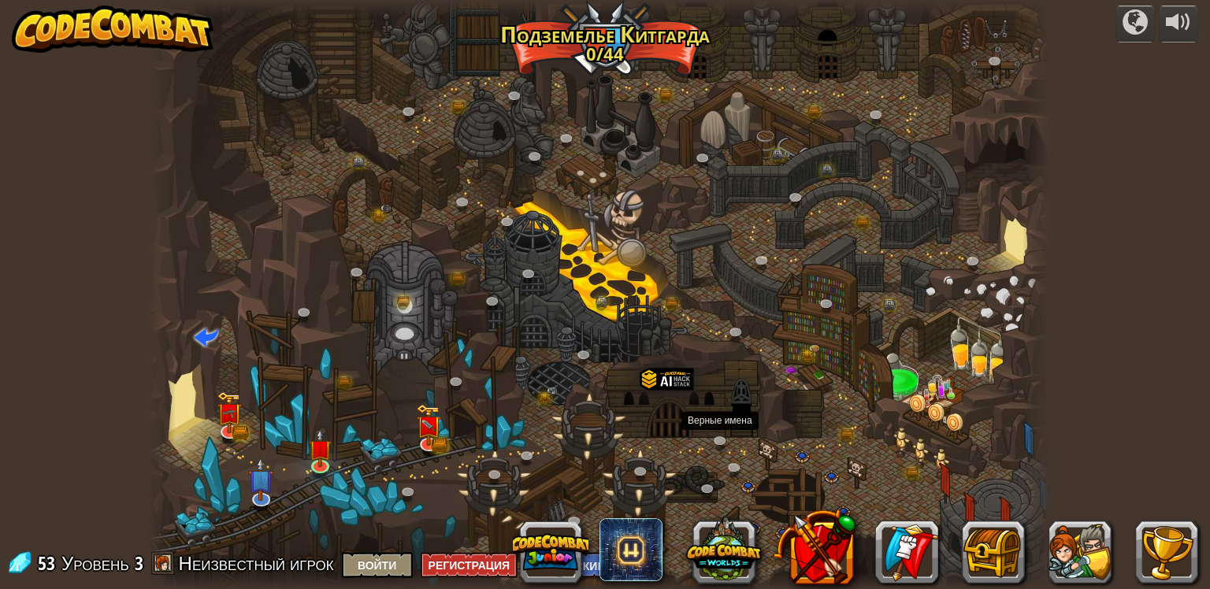
select select "ru"
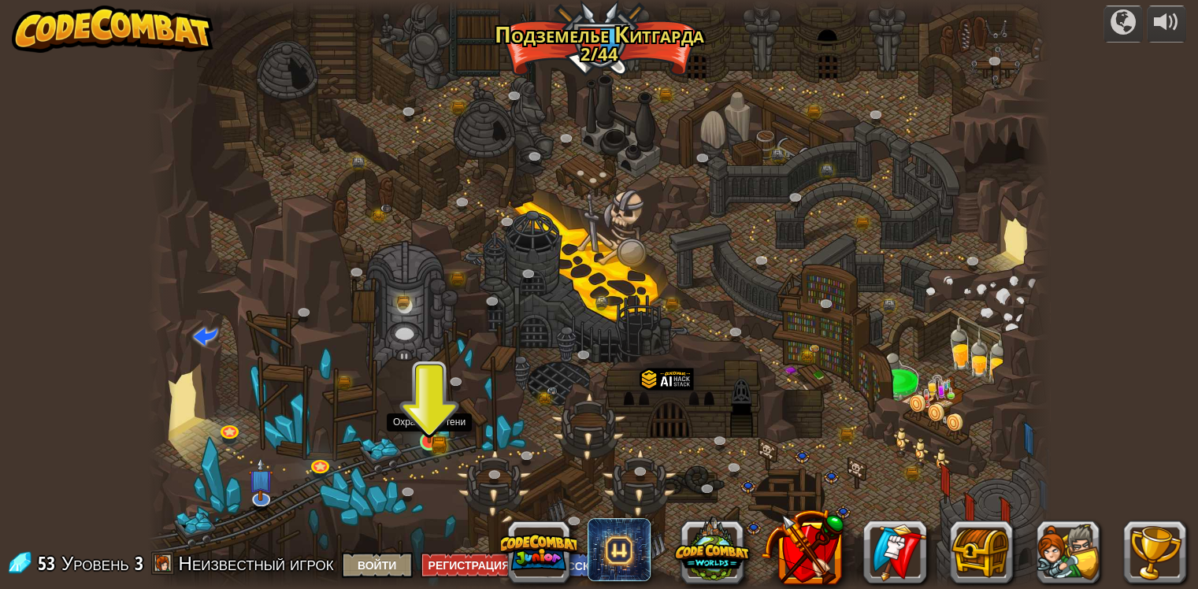
click at [421, 426] on img at bounding box center [429, 419] width 23 height 50
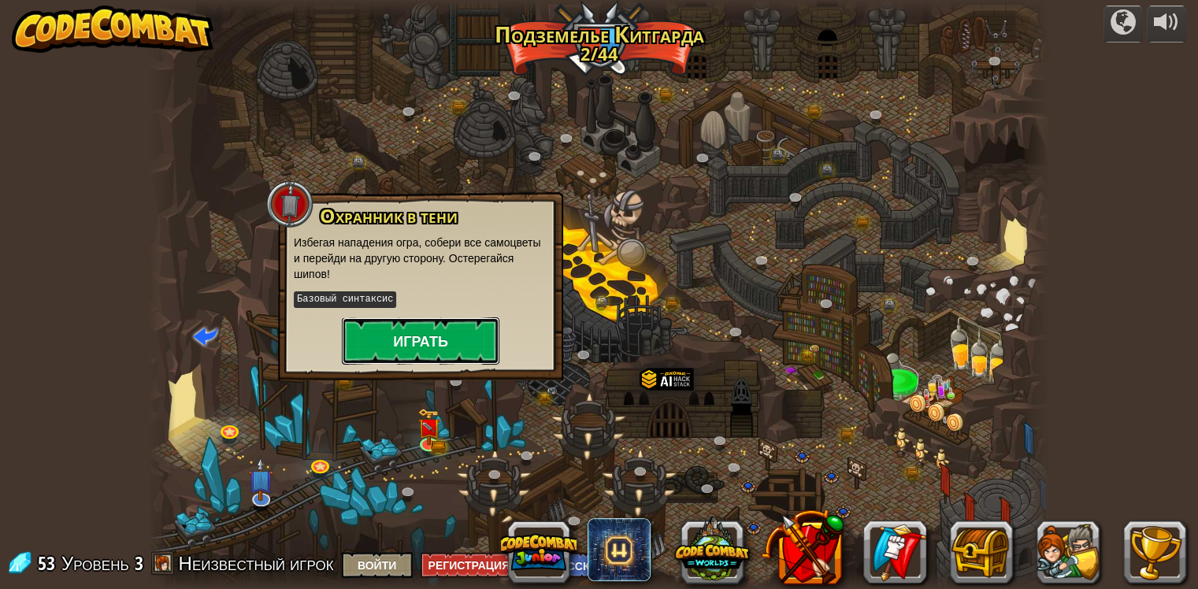
click at [432, 344] on button "Играть" at bounding box center [421, 341] width 158 height 47
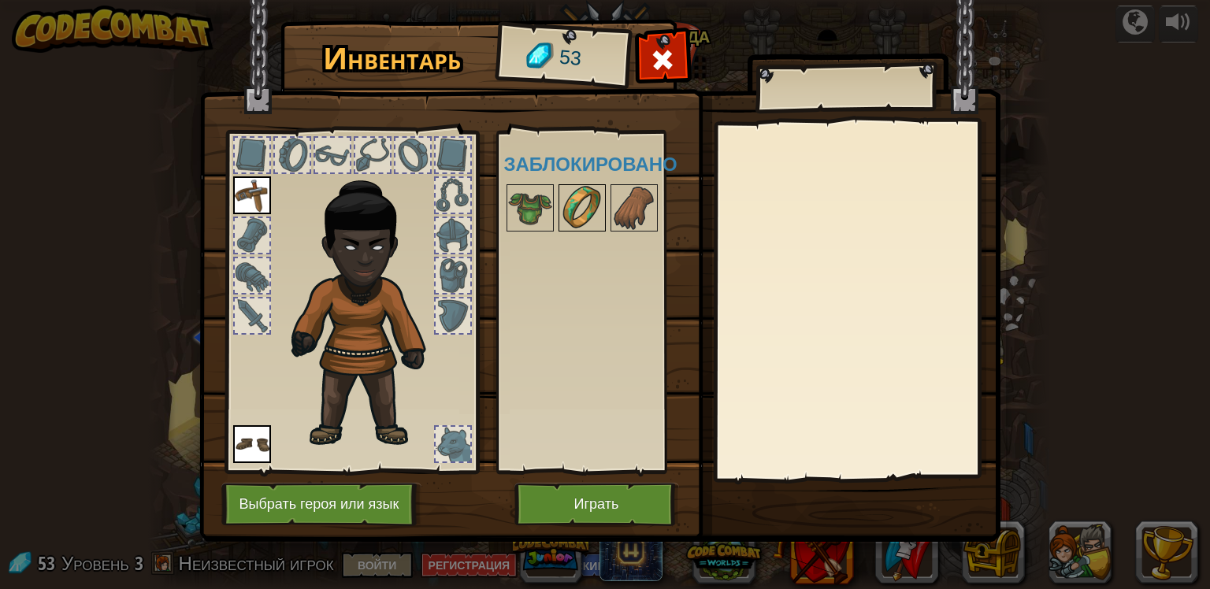
click at [569, 196] on img at bounding box center [582, 208] width 44 height 44
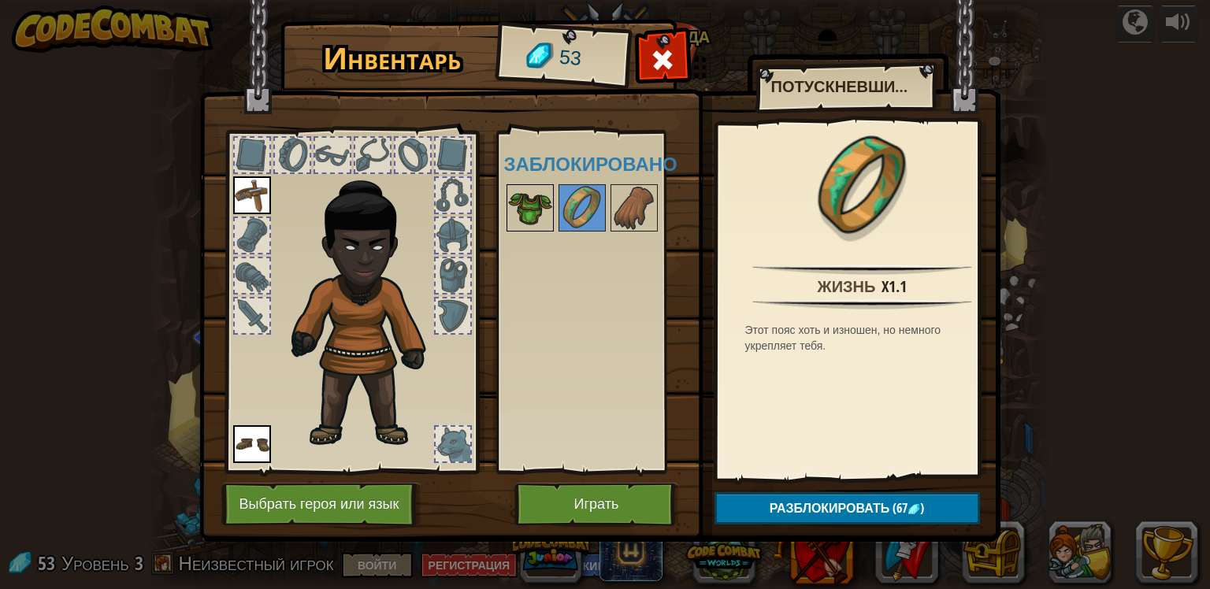
click at [542, 196] on img at bounding box center [530, 208] width 44 height 44
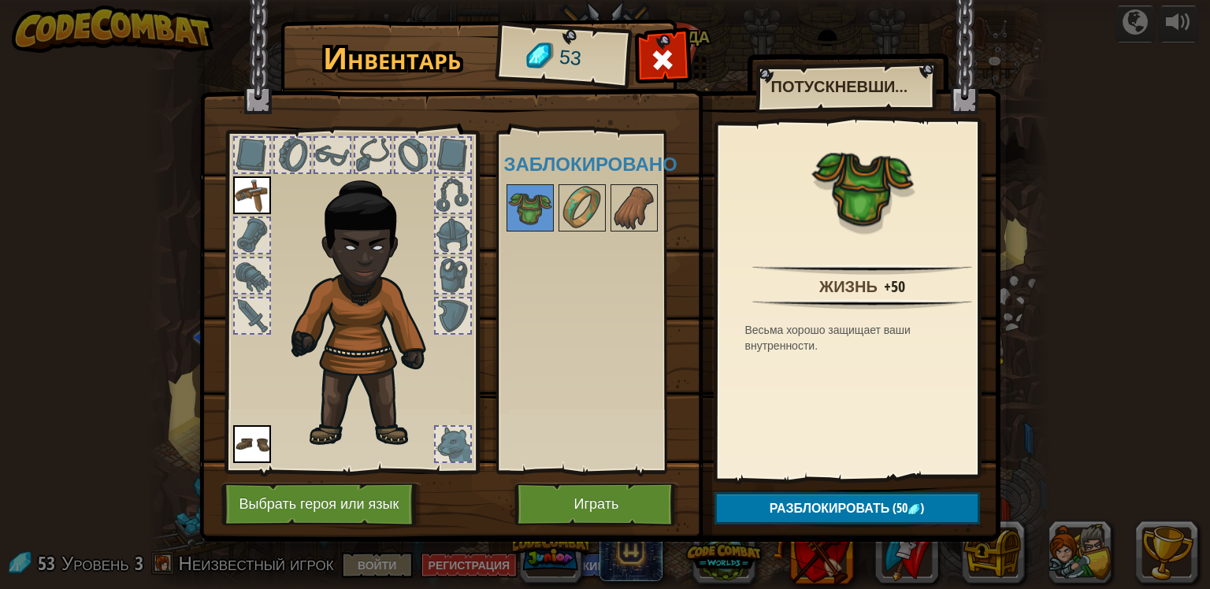
click at [613, 533] on img at bounding box center [599, 256] width 801 height 572
click at [586, 499] on button "Играть" at bounding box center [596, 504] width 165 height 43
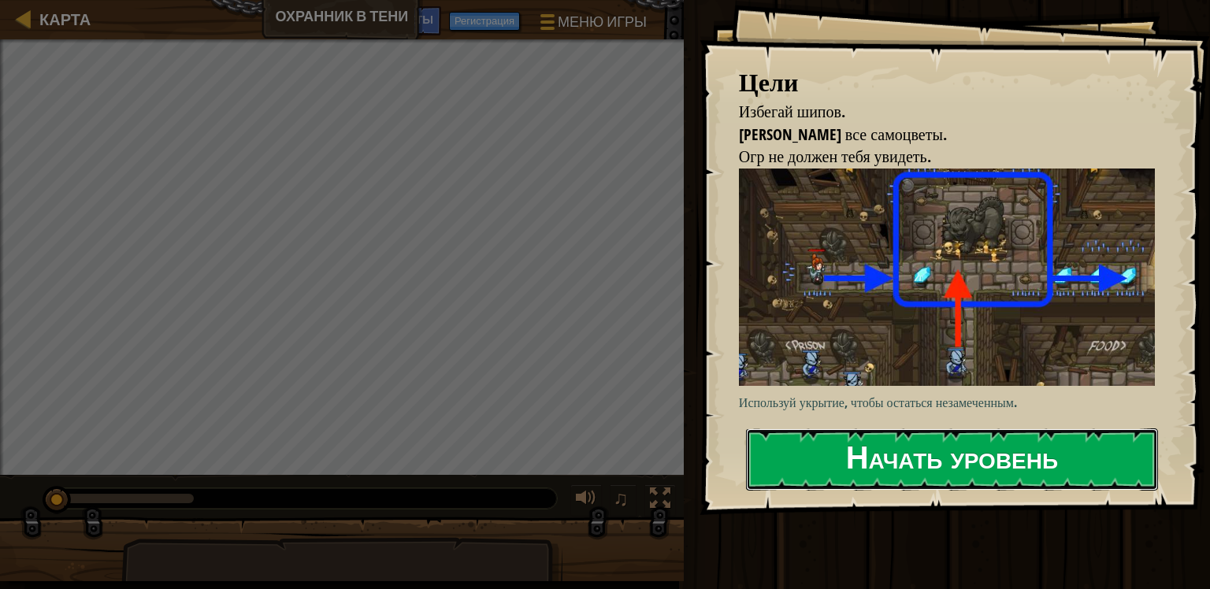
click at [890, 459] on button "Начать уровень" at bounding box center [952, 460] width 412 height 62
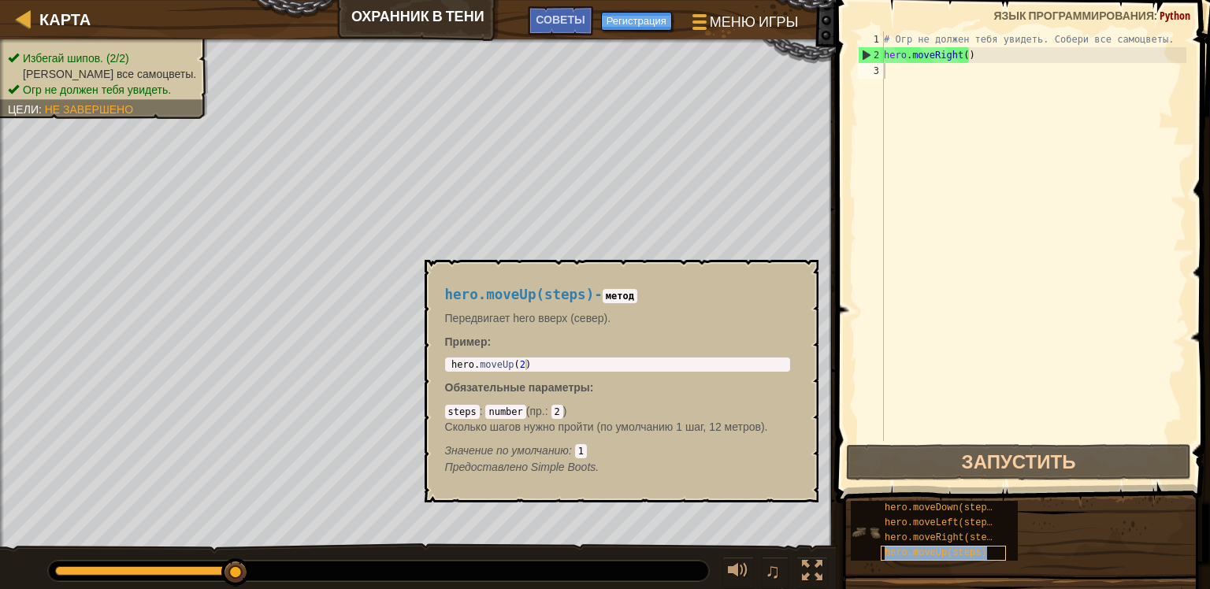
click at [909, 551] on span "hero.moveUp(steps)" at bounding box center [936, 553] width 102 height 11
click at [945, 533] on span "hero.moveRight(steps)" at bounding box center [944, 538] width 119 height 11
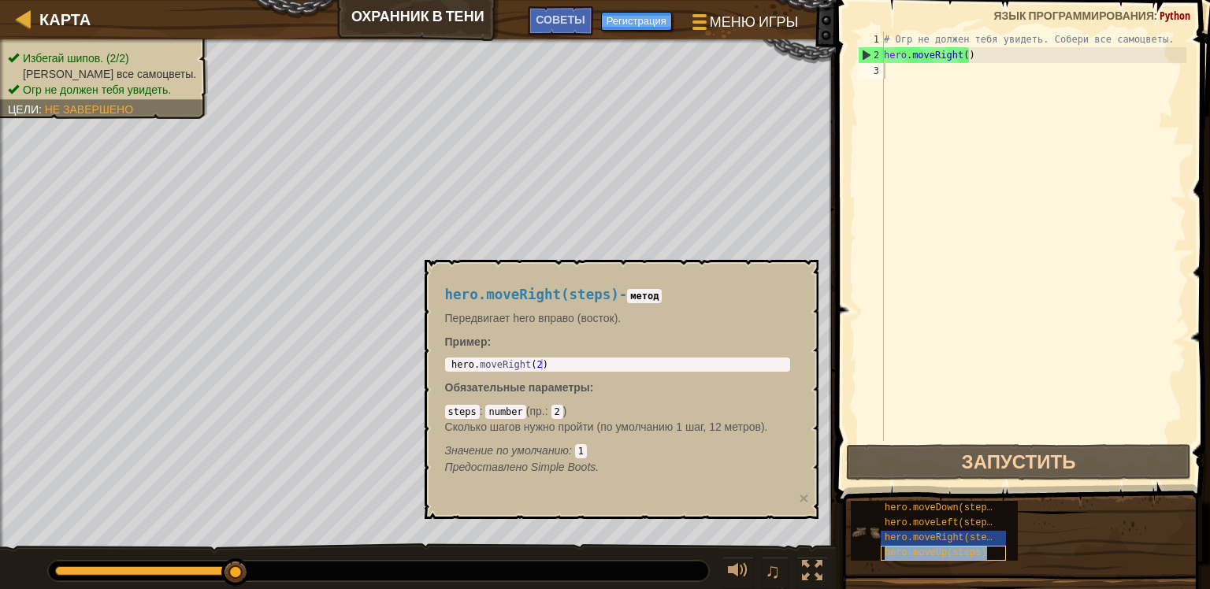
click at [940, 548] on span "hero.moveUp(steps)" at bounding box center [936, 553] width 102 height 11
click at [488, 410] on code "number" at bounding box center [505, 412] width 40 height 14
click at [630, 422] on p "Сколько шагов нужно пройти (по умолчанию 1 шаг, 12 метров)." at bounding box center [617, 427] width 345 height 16
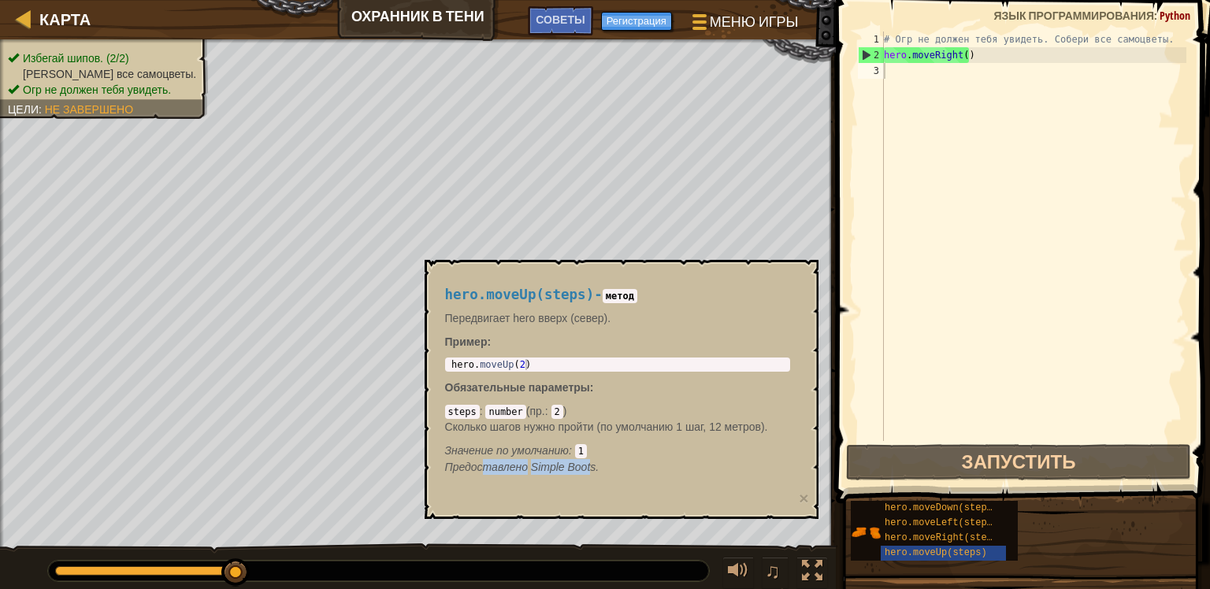
drag, startPoint x: 486, startPoint y: 463, endPoint x: 592, endPoint y: 464, distance: 106.4
click at [592, 464] on em "Предоставлено Simple Boots." at bounding box center [522, 467] width 154 height 13
click at [715, 477] on div "hero.moveUp(steps) - метод Передвигает hero вверх (север). Пример : 1 hero . mo…" at bounding box center [617, 381] width 367 height 217
click at [952, 299] on div "# Огр не должен тебя увидеть. Собери все самоцветы. hero . moveRight ( )" at bounding box center [1034, 252] width 306 height 441
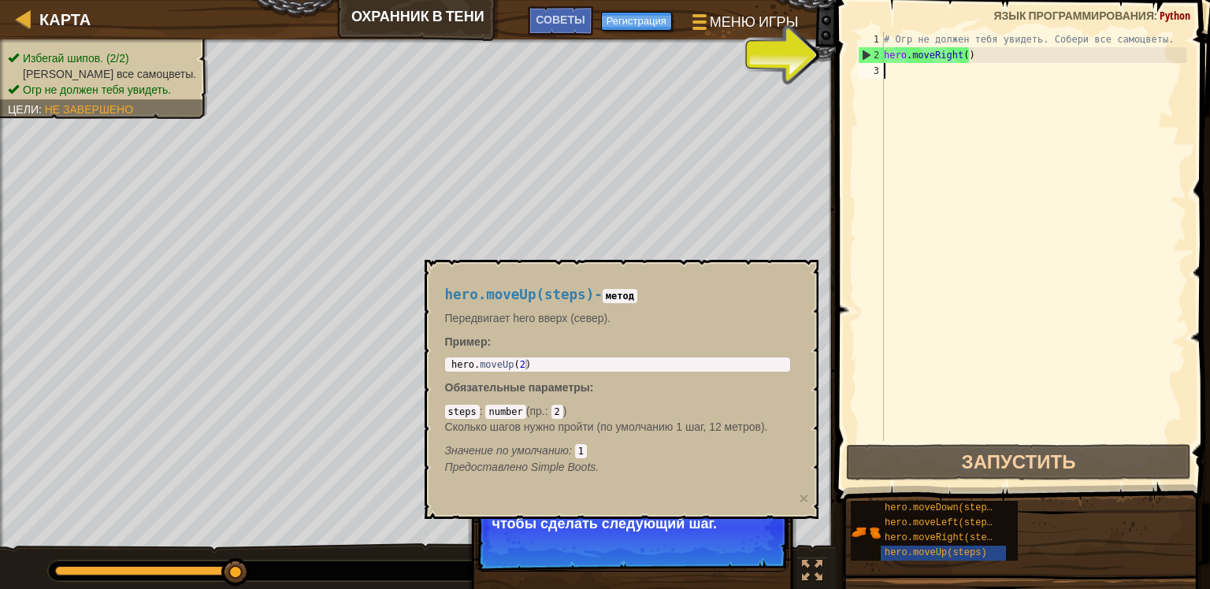
scroll to position [7, 0]
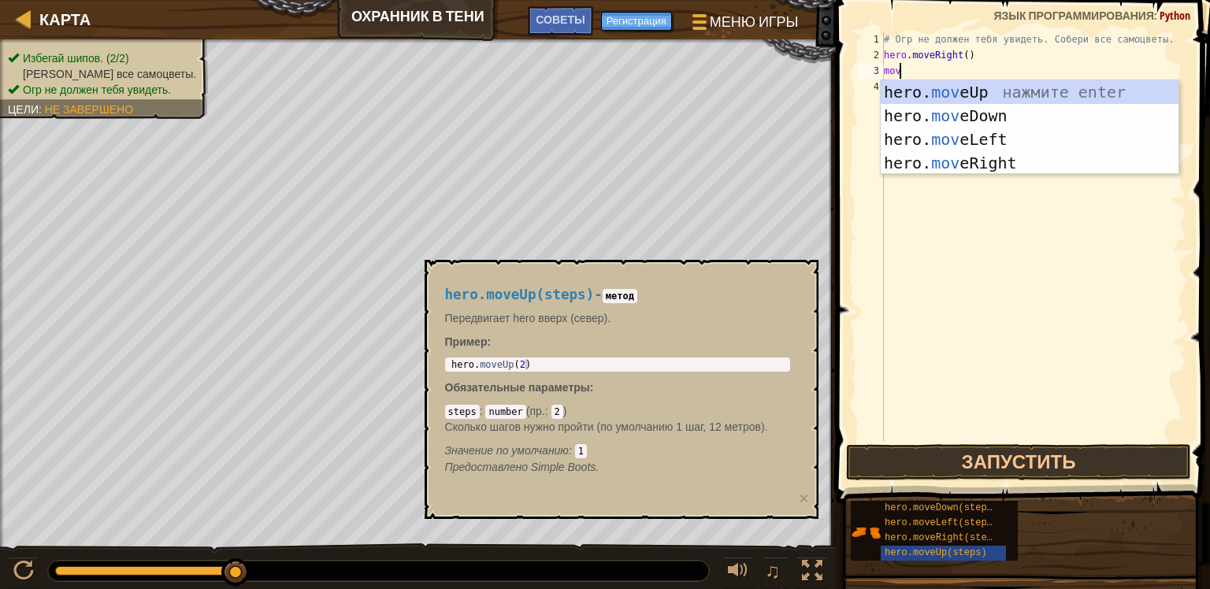
type textarea "move"
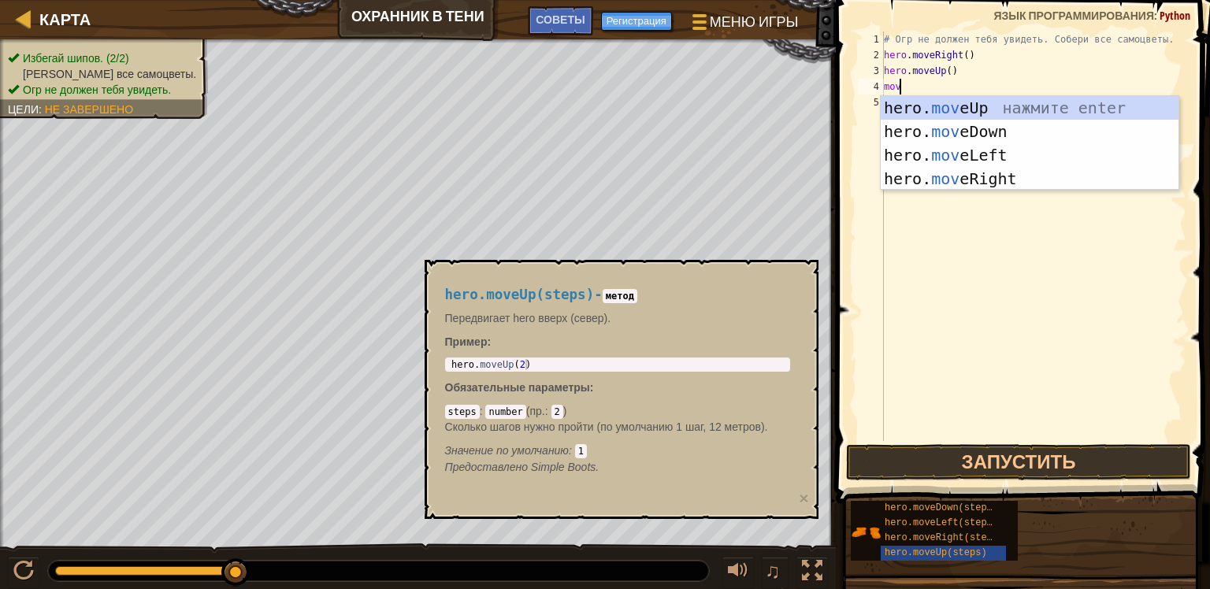
type textarea "m"
type textarea "ri"
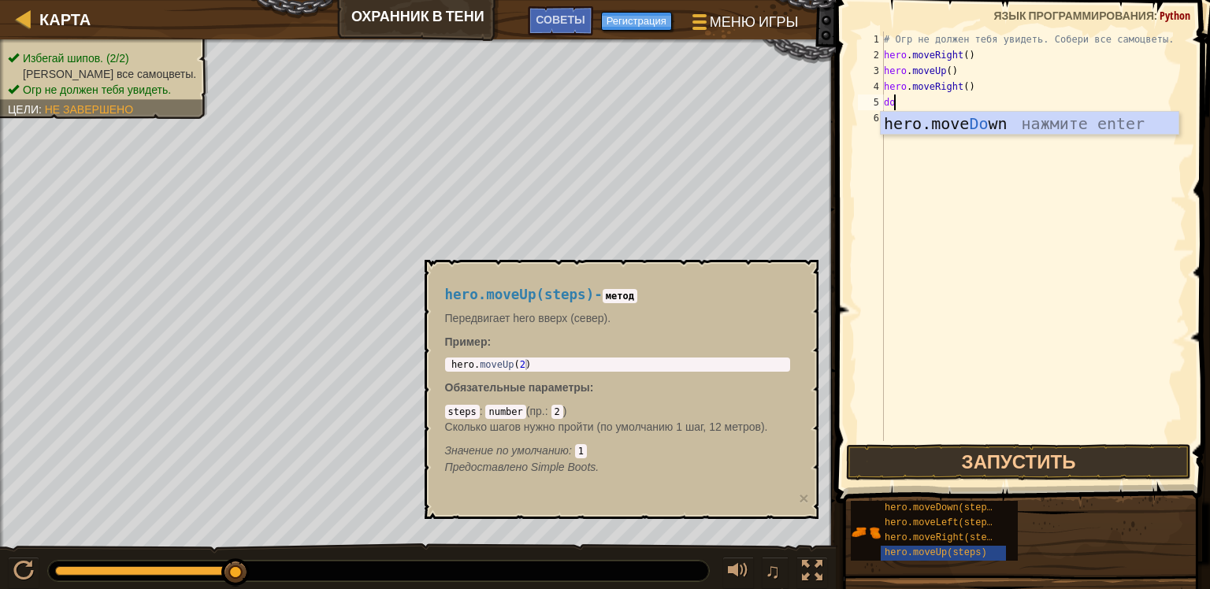
type textarea "down"
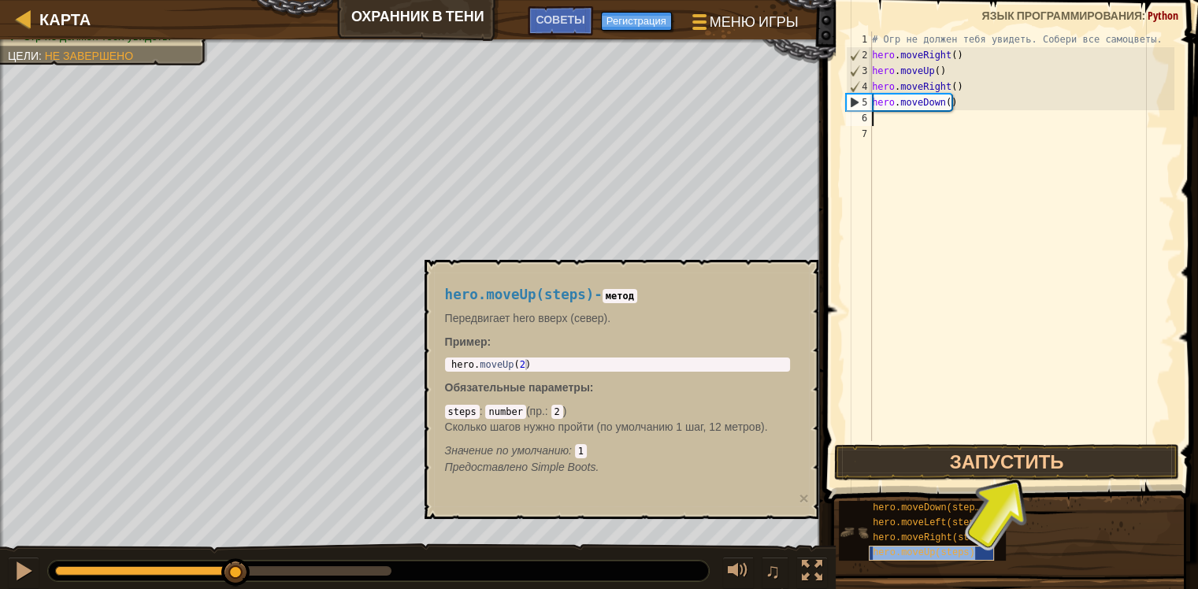
click at [933, 559] on div "hero.moveUp(steps)" at bounding box center [931, 553] width 125 height 15
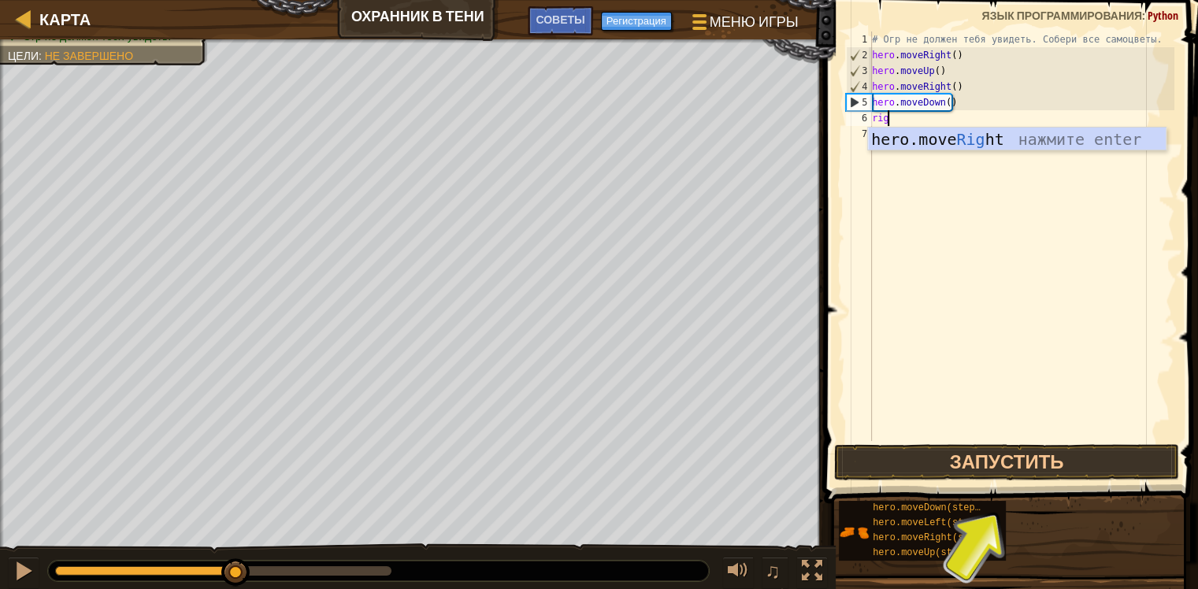
type textarea "righ"
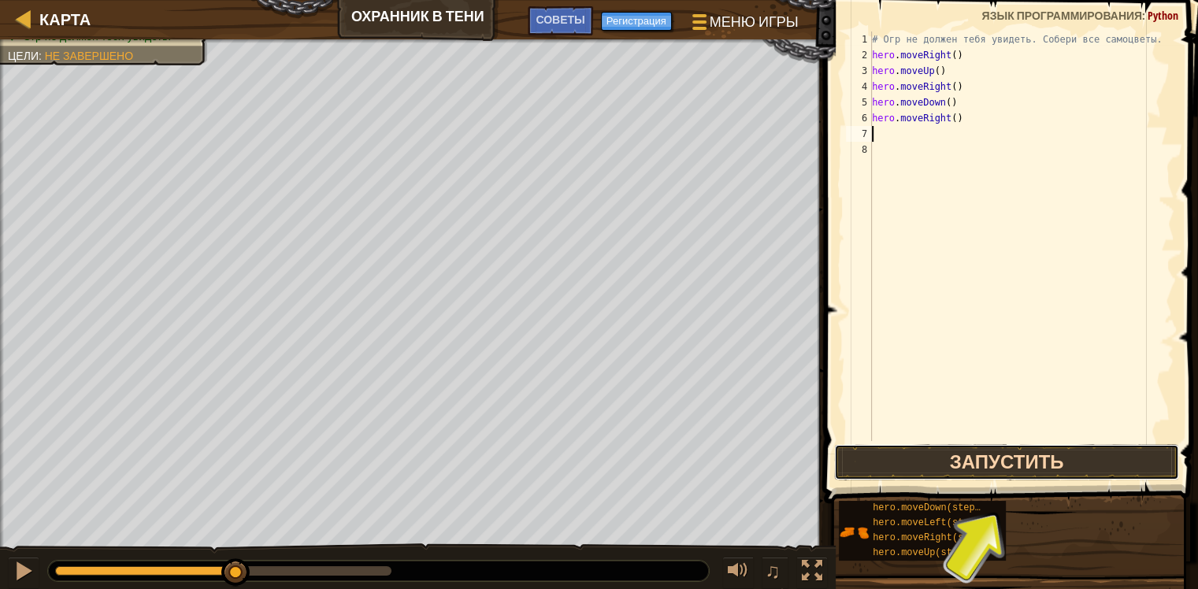
click at [1005, 457] on button "Запустить" at bounding box center [1006, 462] width 345 height 36
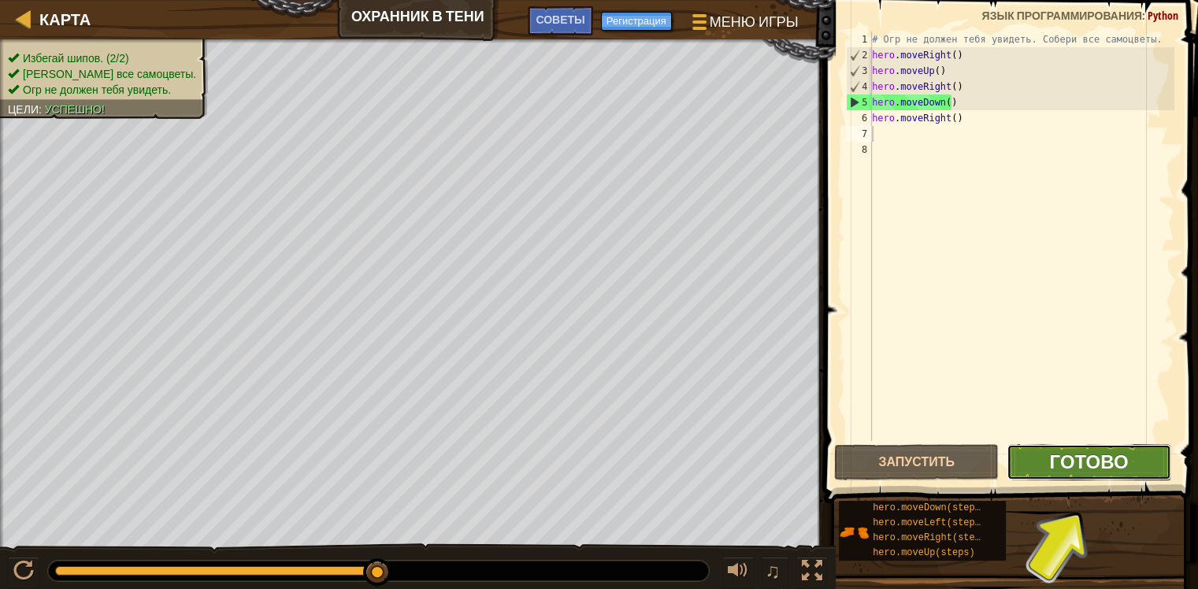
click at [1097, 459] on span "Готово" at bounding box center [1088, 461] width 79 height 25
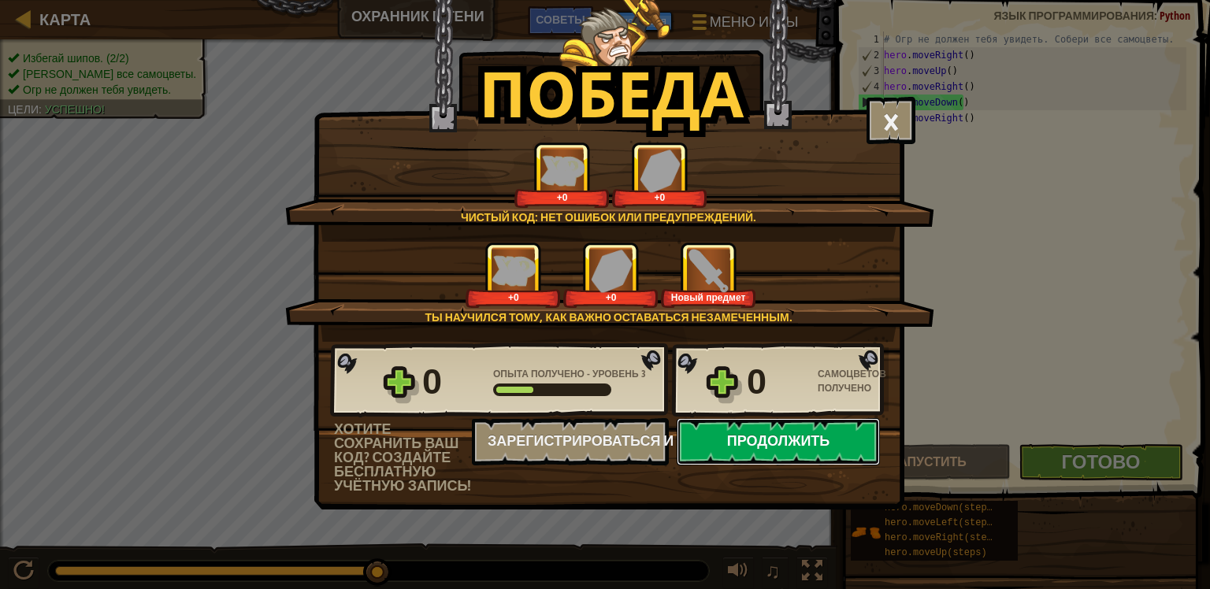
click at [744, 441] on button "Продолжить" at bounding box center [778, 441] width 203 height 47
select select "ru"
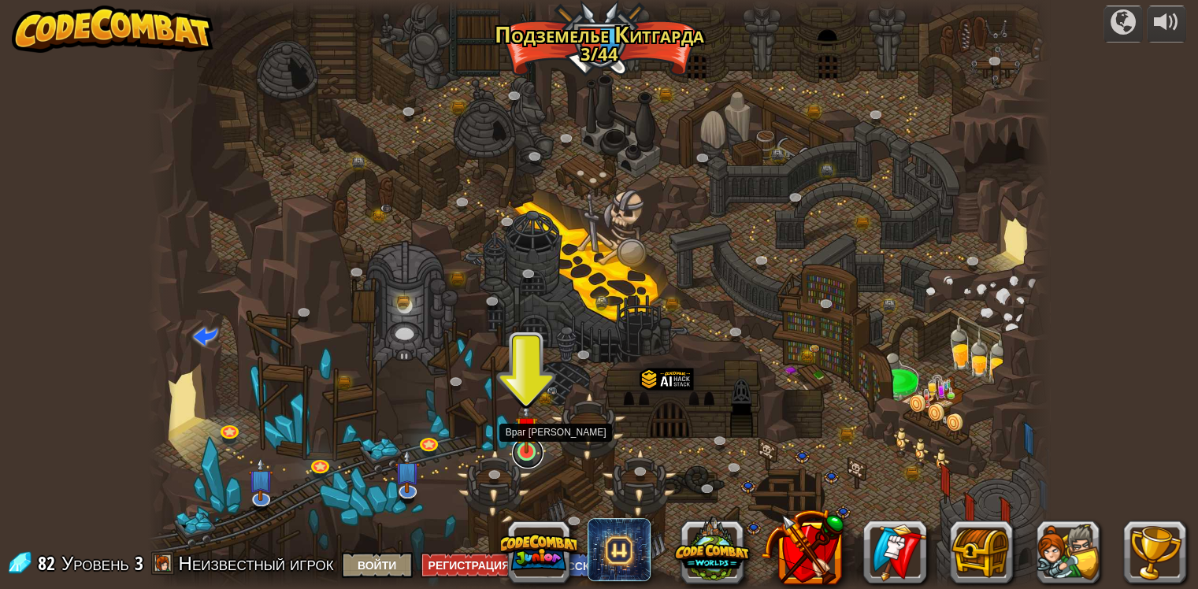
click at [524, 454] on link at bounding box center [528, 453] width 32 height 32
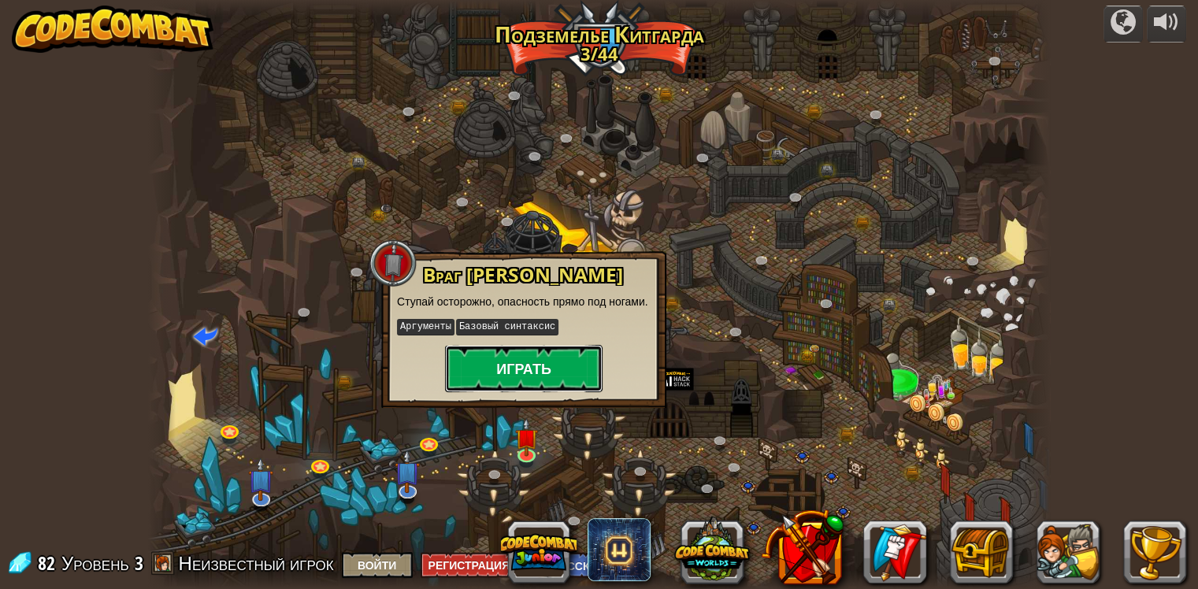
click at [517, 378] on button "Играть" at bounding box center [524, 368] width 158 height 47
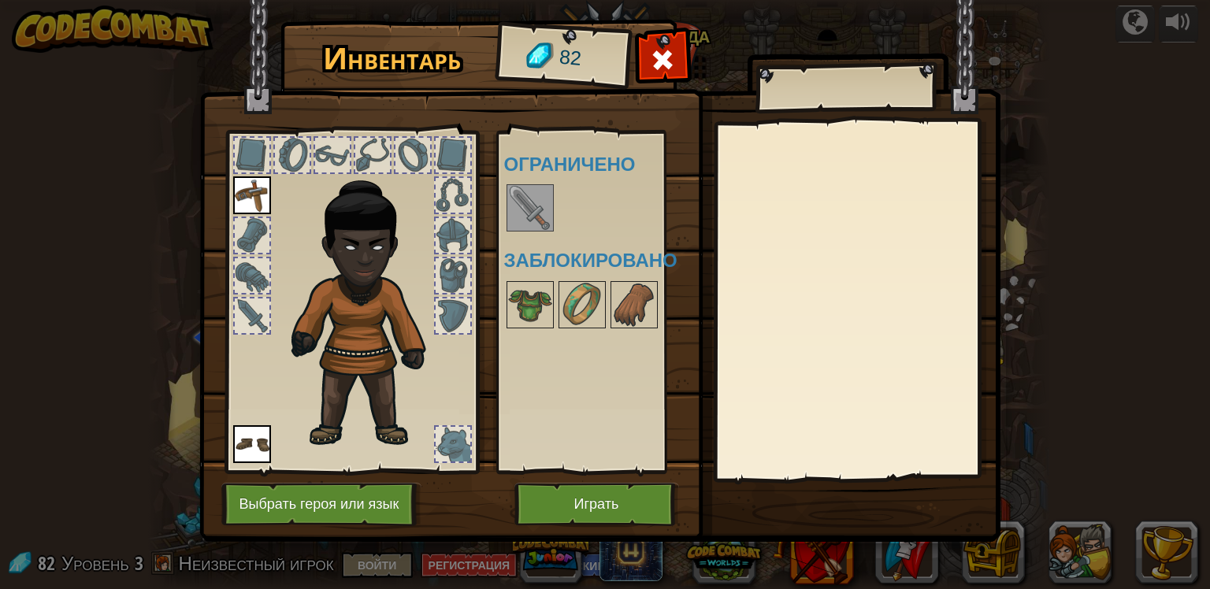
click at [541, 184] on div at bounding box center [530, 207] width 47 height 47
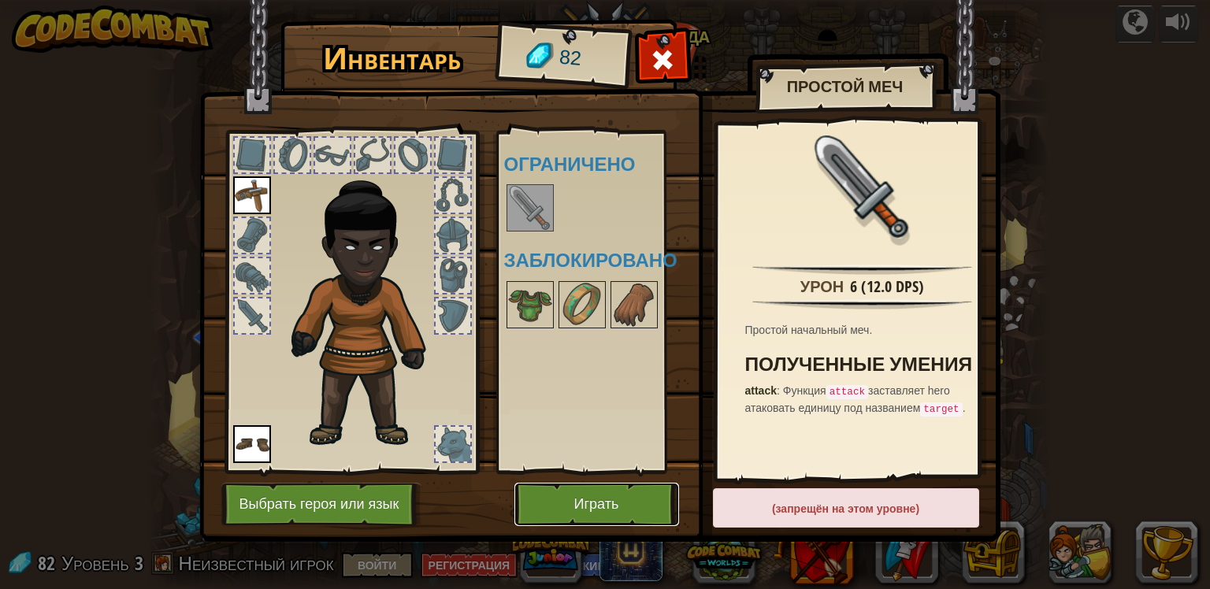
click at [602, 511] on button "Играть" at bounding box center [596, 504] width 165 height 43
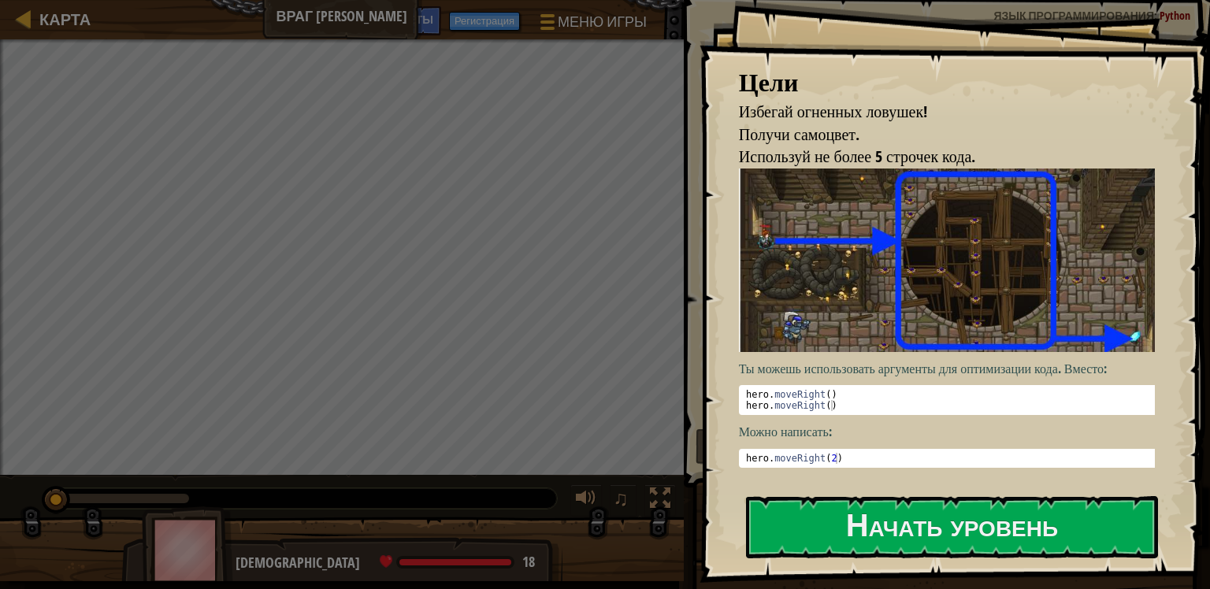
click at [845, 574] on div "Цели Избегай огненных ловушек! Получи самоцвет. Используй не более 5 строчек ко…" at bounding box center [955, 291] width 511 height 583
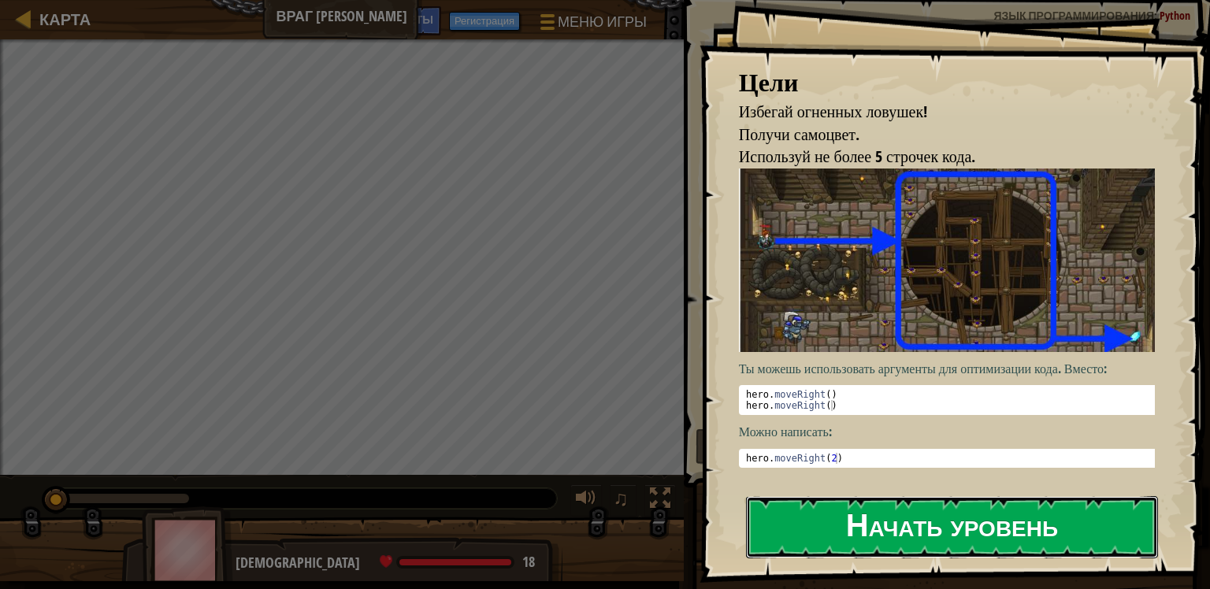
click at [854, 548] on button "Начать уровень" at bounding box center [952, 527] width 412 height 62
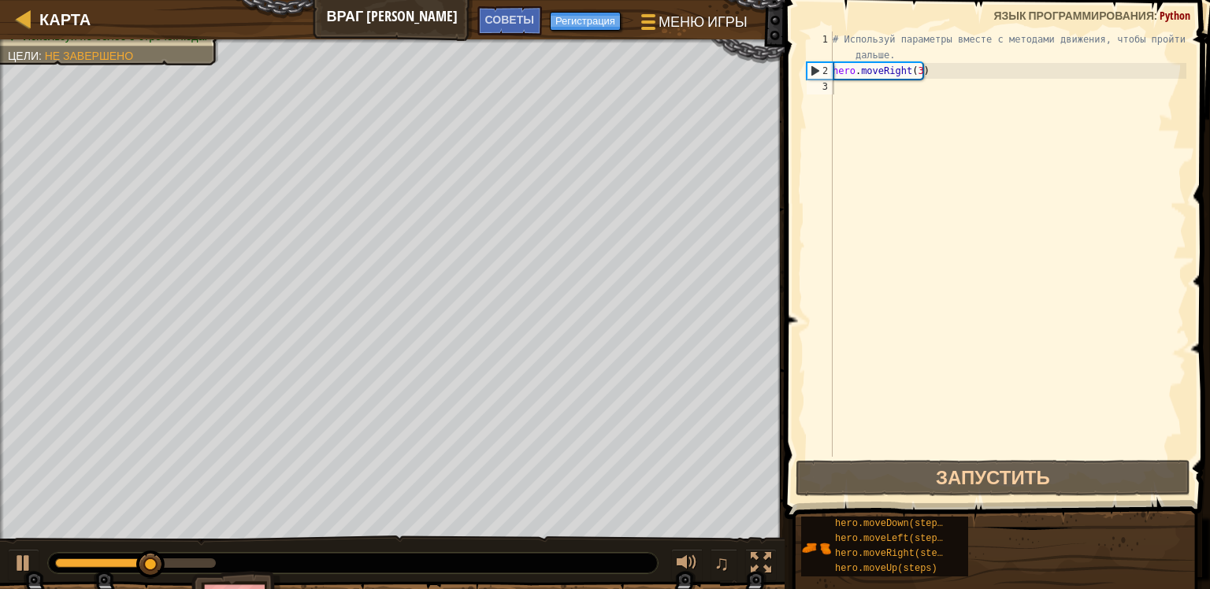
click at [898, 85] on div "# Используй параметры вместе с методами движения, чтобы пройти дальше. hero . m…" at bounding box center [1008, 268] width 357 height 473
type textarea "up"
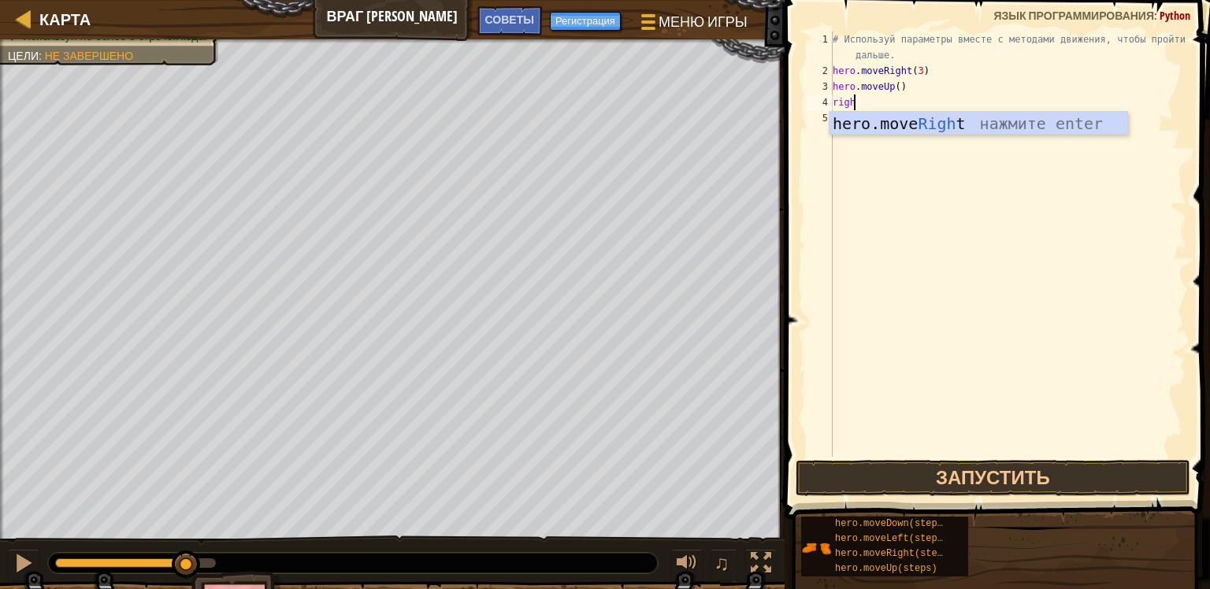
type textarea "right"
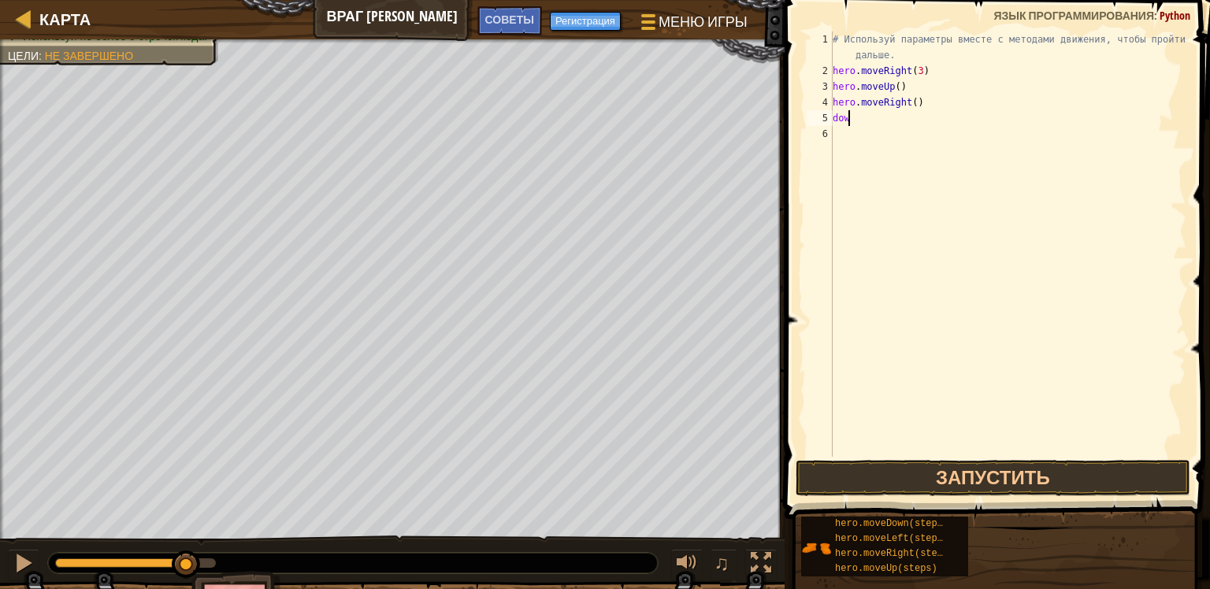
type textarea "down"
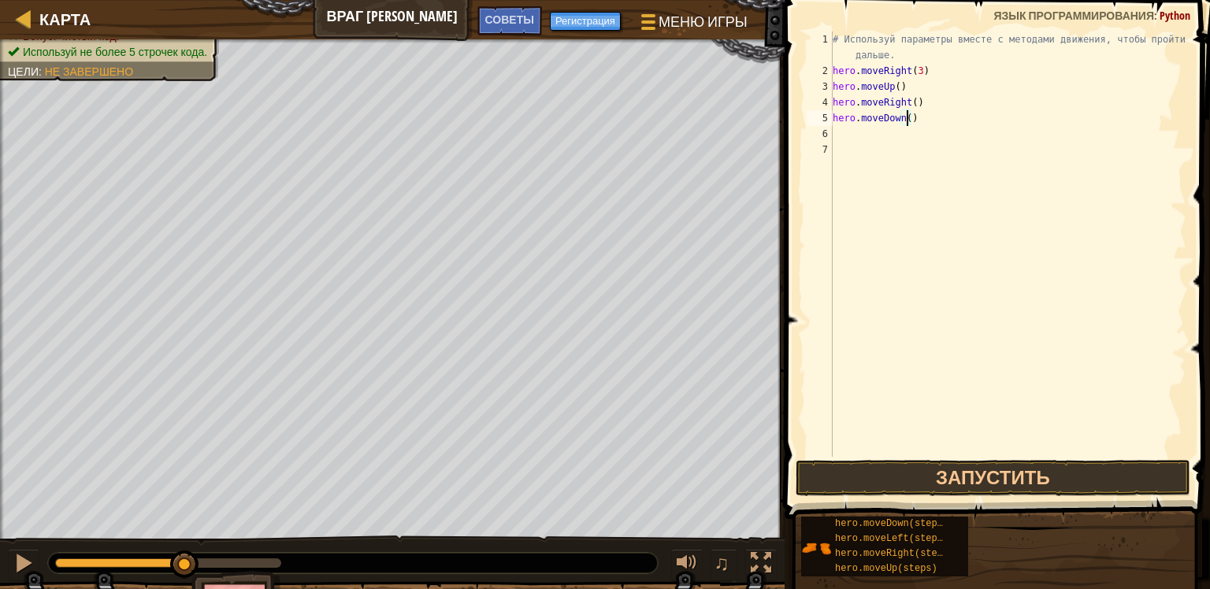
type textarea "hero.moveDown(2)"
type textarea "hero.moveDown(3)"
type textarea "right"
type textarea "hero.moveRight(2)"
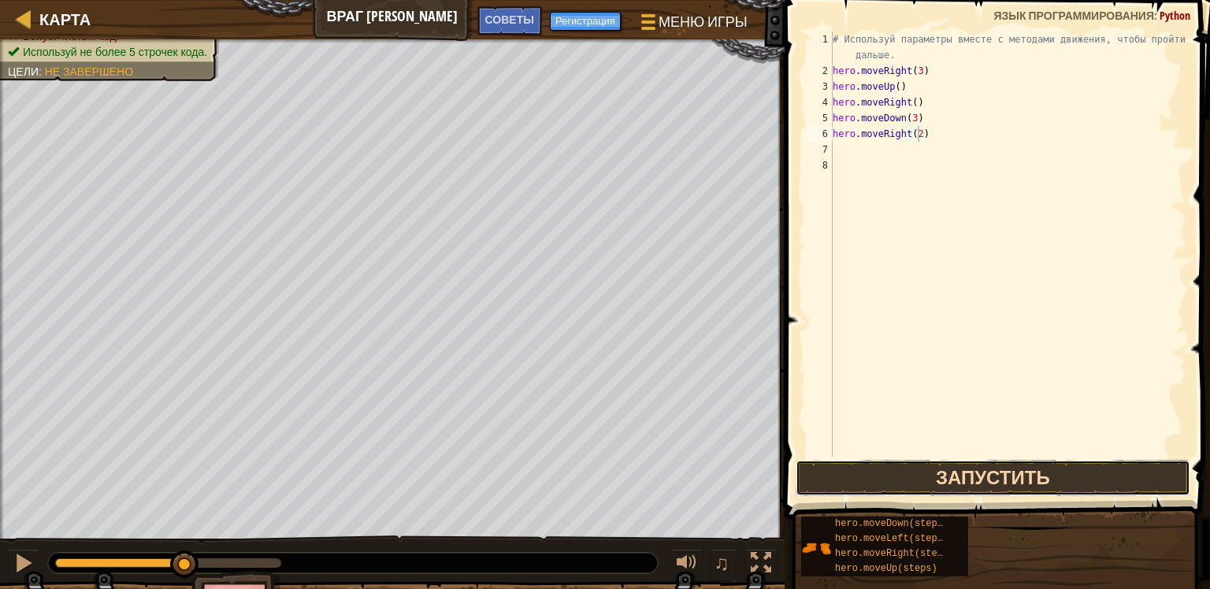
click at [990, 480] on button "Запустить" at bounding box center [993, 478] width 395 height 36
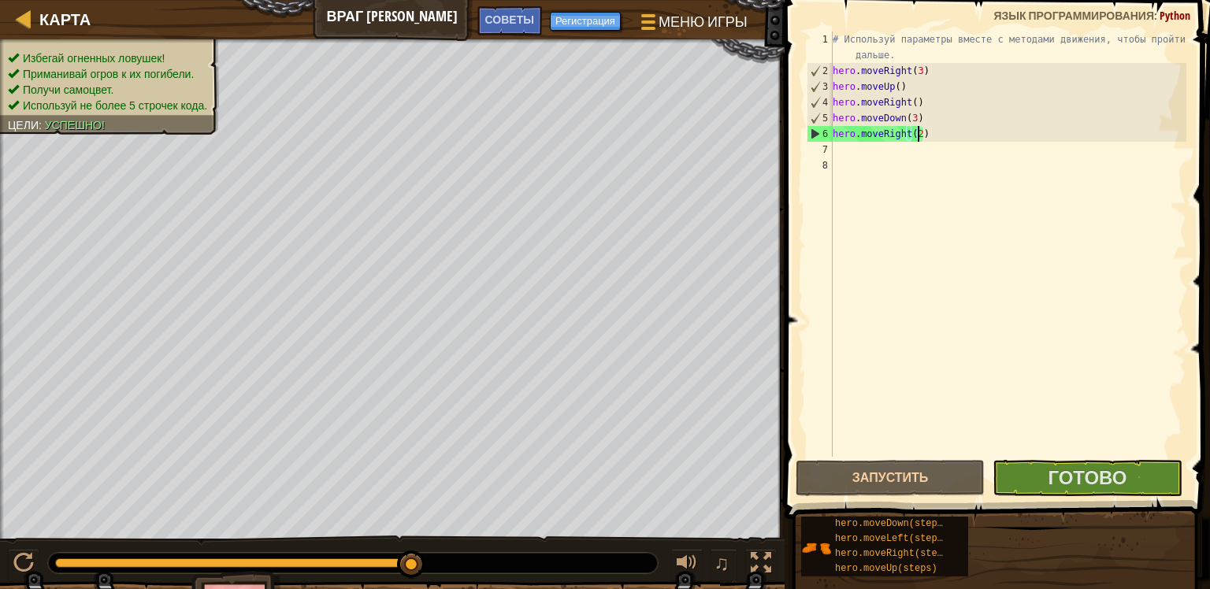
click at [1150, 454] on div "# Используй параметры вместе с методами движения, чтобы пройти дальше. hero . m…" at bounding box center [1008, 268] width 357 height 473
click at [1148, 460] on button "Готово" at bounding box center [1087, 478] width 189 height 36
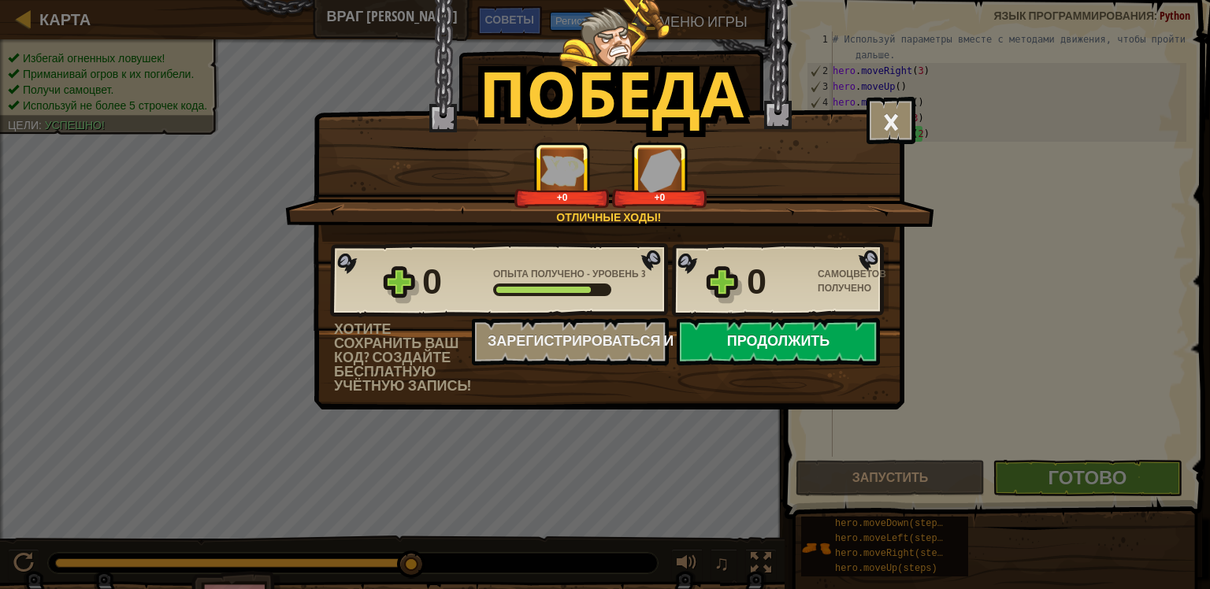
click at [792, 351] on button "Продолжить" at bounding box center [778, 341] width 203 height 47
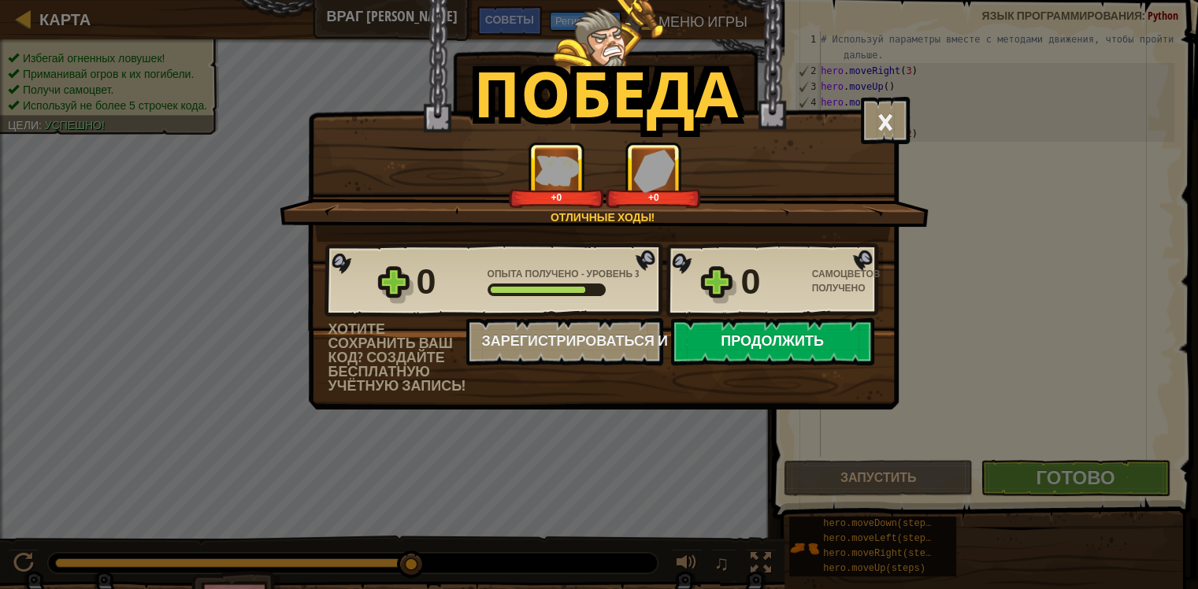
select select "ru"
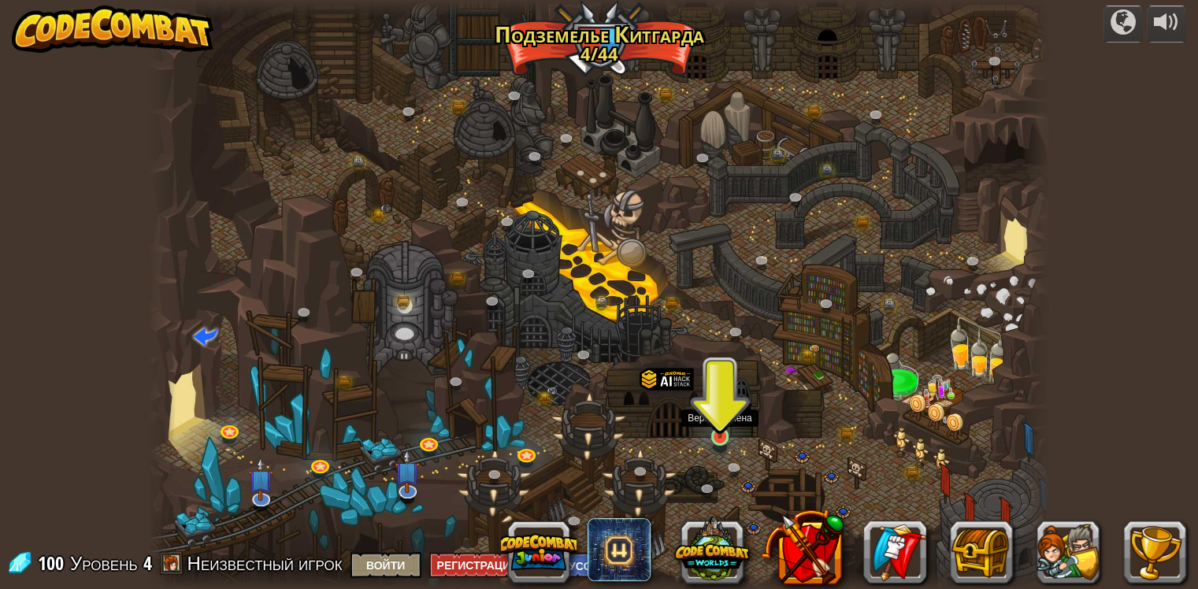
click at [710, 433] on img at bounding box center [720, 413] width 23 height 52
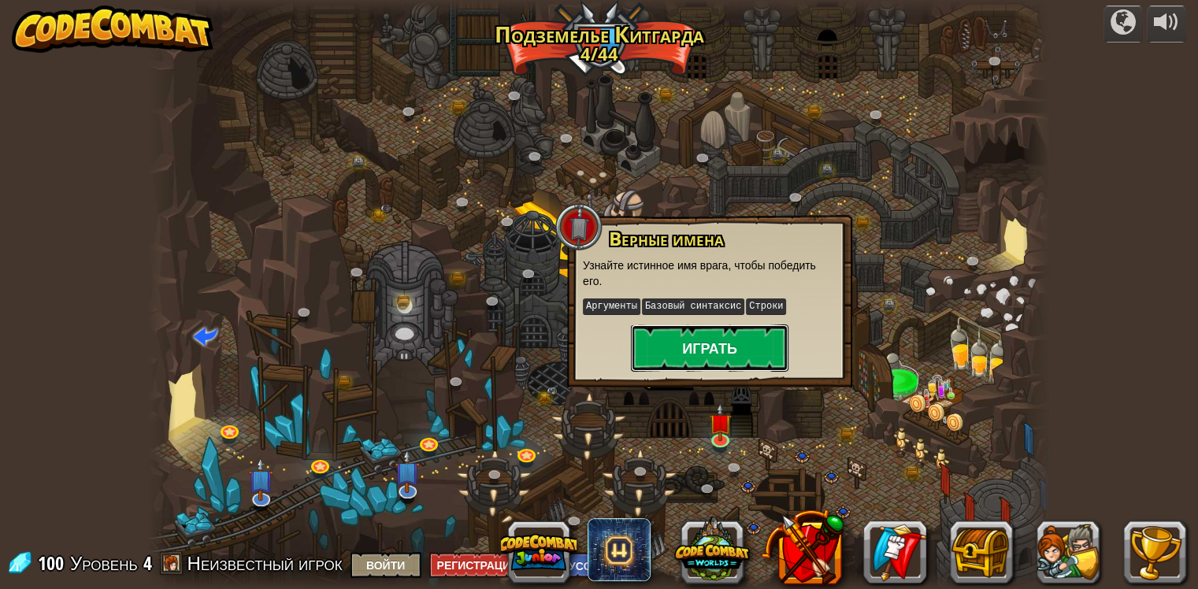
click at [706, 343] on button "Играть" at bounding box center [710, 348] width 158 height 47
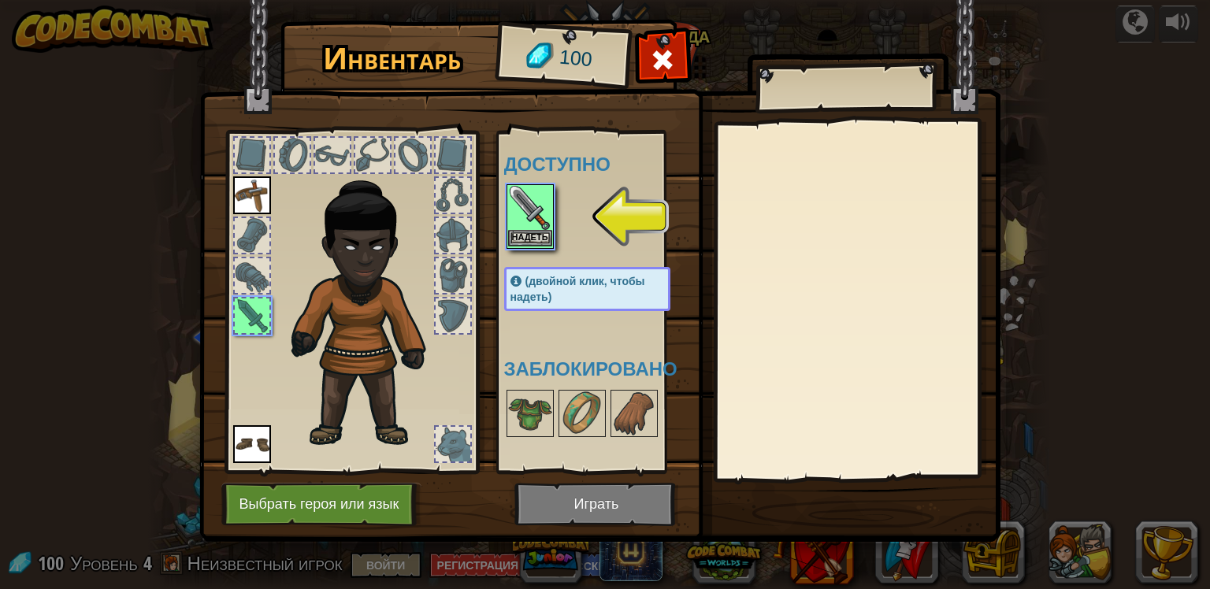
click at [536, 225] on img at bounding box center [530, 208] width 44 height 44
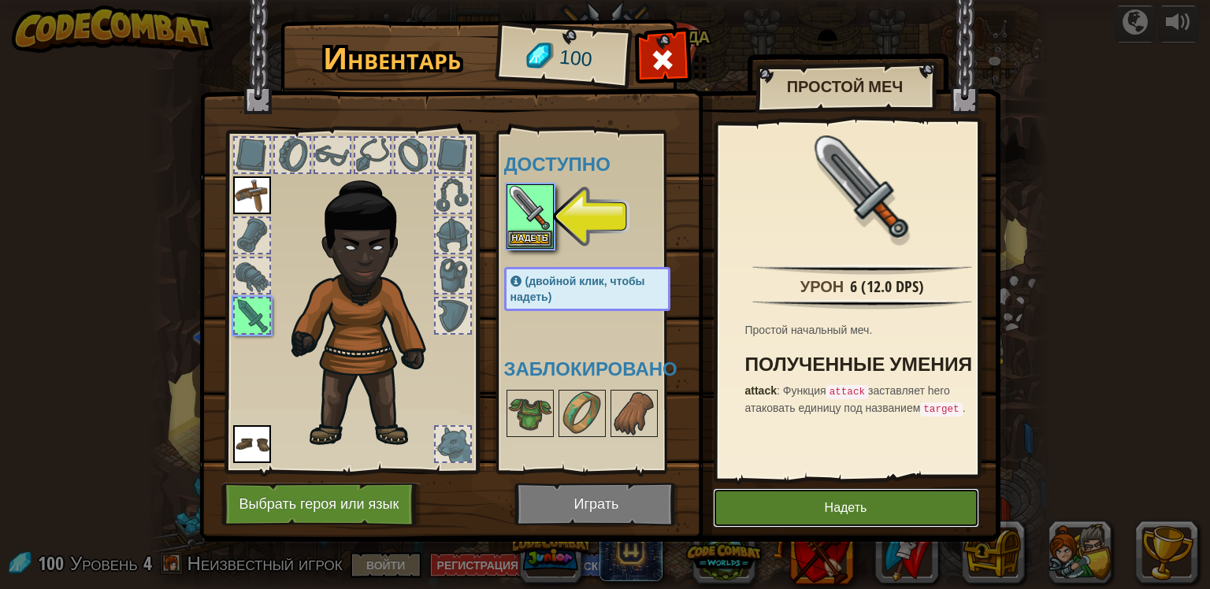
click at [860, 501] on button "Надеть" at bounding box center [846, 507] width 266 height 39
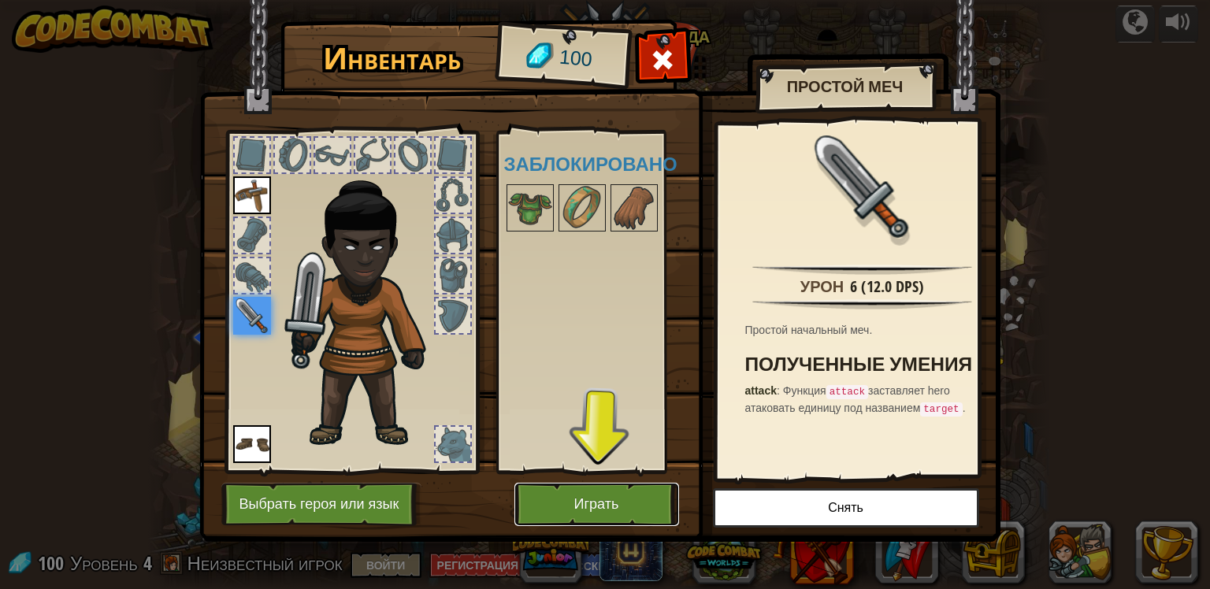
click at [574, 497] on button "Играть" at bounding box center [596, 504] width 165 height 43
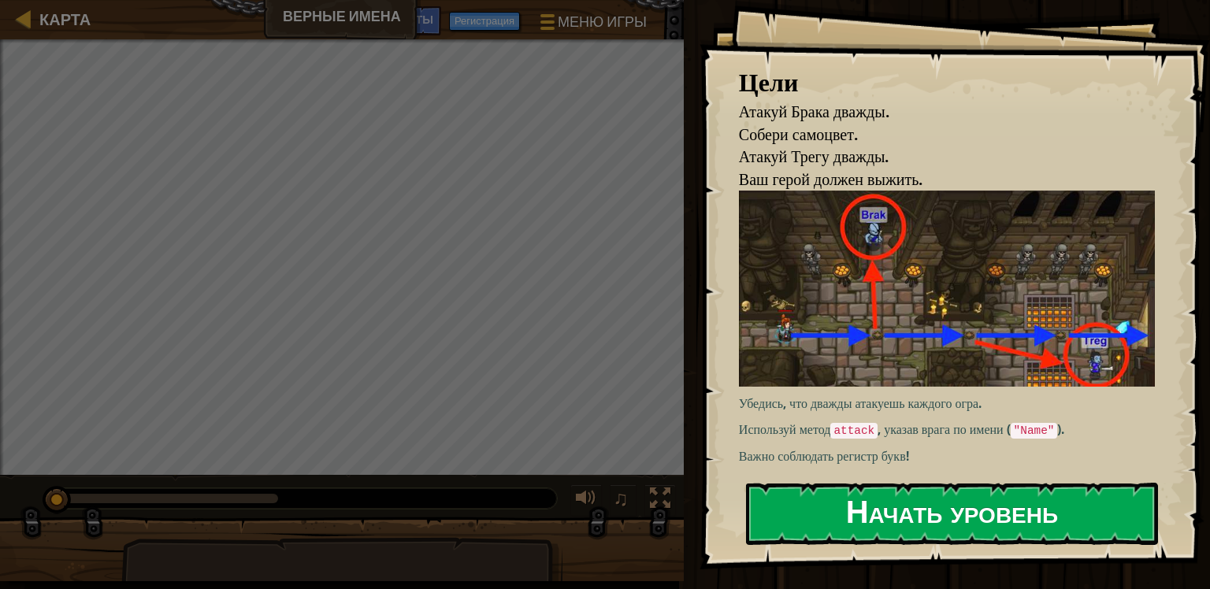
click at [869, 507] on button "Начать уровень" at bounding box center [952, 514] width 412 height 62
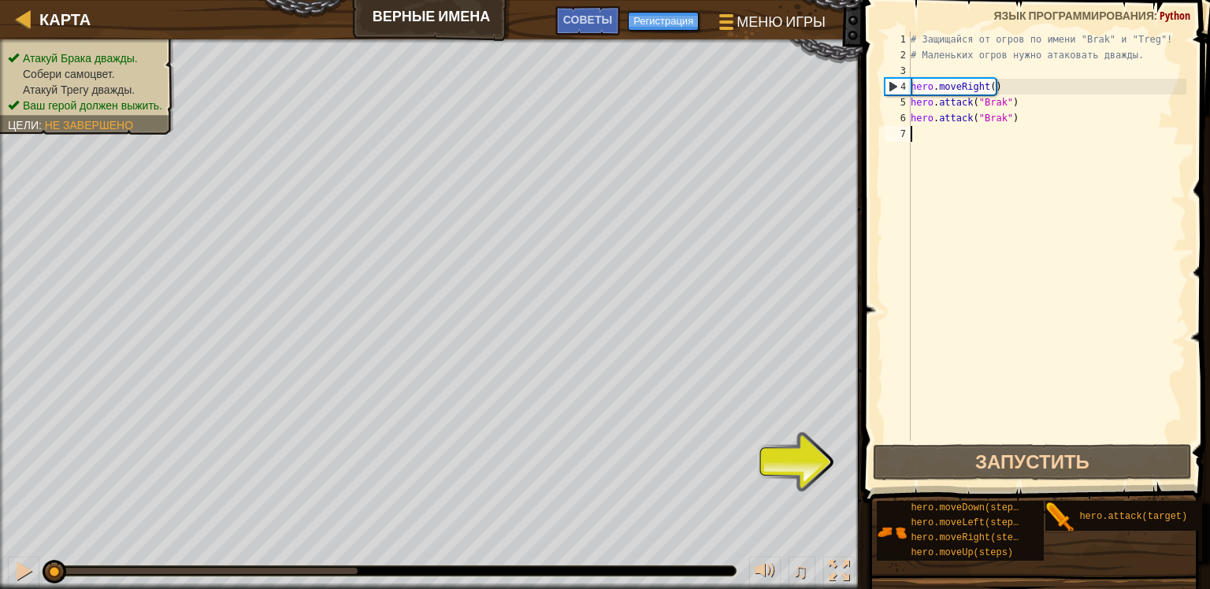
click at [974, 344] on div "# Защищайся от огров по имени "Brak" и "Treg"! # Маленьких огров нужно атаковат…" at bounding box center [1047, 252] width 279 height 441
type textarea "rig"
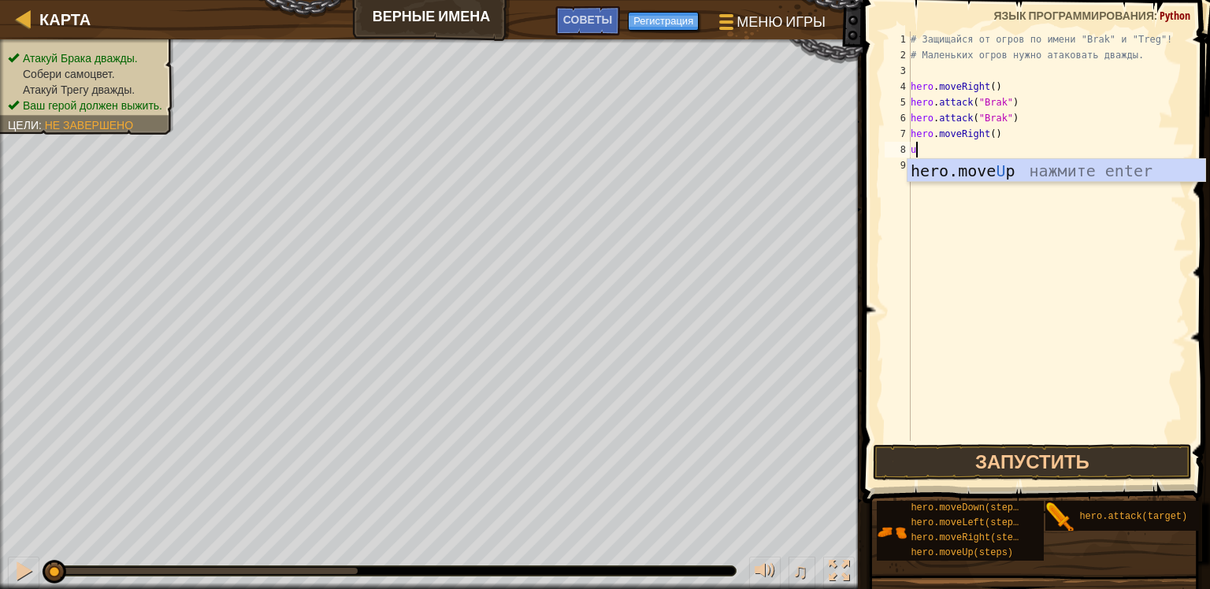
type textarea "up"
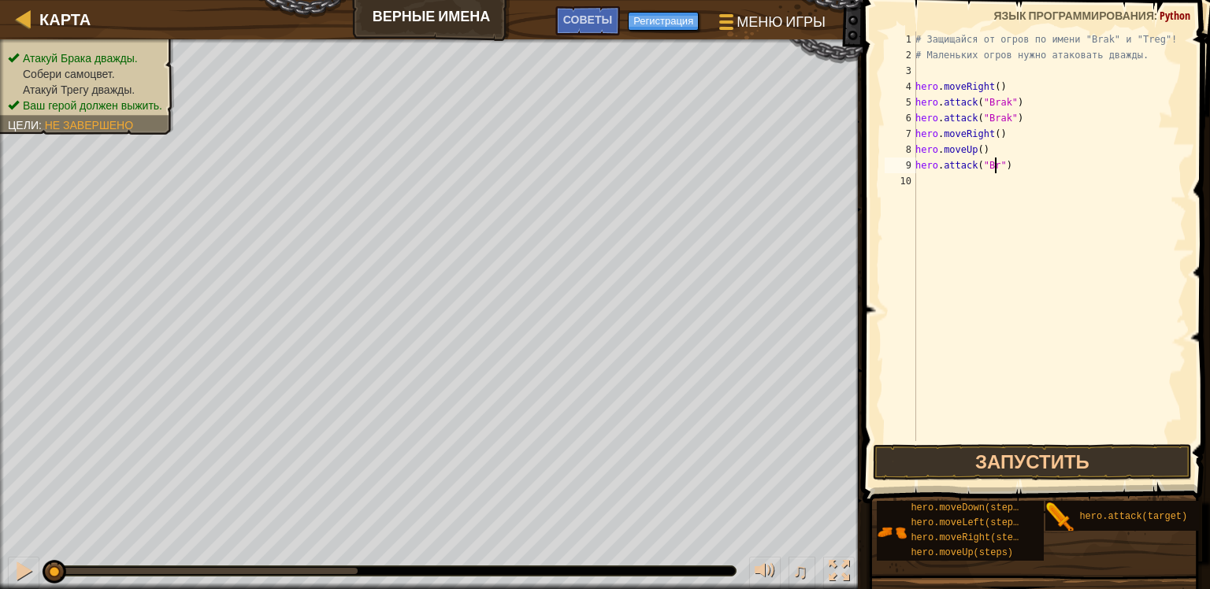
scroll to position [7, 6]
type textarea "hero.attack("Brak")"
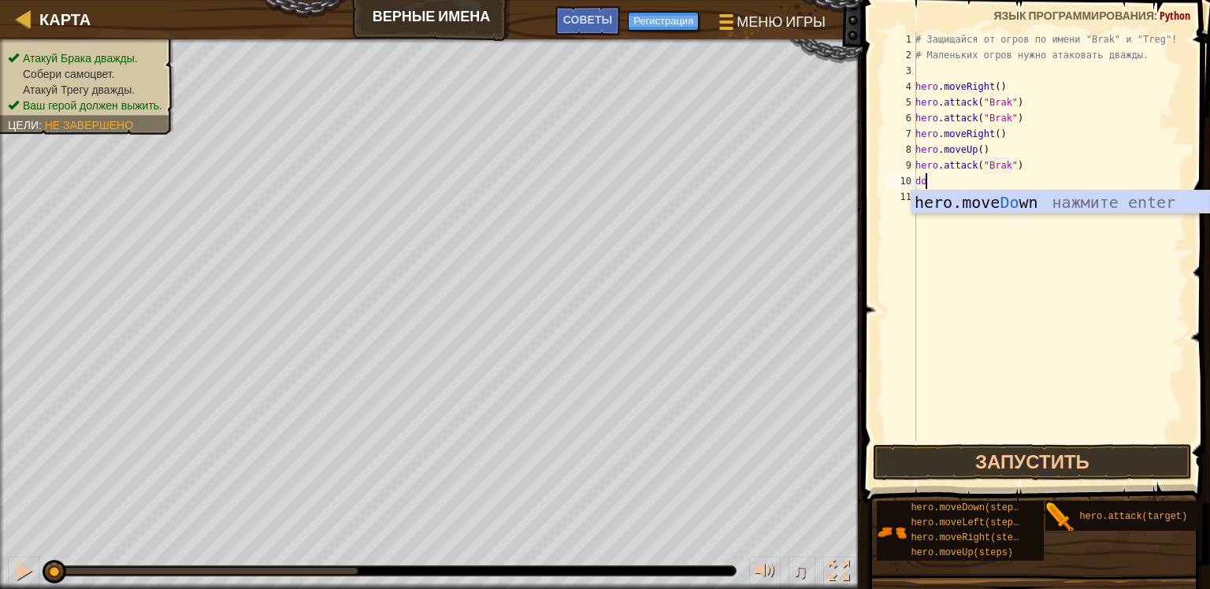
type textarea "dow"
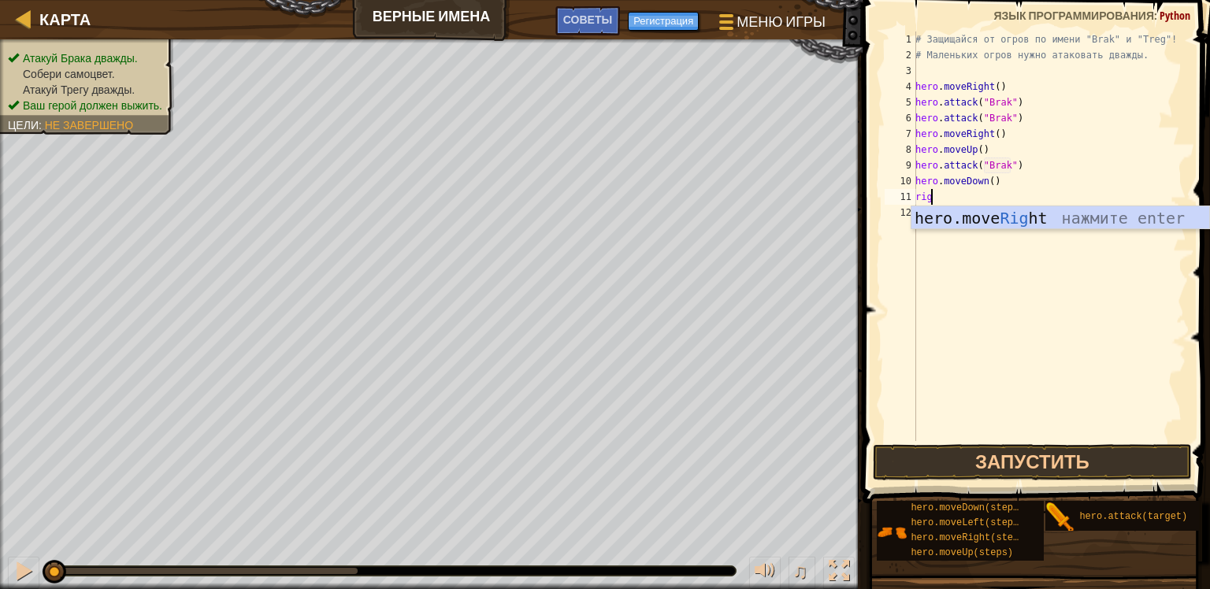
scroll to position [7, 1]
type textarea "right"
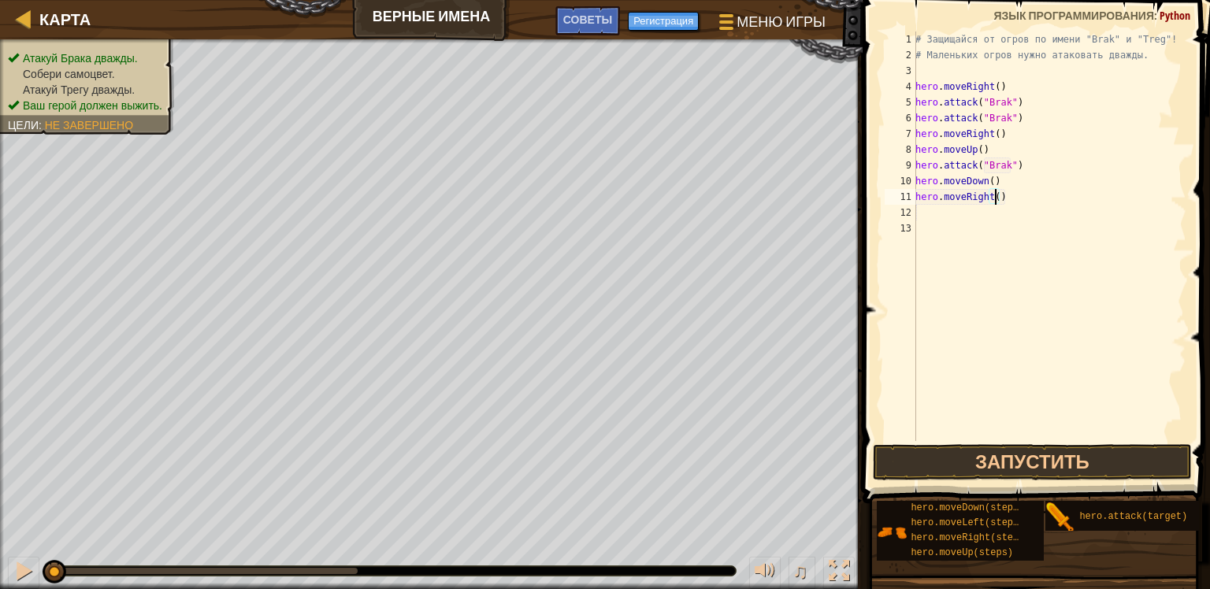
type textarea "hero.moveRight(2)"
click at [1039, 470] on button "Запустить" at bounding box center [1032, 462] width 318 height 36
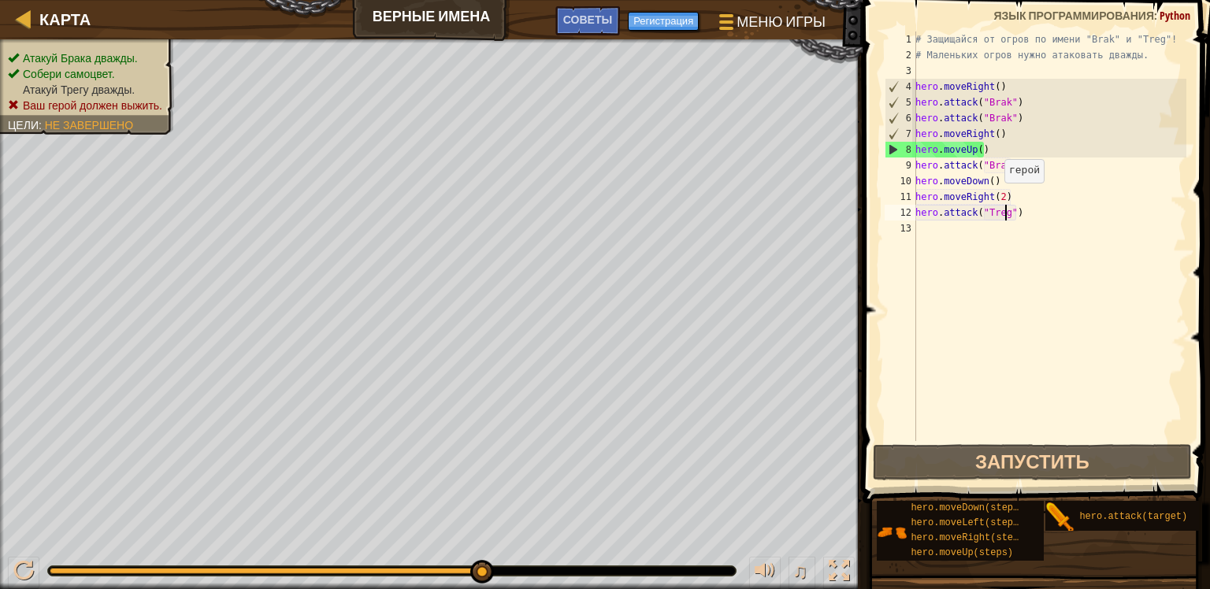
click at [996, 199] on div "# Защищайся от огров по имени "Brak" и "Treg"! # Маленьких огров нужно атаковат…" at bounding box center [1049, 252] width 274 height 441
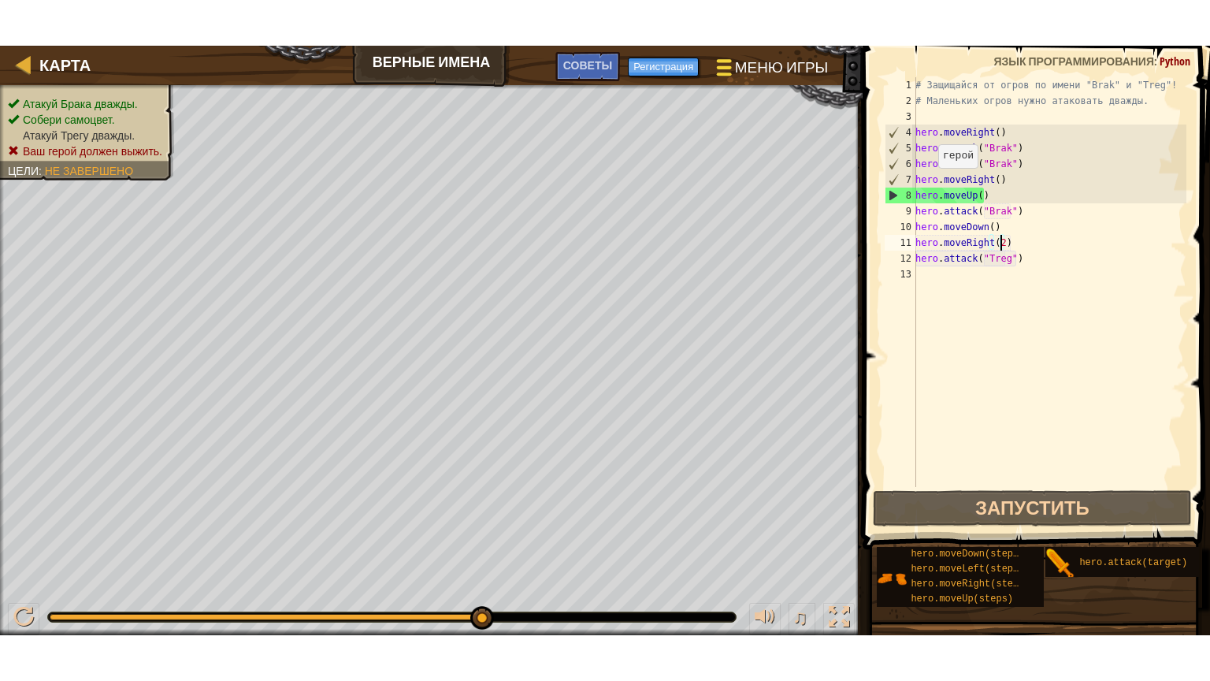
scroll to position [7, 6]
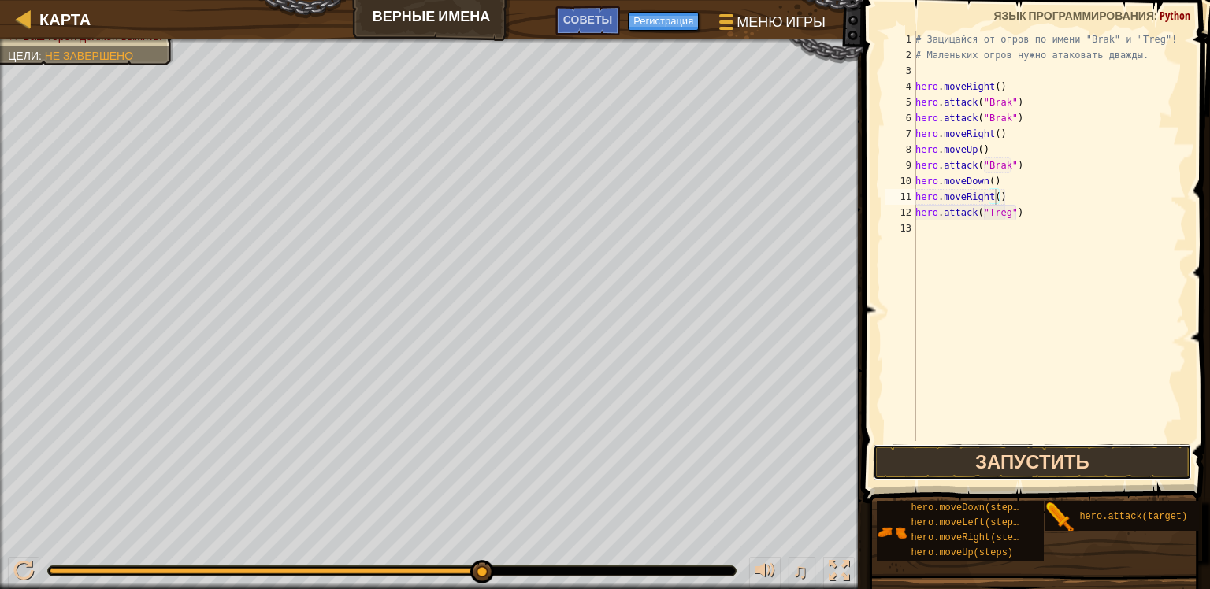
click at [990, 468] on button "Запустить" at bounding box center [1032, 462] width 318 height 36
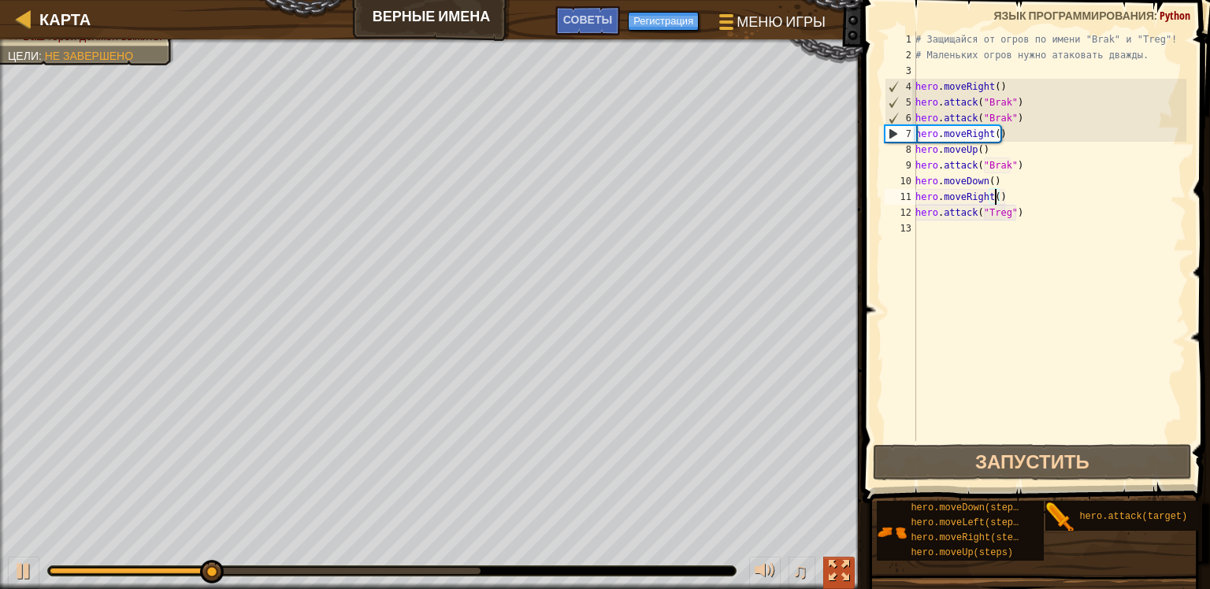
click at [841, 571] on div at bounding box center [839, 571] width 20 height 20
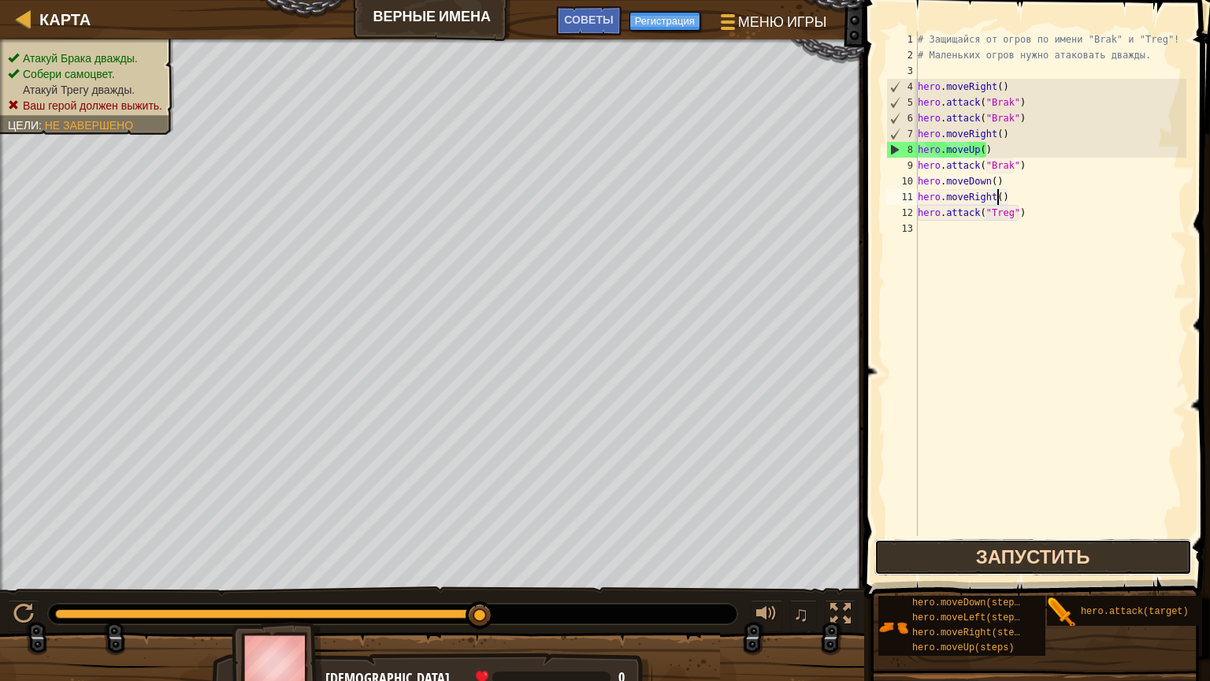
click at [1015, 550] on button "Запустить" at bounding box center [1034, 557] width 318 height 36
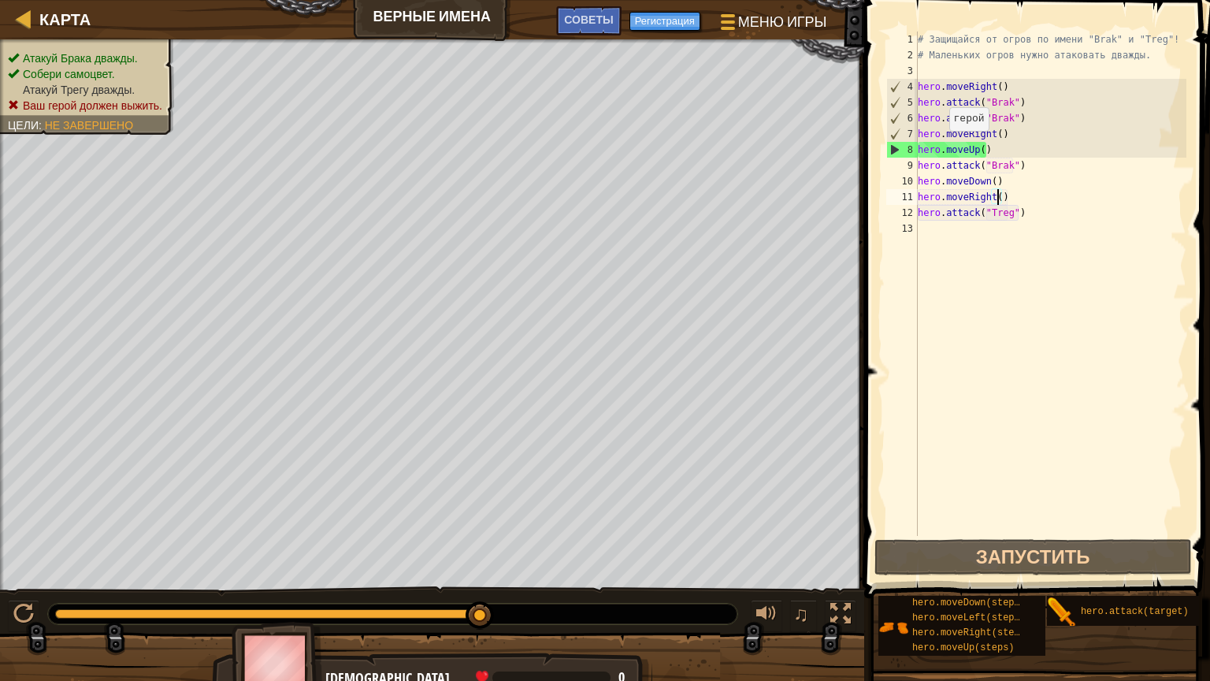
click at [941, 146] on div "# Защищайся от огров по имени "Brak" и "Treg"! # Маленьких огров нужно атаковат…" at bounding box center [1051, 300] width 272 height 536
type textarea "hero.moveUp()"
click at [829, 144] on div "Карта Верные имена Меню игры Готово Регистрация Советы 1 הההההההההההההההההההההה…" at bounding box center [605, 340] width 1210 height 681
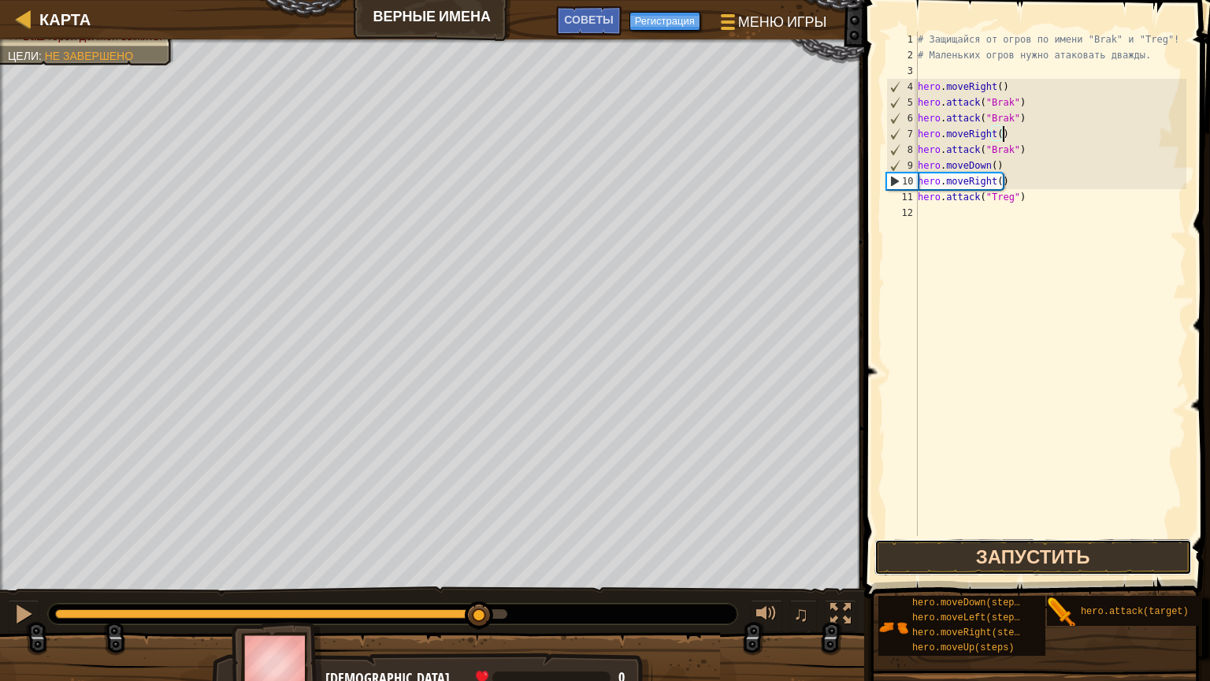
click at [1051, 544] on button "Запустить" at bounding box center [1034, 557] width 318 height 36
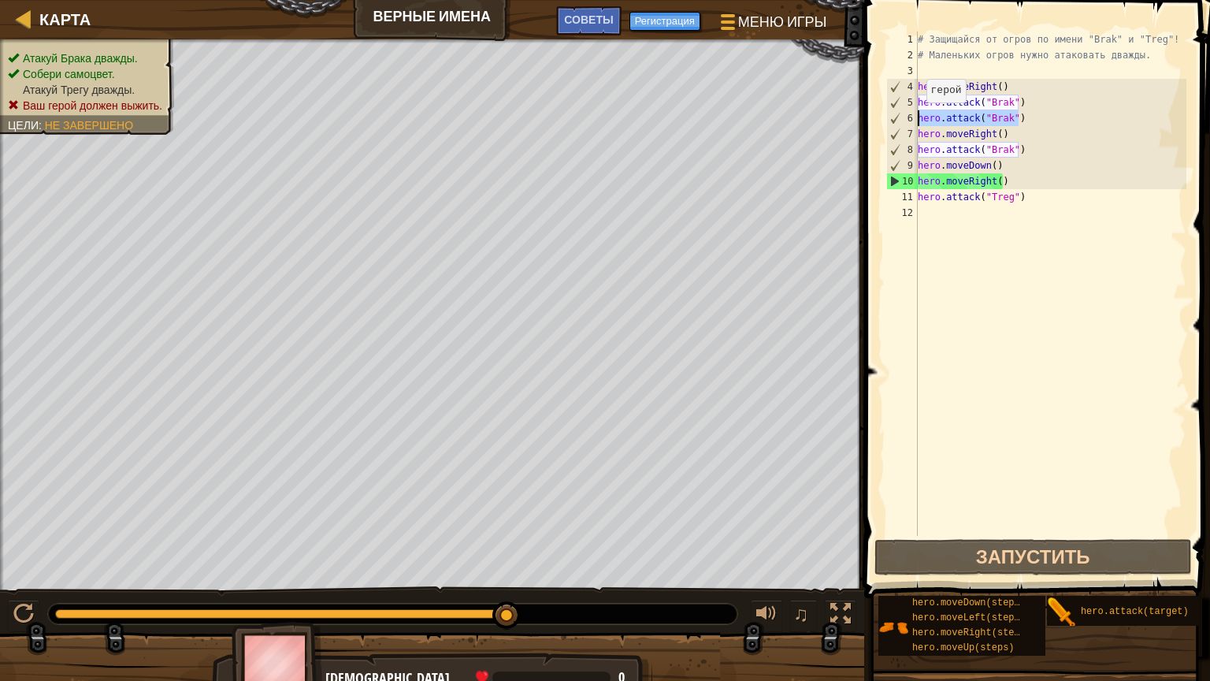
click at [847, 117] on div "Карта Верные имена Меню игры Готово Регистрация Советы 1 הההההההההההההההההההההה…" at bounding box center [605, 340] width 1210 height 681
type textarea "hero.attack("Brak")"
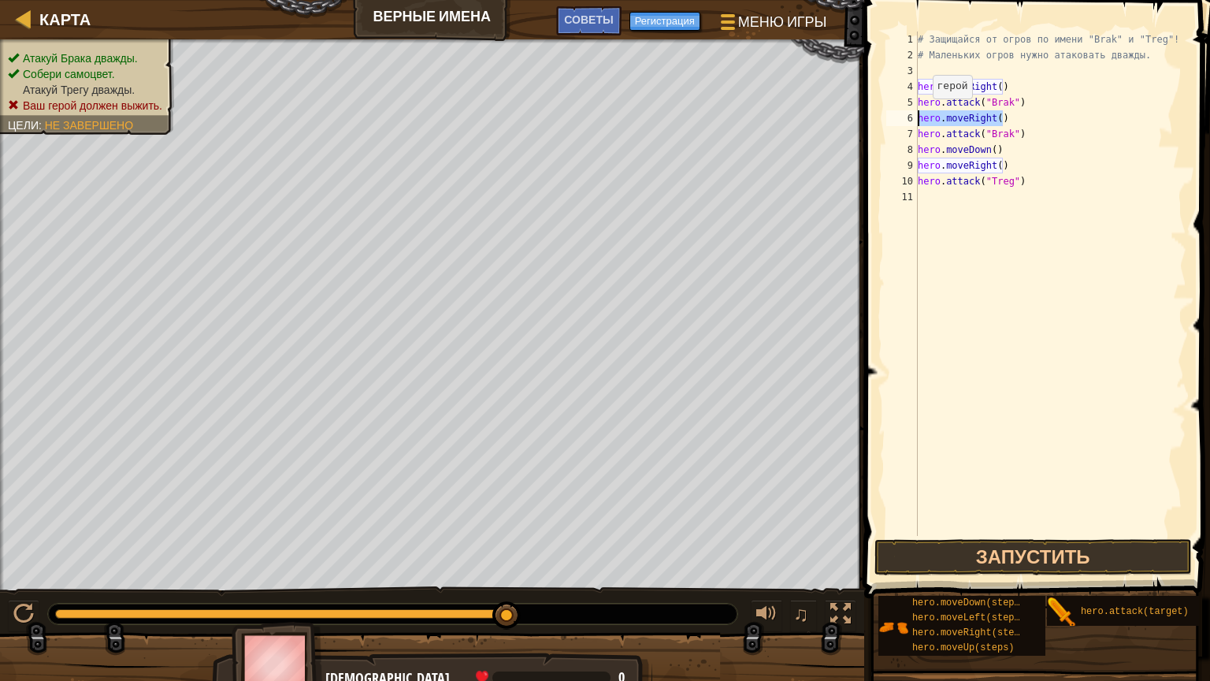
click at [831, 112] on div "Карта Верные имена Меню игры Готово Регистрация Советы 1 הההההההההההההההההההההה…" at bounding box center [605, 340] width 1210 height 681
type textarea "hero.moveRight()"
type textarea "hero.attack("Brak")"
click at [841, 121] on div "Карта Верные имена Меню игры Готово Регистрация Советы 1 הההההההההההההההההההההה…" at bounding box center [605, 340] width 1210 height 681
type textarea "hero.attack("Brak")"
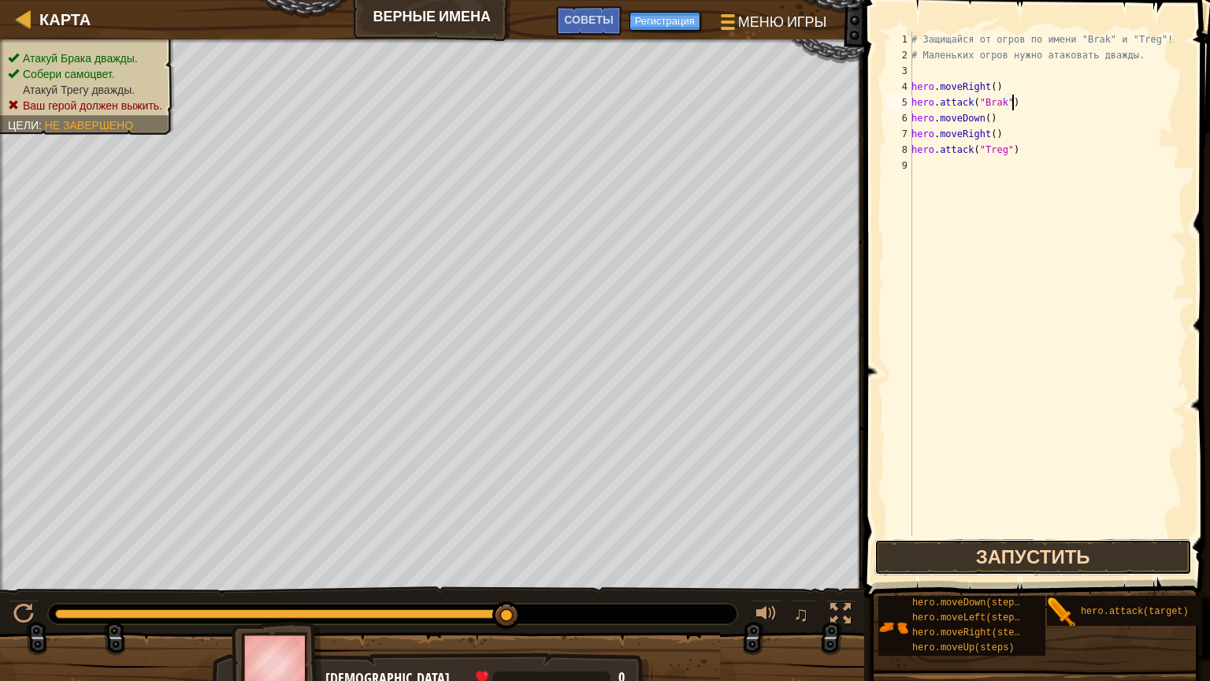
click at [1090, 560] on button "Запустить" at bounding box center [1034, 557] width 318 height 36
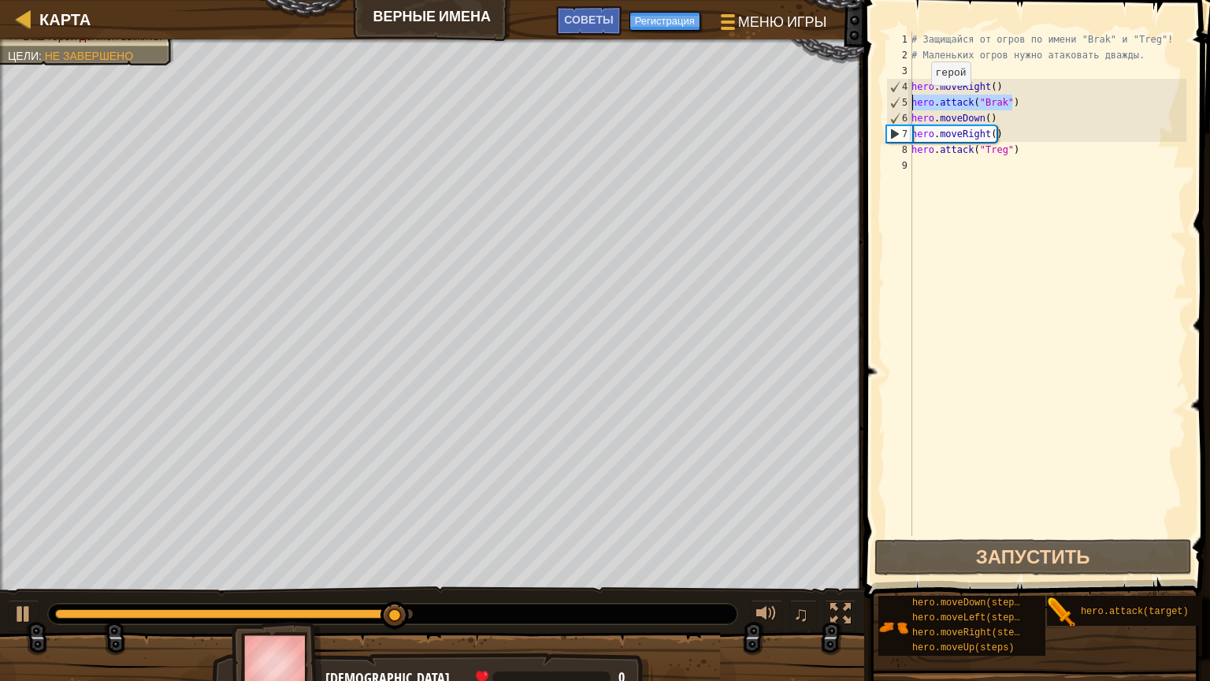
drag, startPoint x: 1033, startPoint y: 104, endPoint x: 861, endPoint y: 98, distance: 171.9
click at [863, 98] on div "hero.attack("Brak") 1 2 3 4 5 6 7 8 9 # Защищайся от огров по имени "Brak" и "T…" at bounding box center [1035, 330] width 351 height 644
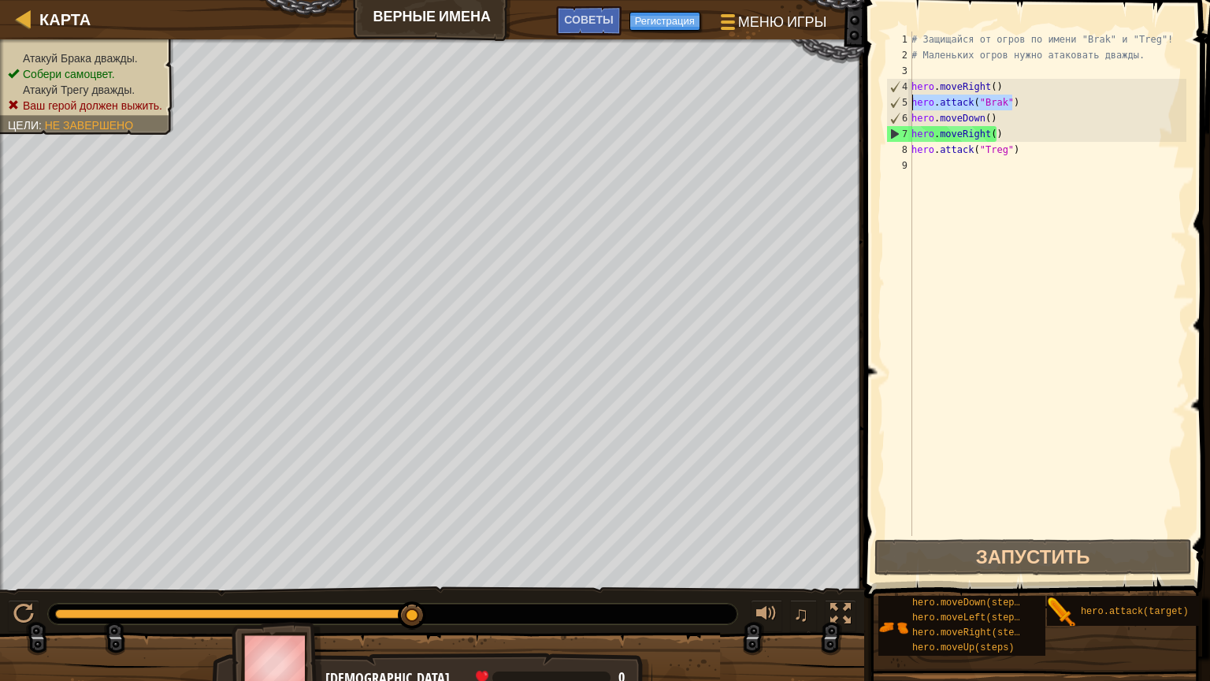
click at [1034, 101] on div "# Защищайся от огров по имени "Brak" и "Treg"! # Маленьких огров нужно атаковат…" at bounding box center [1047, 284] width 278 height 504
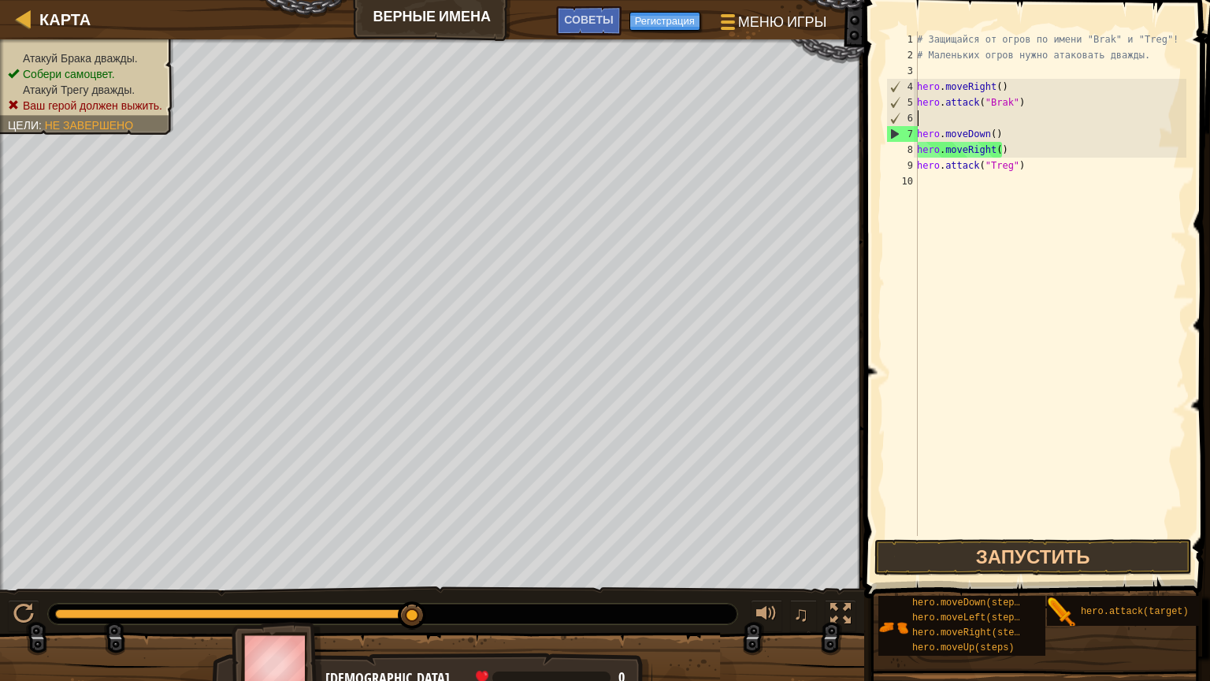
paste textarea "hero.attack("Brak")"
type textarea "hero.attack("Brak")"
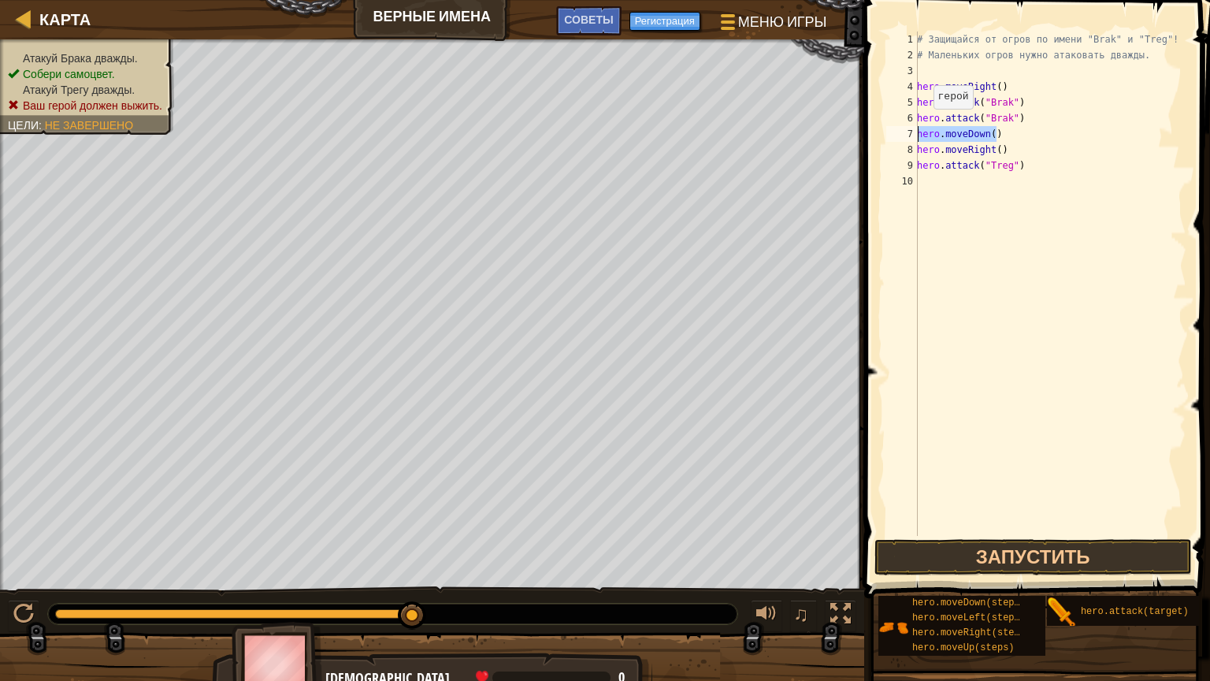
click at [835, 128] on div "Карта Верные имена Меню игры Готово Регистрация Советы 1 הההההההההההההההההההההה…" at bounding box center [605, 340] width 1210 height 681
drag, startPoint x: 1014, startPoint y: 152, endPoint x: 856, endPoint y: 148, distance: 157.6
click at [860, 148] on div "Советы hero.attack("Brak") 1 2 3 4 5 6 7 8 9 # Защищайся от огров по имени "Bra…" at bounding box center [1035, 340] width 351 height 681
type textarea "hero.attack("Treg")"
click at [965, 164] on div "# Защищайся от огров по имени "Brak" и "Treg"! # Маленьких огров нужно атаковат…" at bounding box center [1047, 300] width 278 height 536
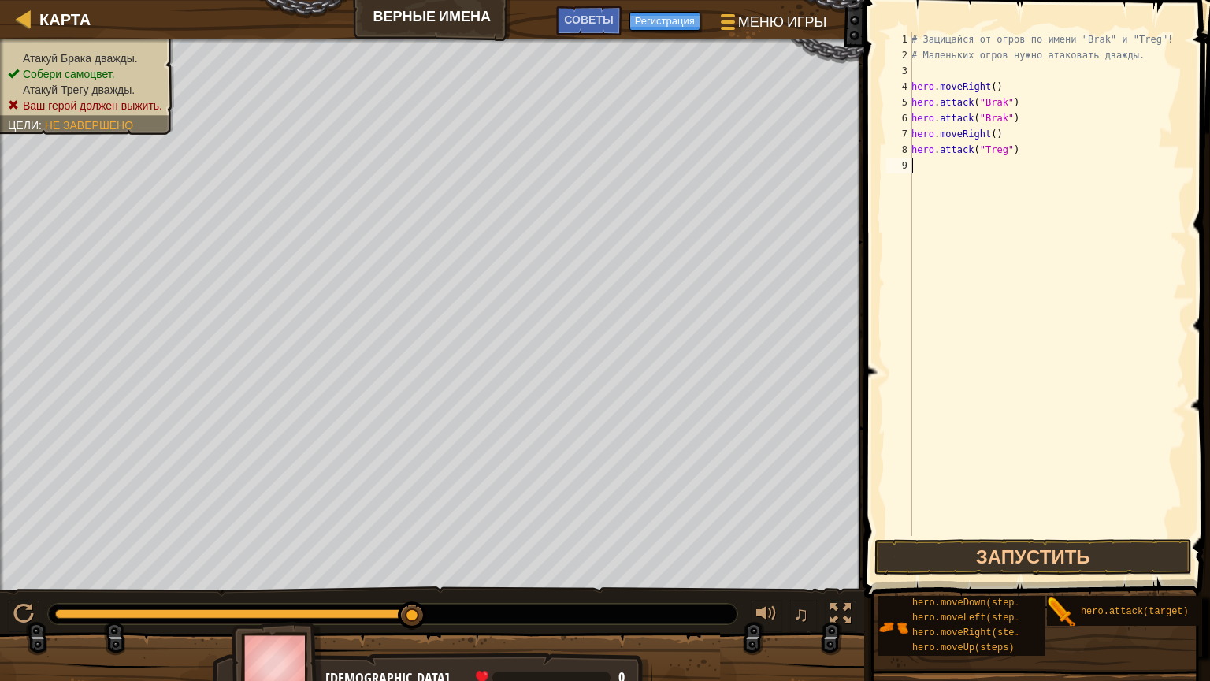
paste textarea "hero.attack("Treg")"
type textarea "hero.attack("Treg")"
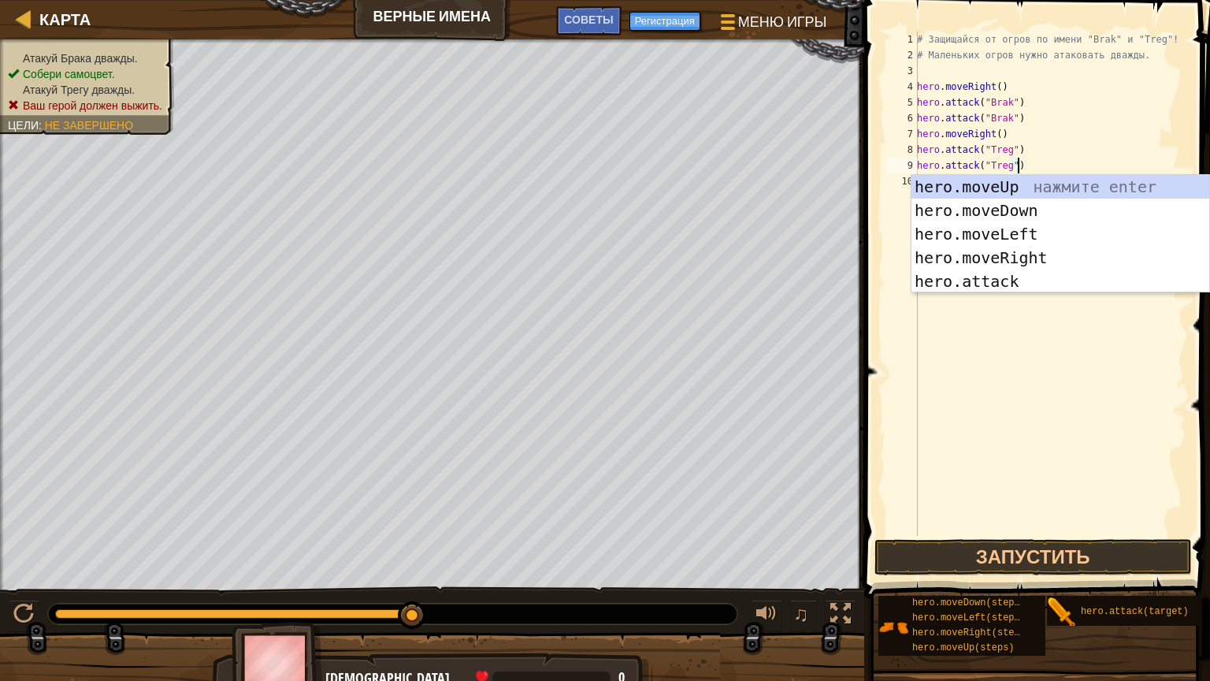
click at [1038, 418] on div "# Защищайся от огров по имени "Brak" и "Treg"! # Маленьких огров нужно атаковат…" at bounding box center [1050, 300] width 273 height 536
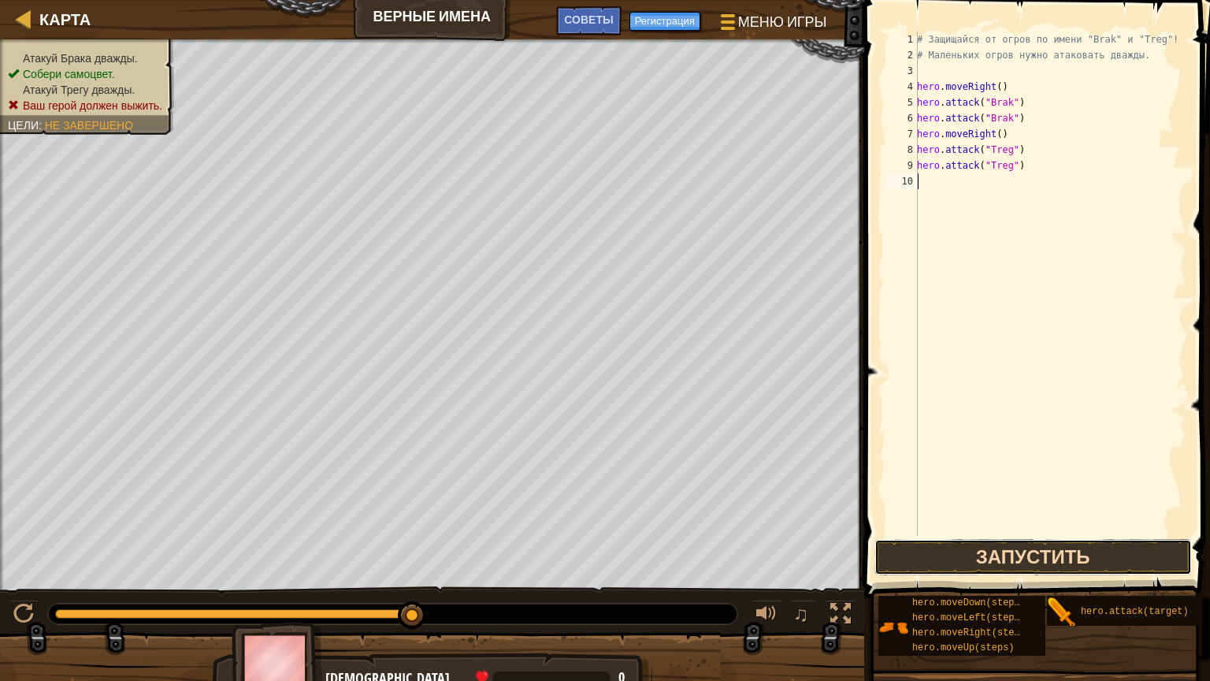
click at [1036, 539] on button "Запустить" at bounding box center [1034, 557] width 318 height 36
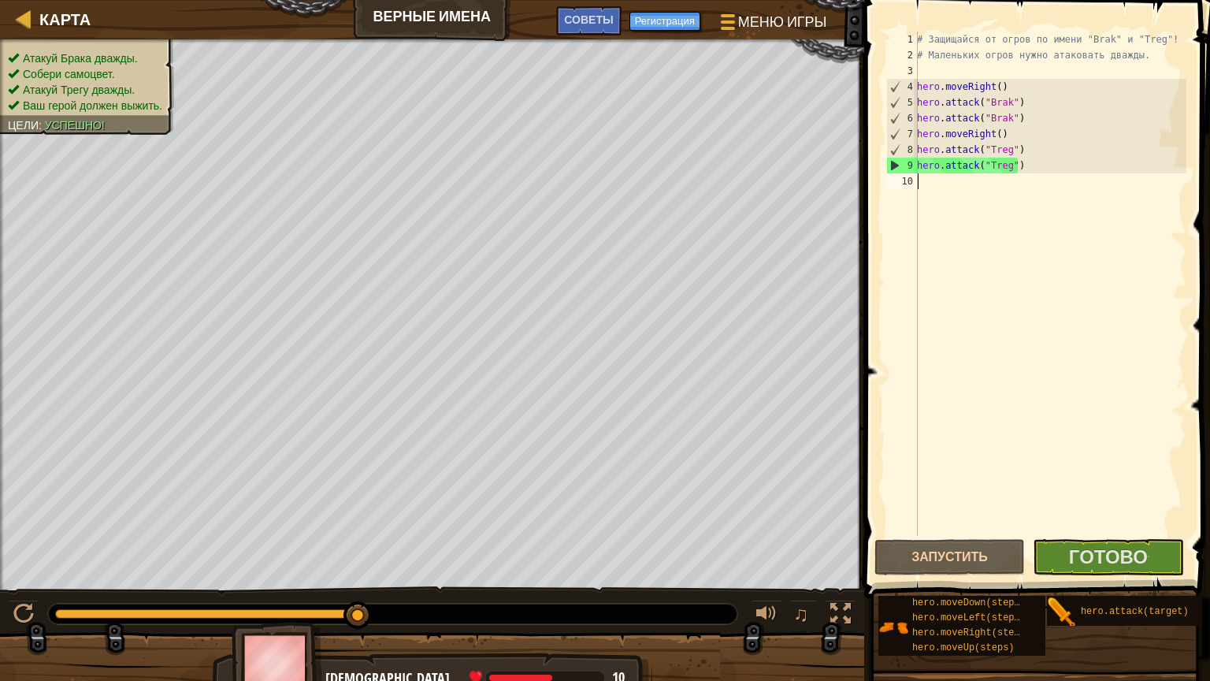
click at [985, 234] on div "# Защищайся от огров по имени "Brak" и "Treg"! # Маленьких огров нужно атаковат…" at bounding box center [1050, 300] width 273 height 536
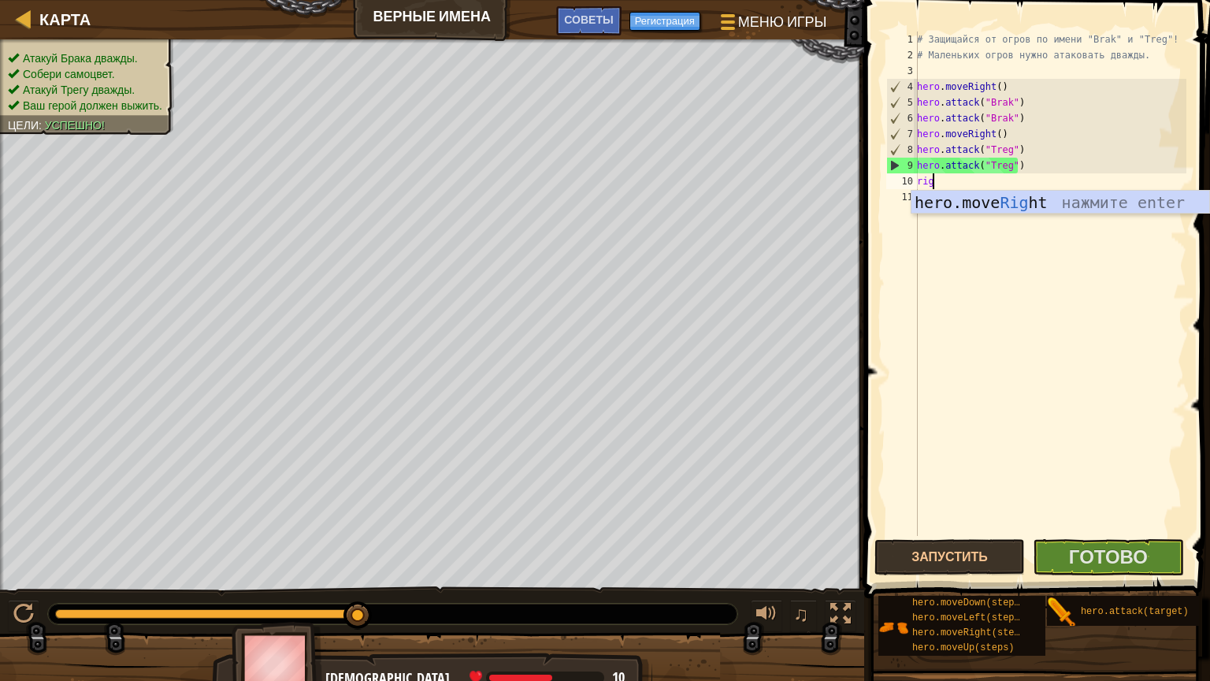
type textarea "right"
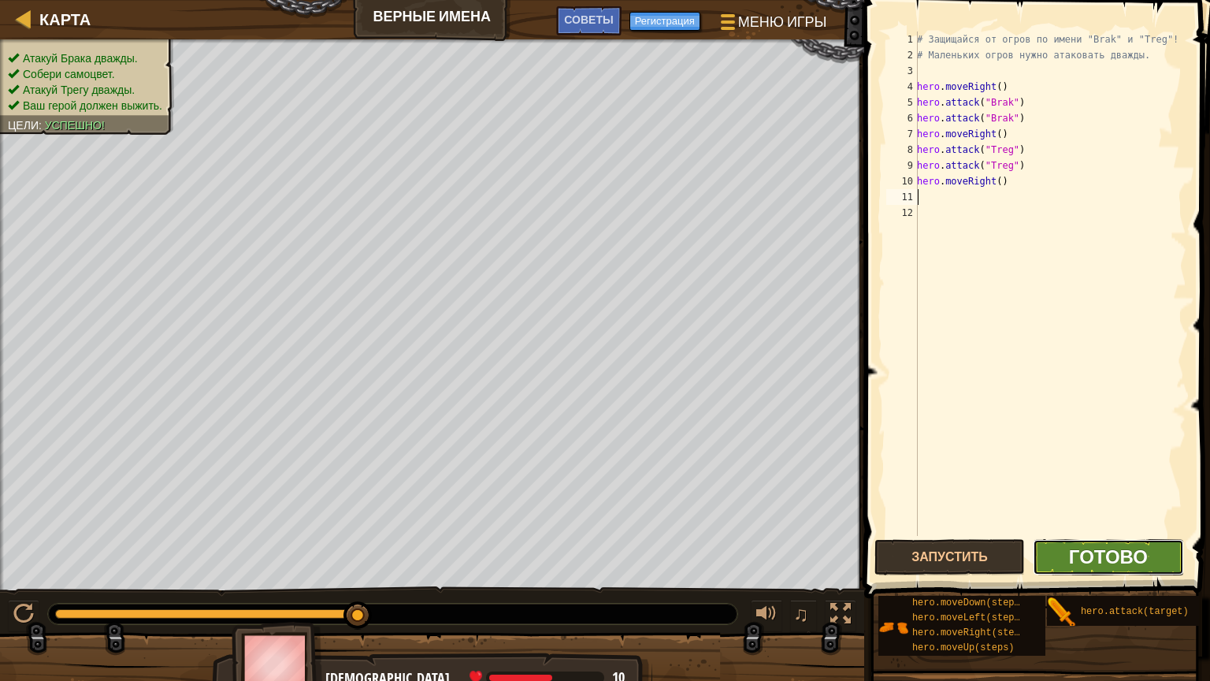
click at [1079, 564] on span "Готово" at bounding box center [1108, 556] width 79 height 25
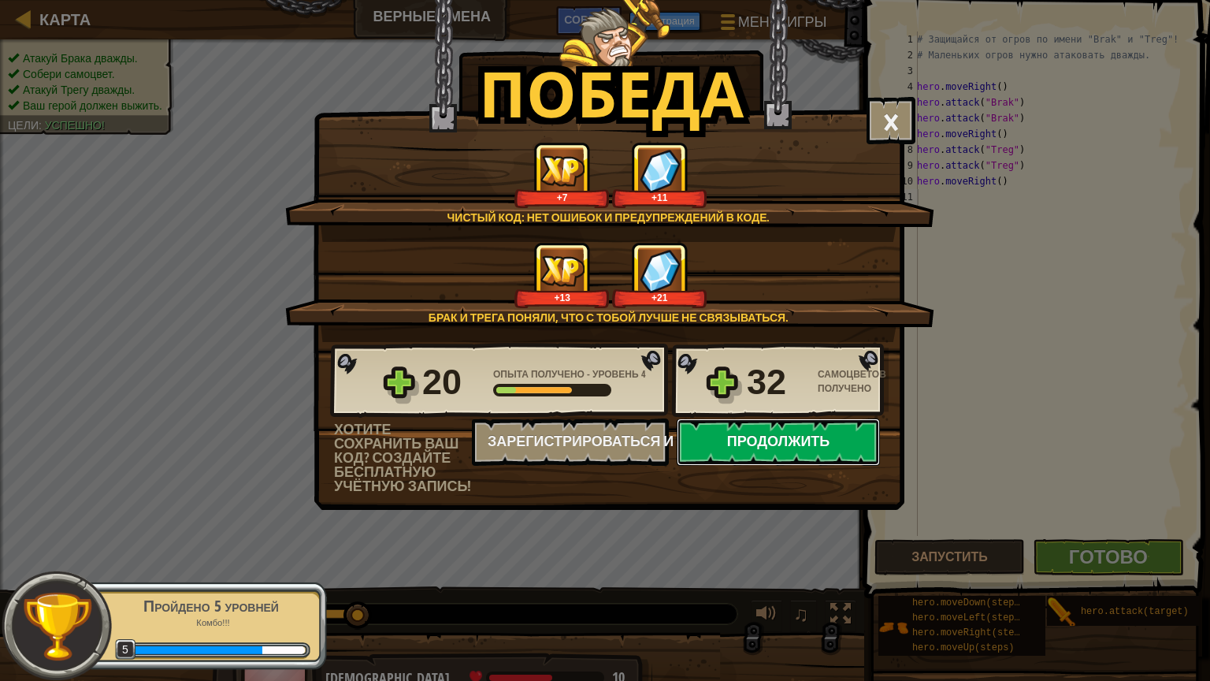
click at [734, 441] on button "Продолжить" at bounding box center [778, 441] width 203 height 47
select select "ru"
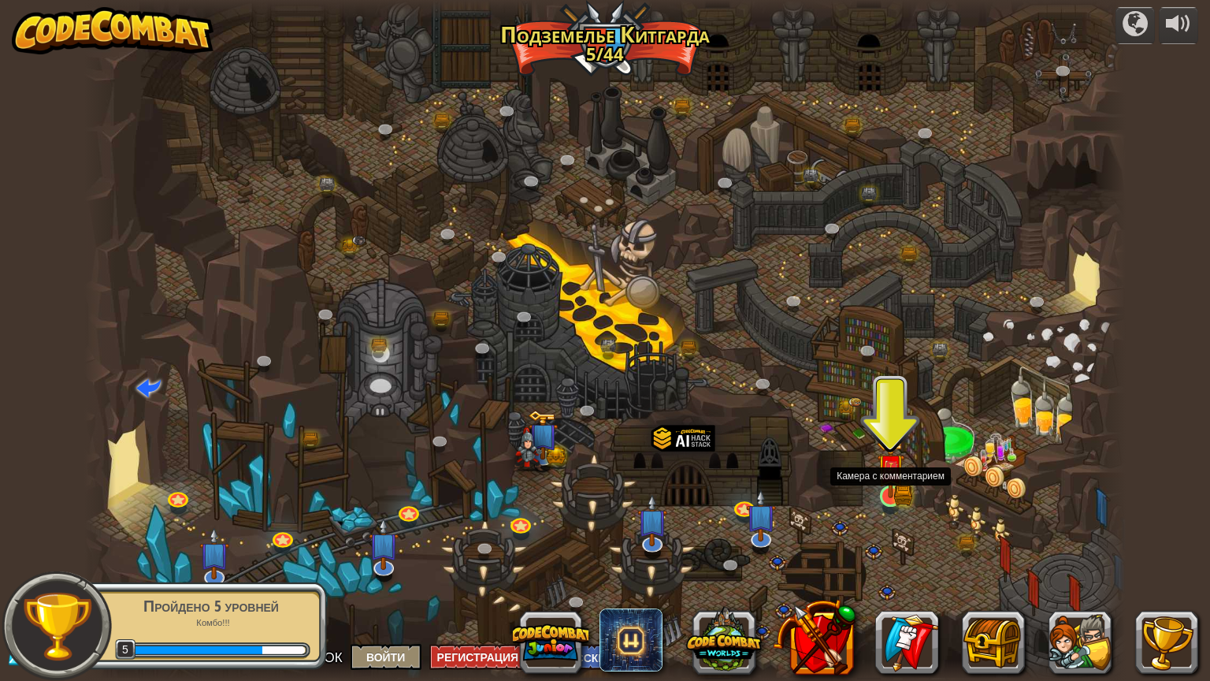
click at [891, 481] on img at bounding box center [891, 467] width 28 height 60
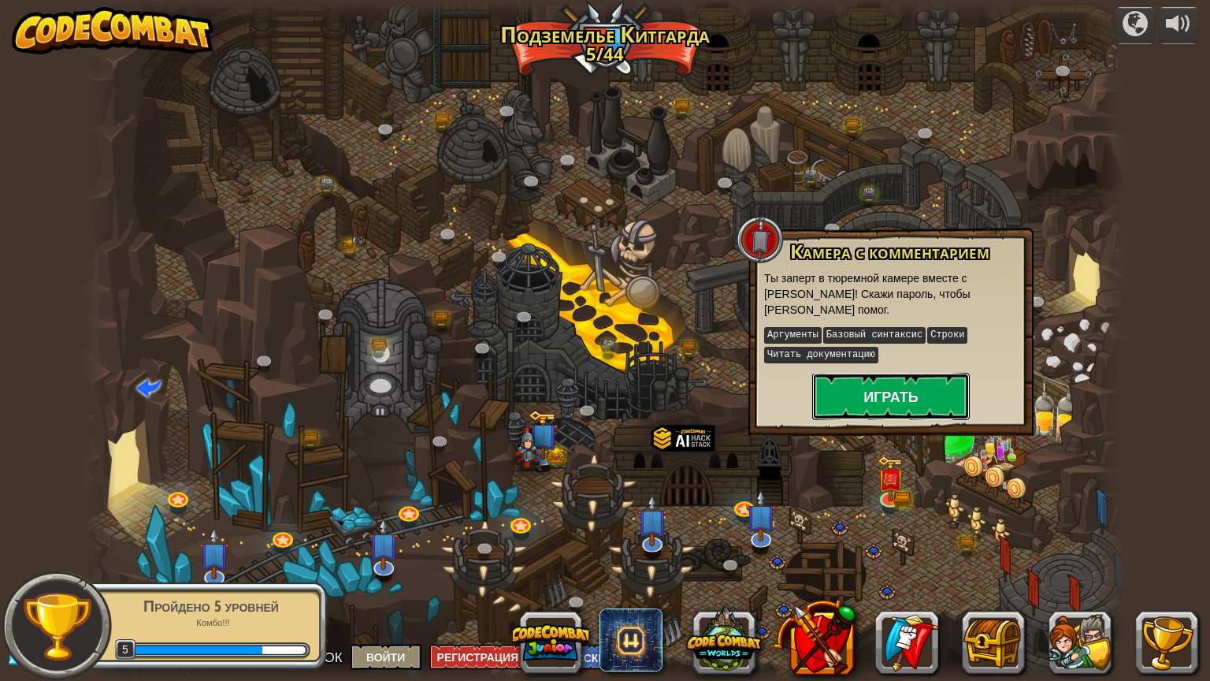
click at [861, 401] on button "Играть" at bounding box center [891, 396] width 158 height 47
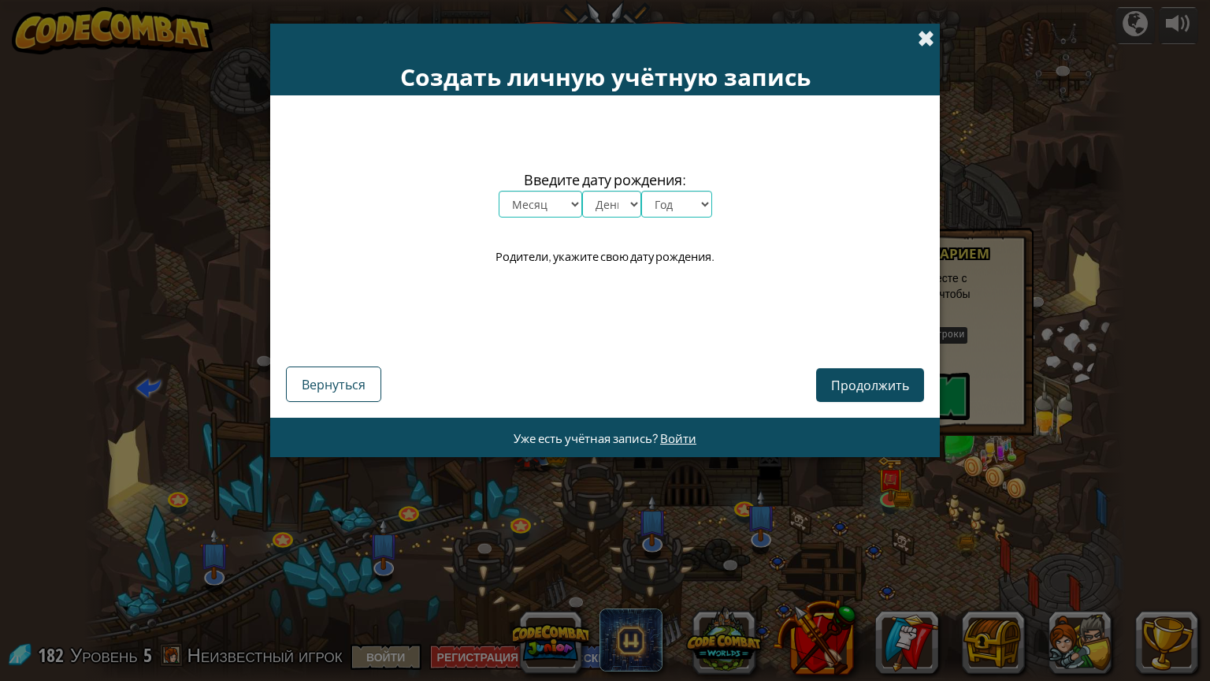
click at [929, 42] on span at bounding box center [926, 38] width 17 height 17
